Goal: Contribute content: Contribute content

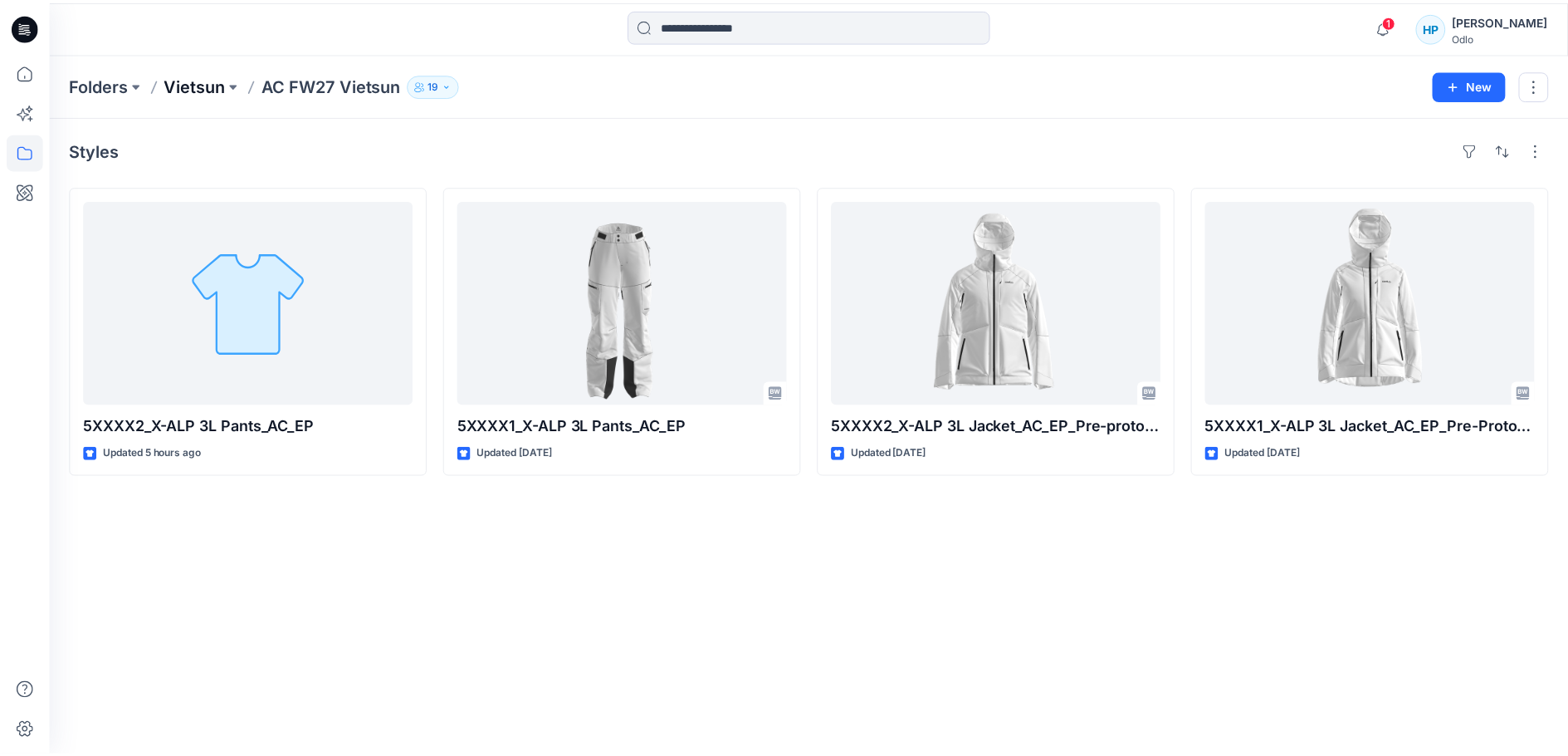
scroll to position [1057, 0]
click at [187, 85] on p "Vietsun" at bounding box center [196, 84] width 61 height 23
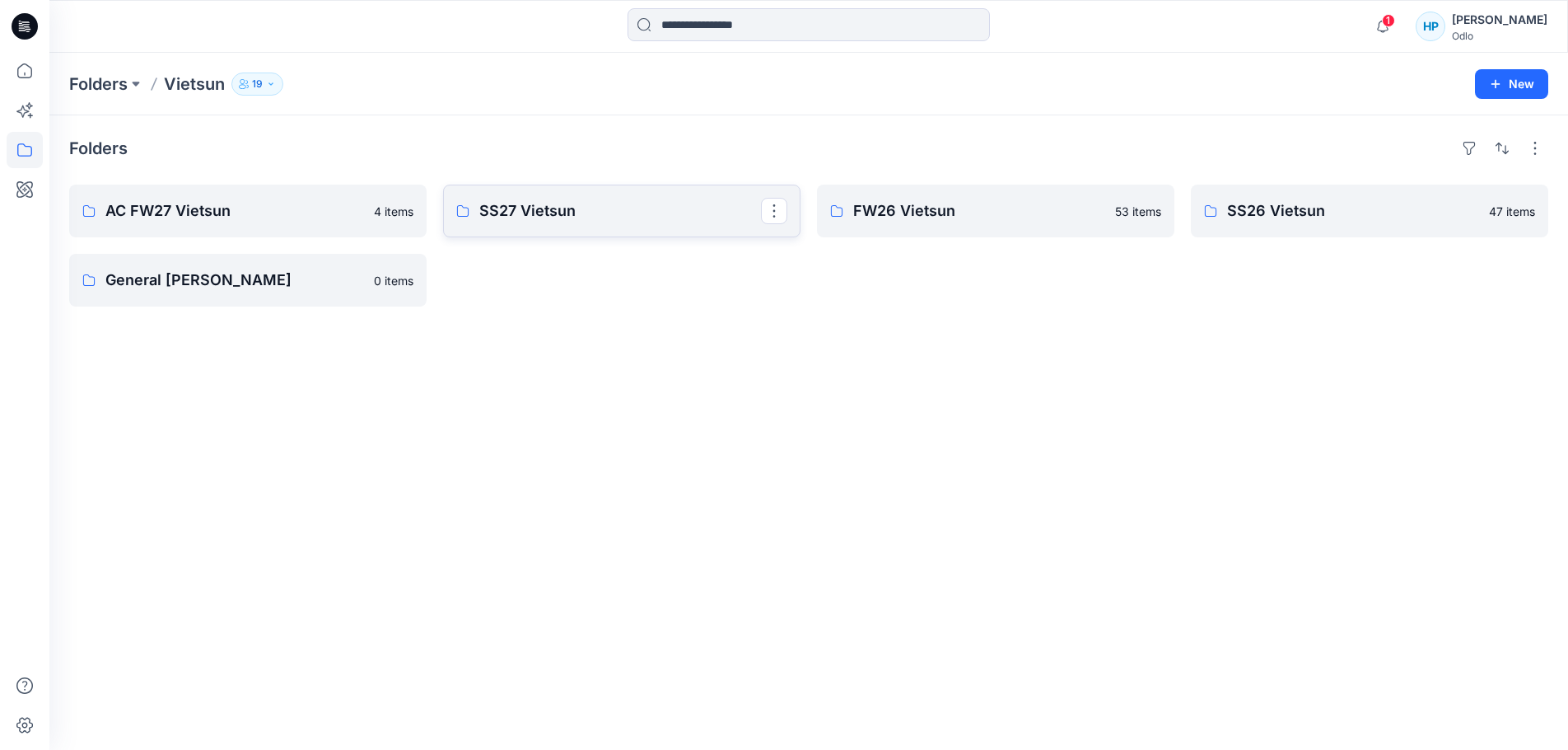
click at [541, 212] on p "SS27 Vietsun" at bounding box center [620, 210] width 282 height 23
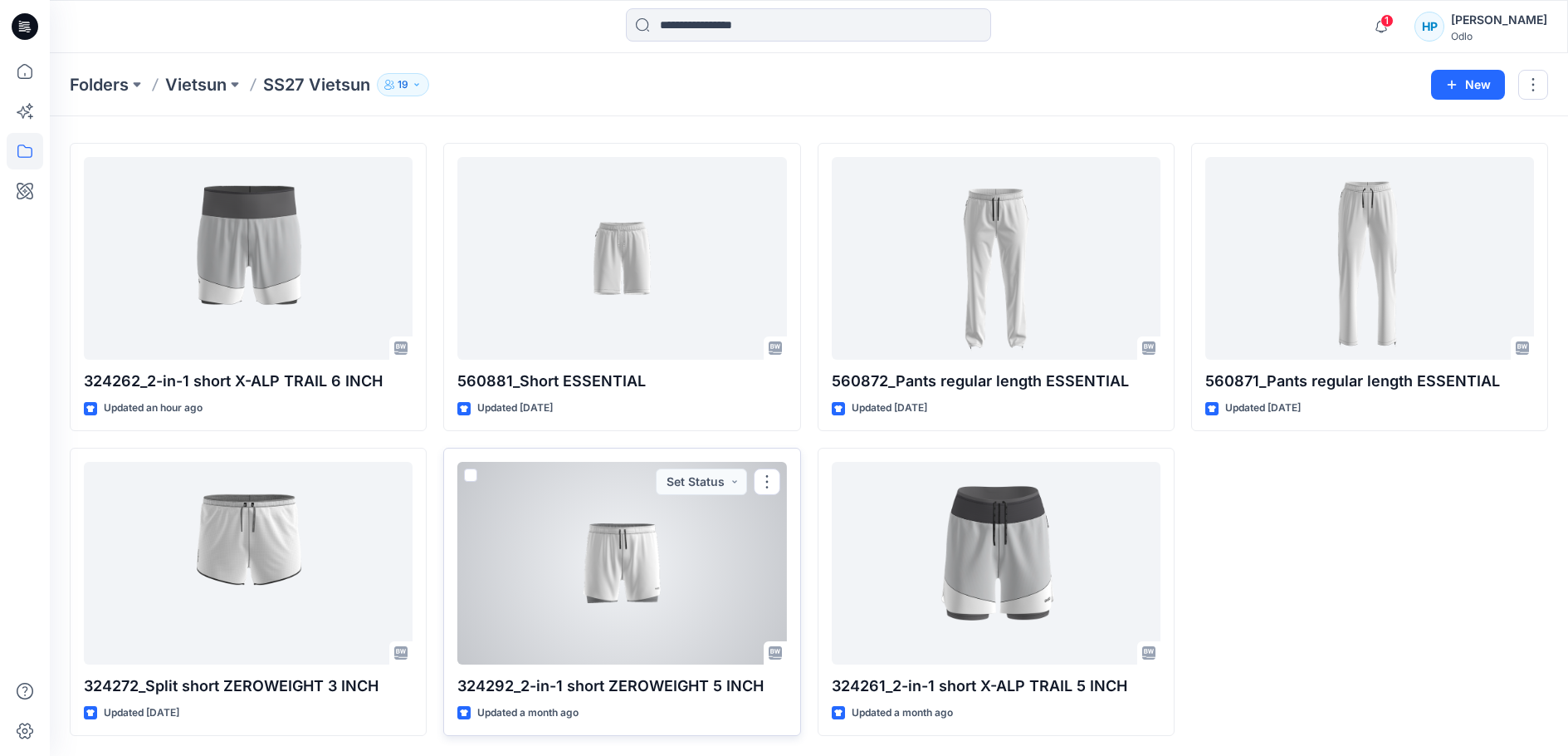
scroll to position [95, 0]
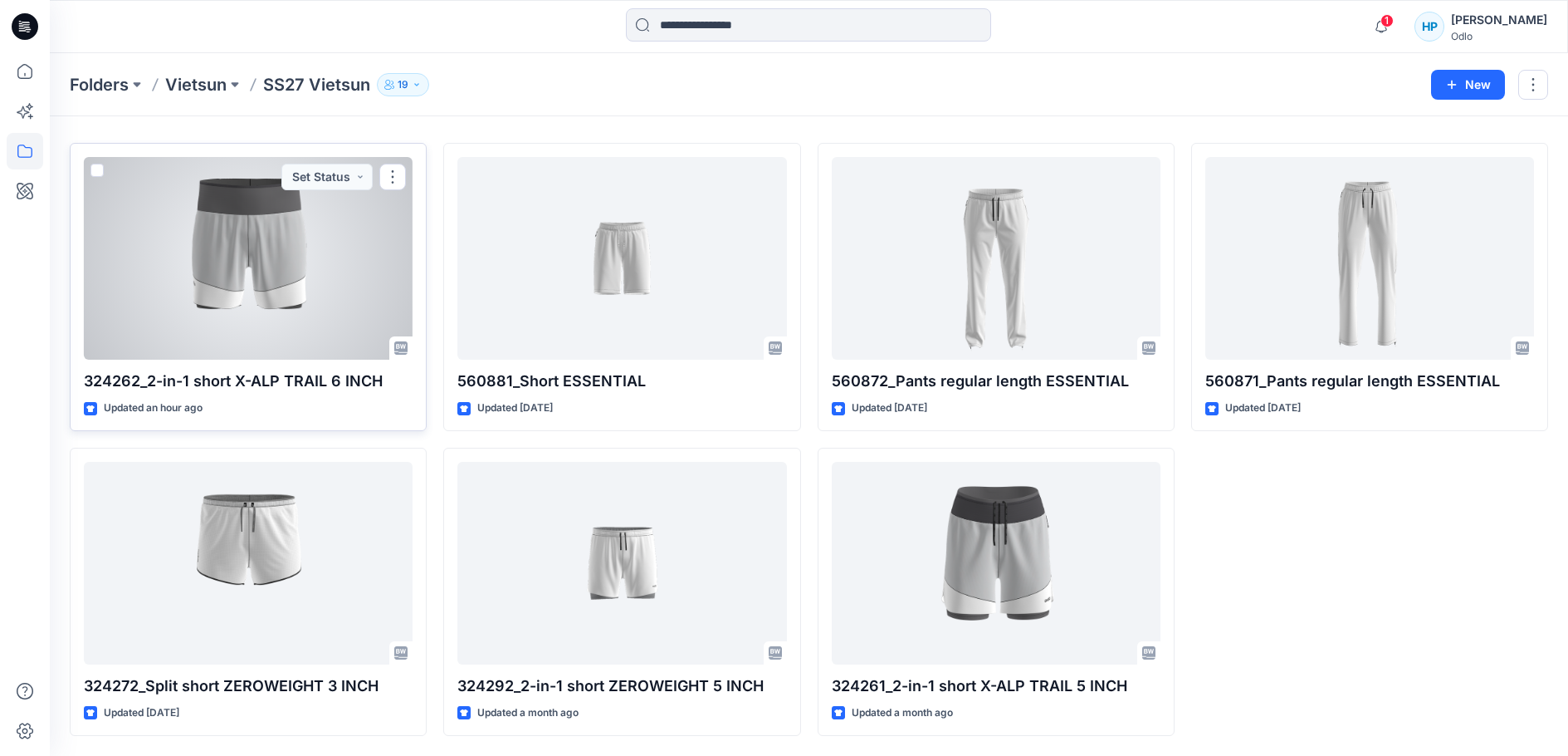
click at [265, 291] on div at bounding box center [249, 259] width 329 height 203
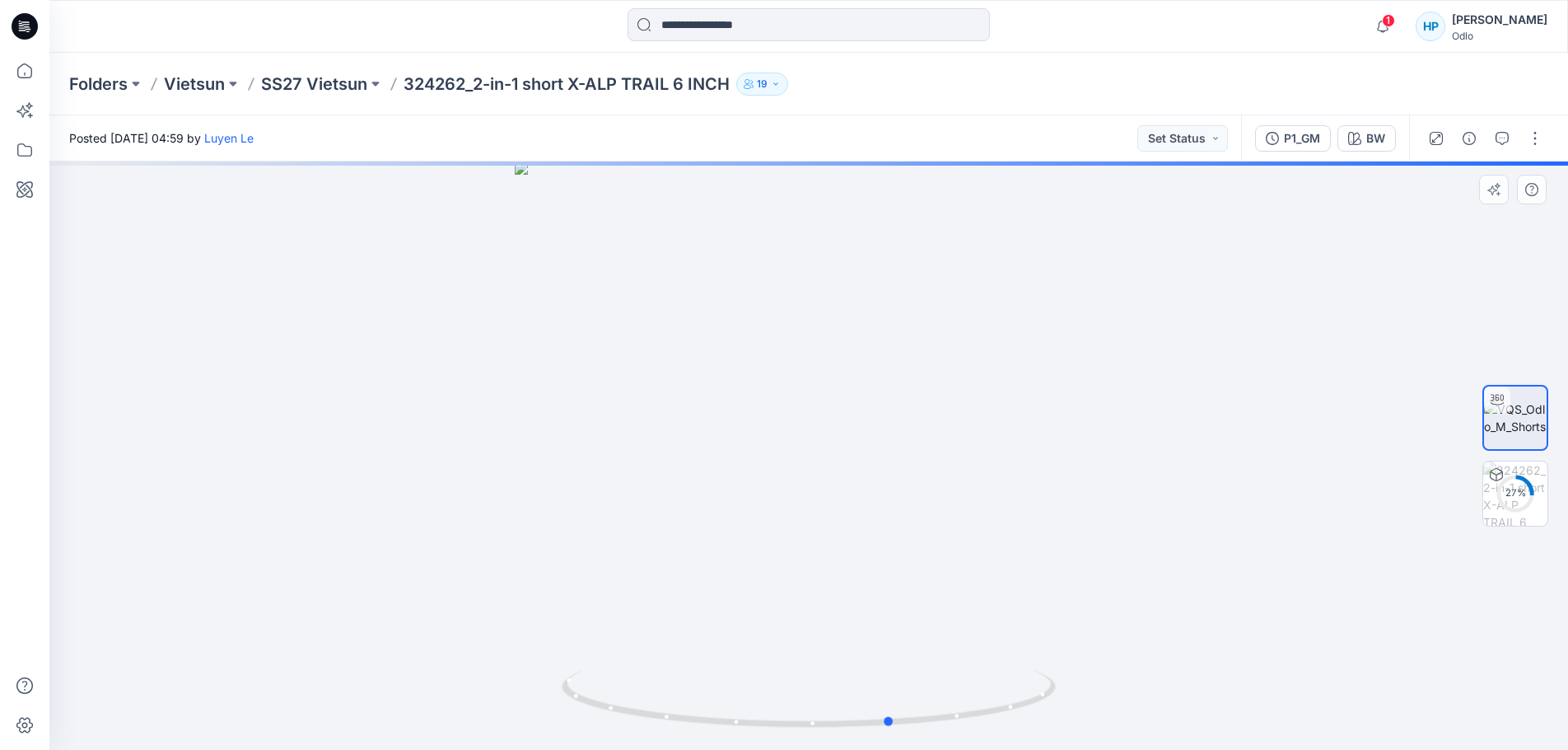
drag, startPoint x: 953, startPoint y: 724, endPoint x: 542, endPoint y: 745, distance: 411.5
click at [542, 745] on div at bounding box center [808, 455] width 1518 height 589
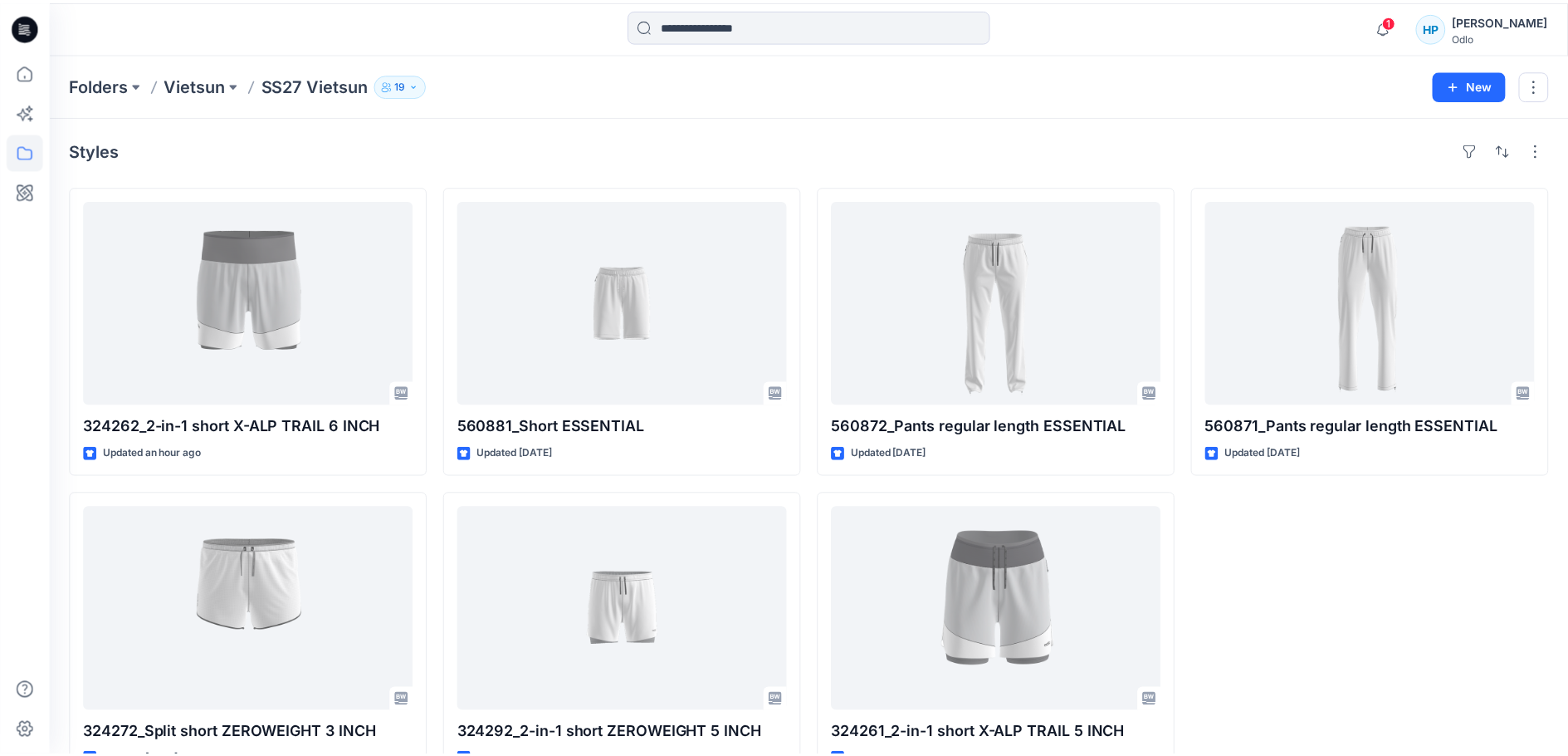
scroll to position [95, 0]
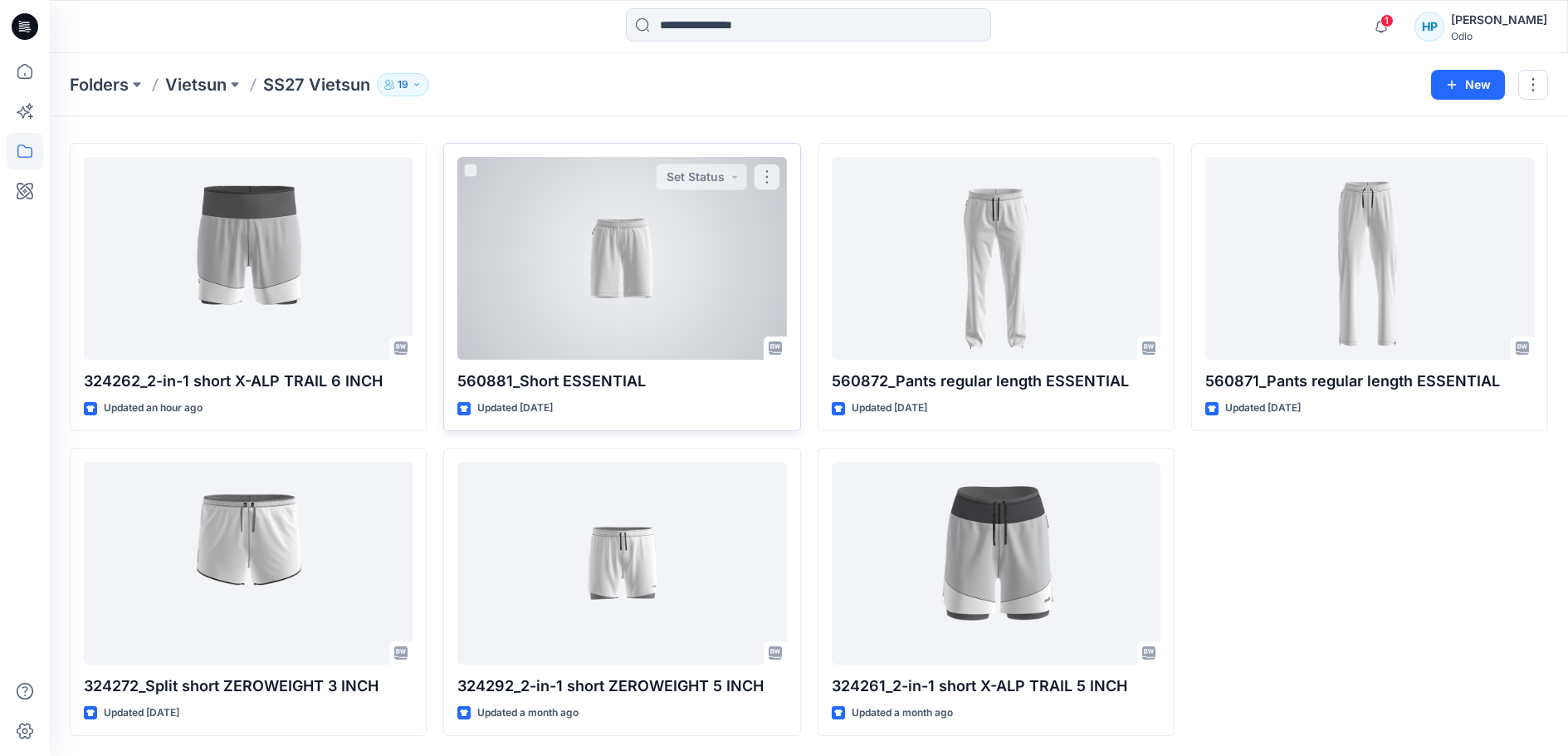
click at [577, 273] on div at bounding box center [622, 259] width 329 height 203
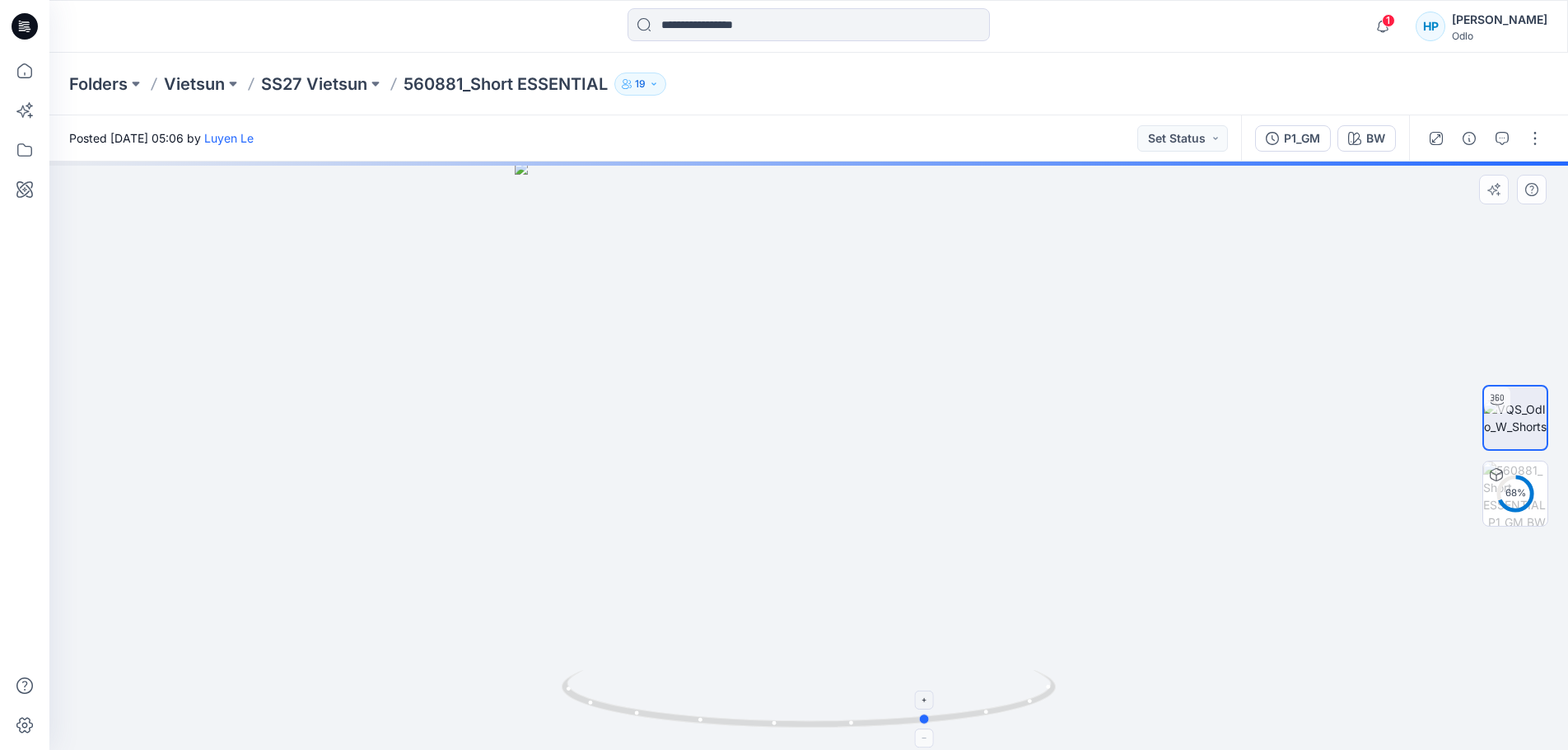
drag, startPoint x: 966, startPoint y: 723, endPoint x: 592, endPoint y: 720, distance: 374.0
click at [592, 720] on icon at bounding box center [811, 701] width 498 height 62
drag, startPoint x: 952, startPoint y: 317, endPoint x: 912, endPoint y: 700, distance: 385.1
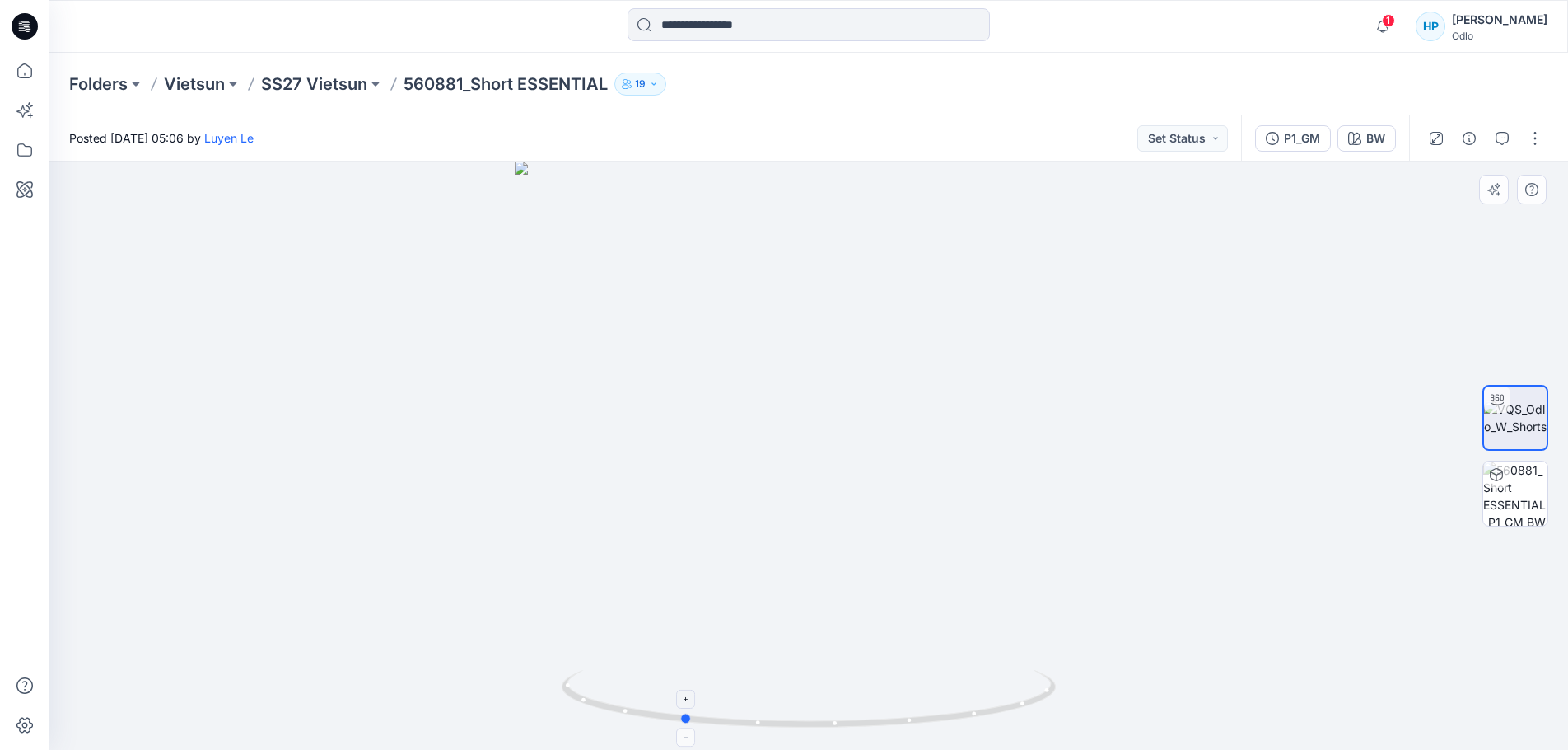
drag, startPoint x: 804, startPoint y: 720, endPoint x: 1050, endPoint y: 716, distance: 246.0
click at [1050, 716] on icon at bounding box center [811, 701] width 498 height 62
drag, startPoint x: 742, startPoint y: 732, endPoint x: 1075, endPoint y: 731, distance: 333.0
click at [1075, 731] on div at bounding box center [808, 455] width 1518 height 589
drag, startPoint x: 994, startPoint y: 710, endPoint x: 899, endPoint y: 726, distance: 96.3
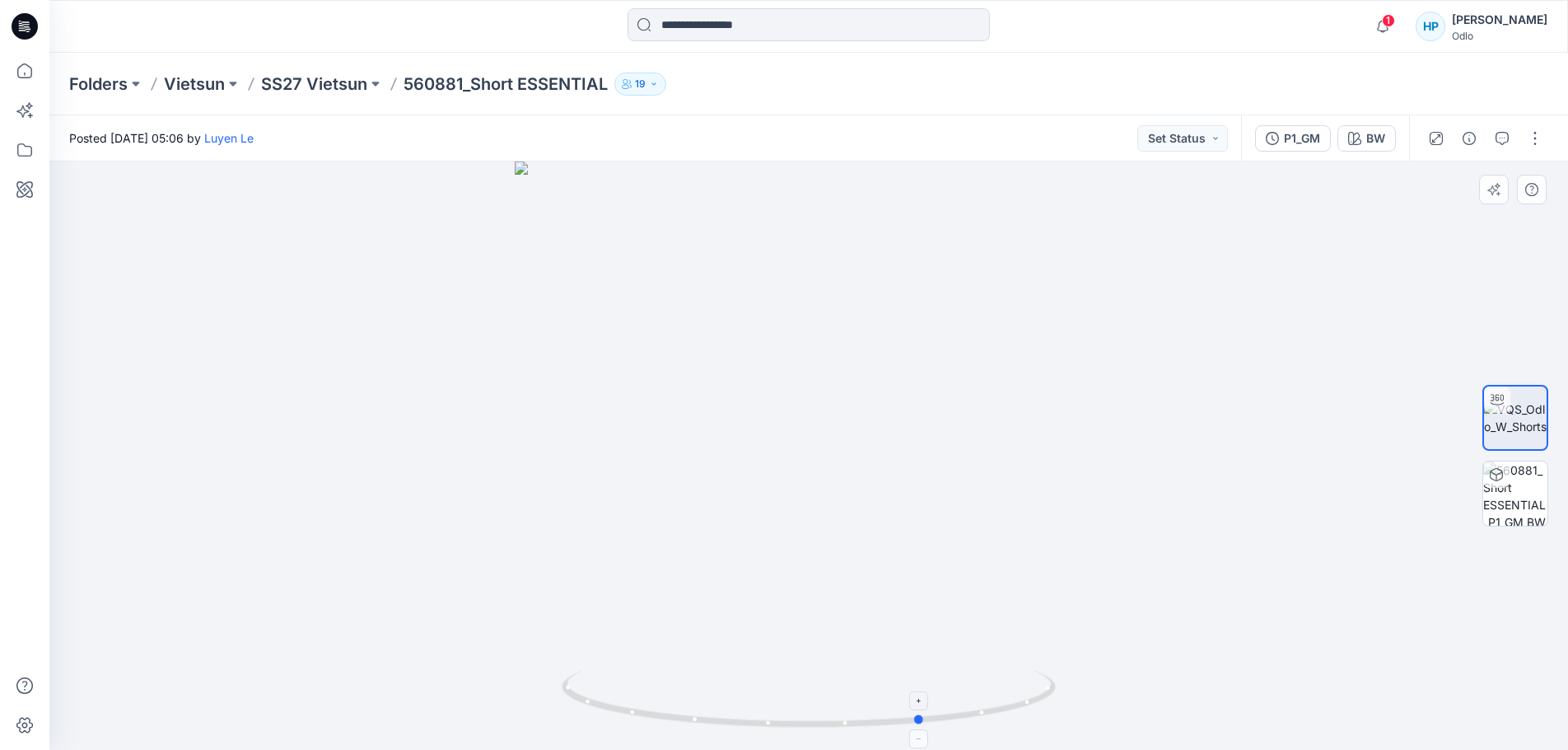
click at [899, 726] on icon at bounding box center [811, 701] width 498 height 62
drag, startPoint x: 965, startPoint y: 728, endPoint x: 869, endPoint y: 700, distance: 100.0
click at [881, 731] on icon at bounding box center [811, 701] width 498 height 62
drag, startPoint x: 895, startPoint y: 723, endPoint x: 766, endPoint y: 706, distance: 130.1
click at [766, 706] on icon at bounding box center [811, 701] width 498 height 62
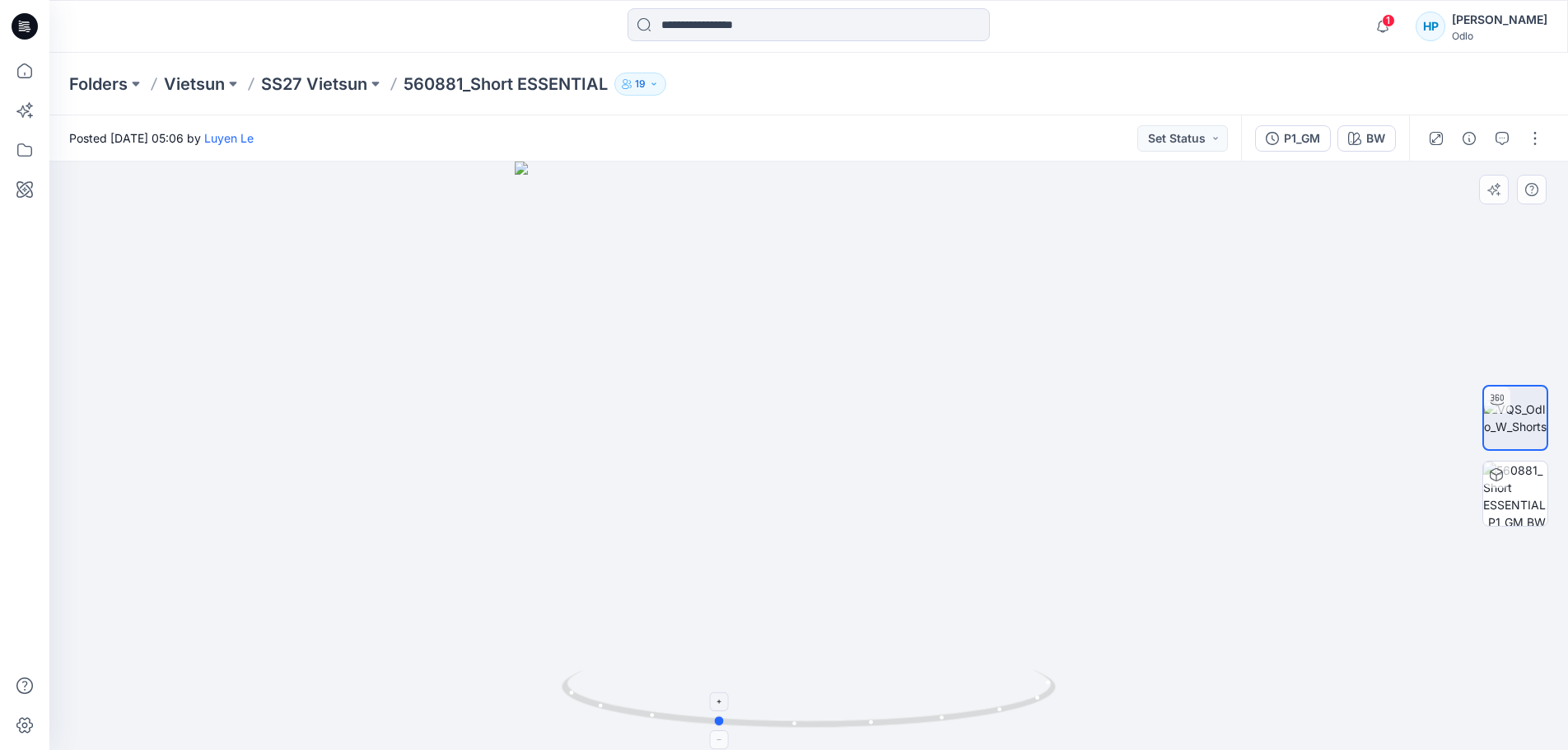
drag, startPoint x: 1026, startPoint y: 700, endPoint x: 1033, endPoint y: 695, distance: 8.6
click at [1033, 695] on icon at bounding box center [811, 701] width 498 height 62
drag, startPoint x: 1021, startPoint y: 698, endPoint x: 991, endPoint y: 716, distance: 35.0
click at [991, 716] on icon at bounding box center [811, 701] width 498 height 62
click at [1512, 510] on img at bounding box center [1515, 493] width 64 height 64
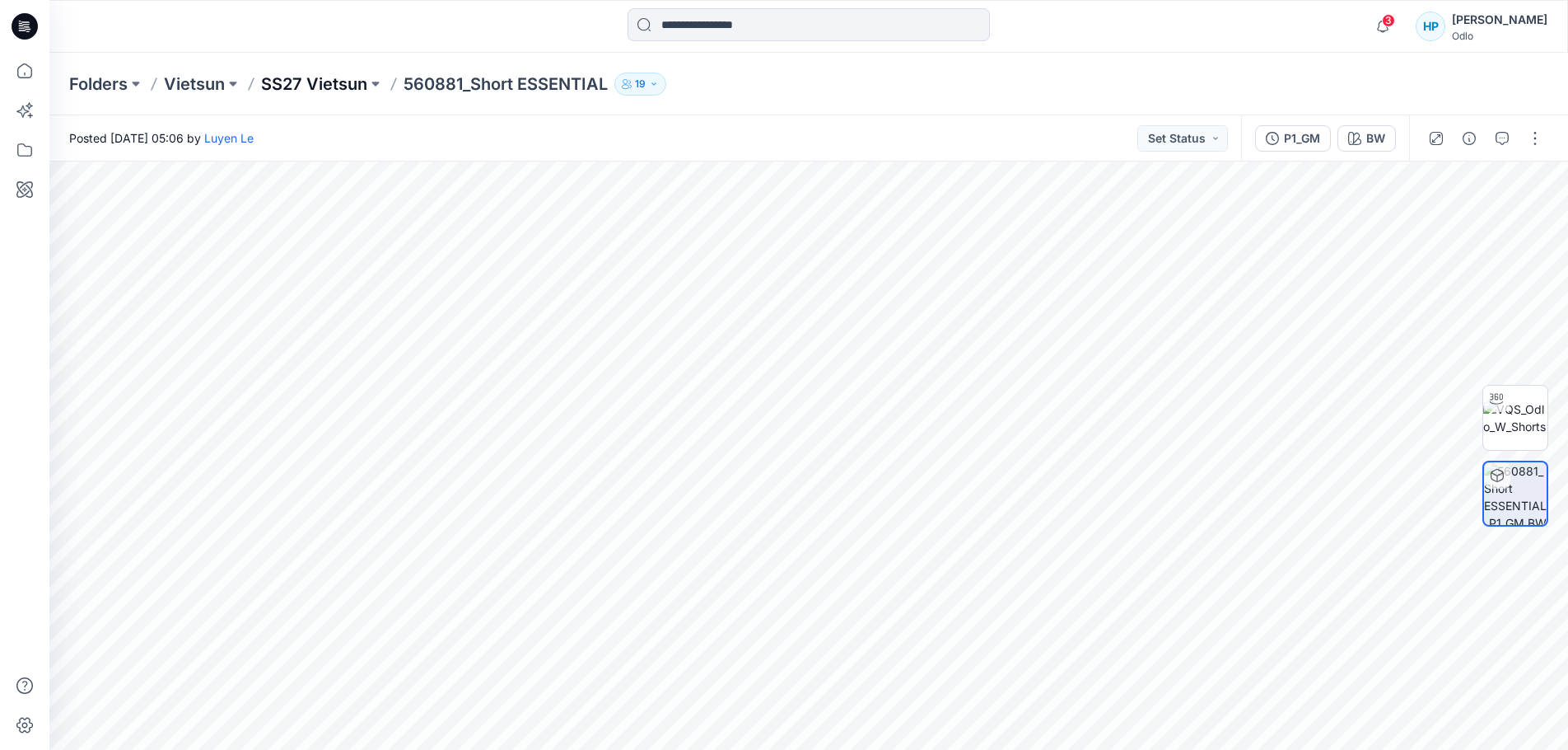
click at [353, 87] on p "SS27 Vietsun" at bounding box center [314, 83] width 106 height 23
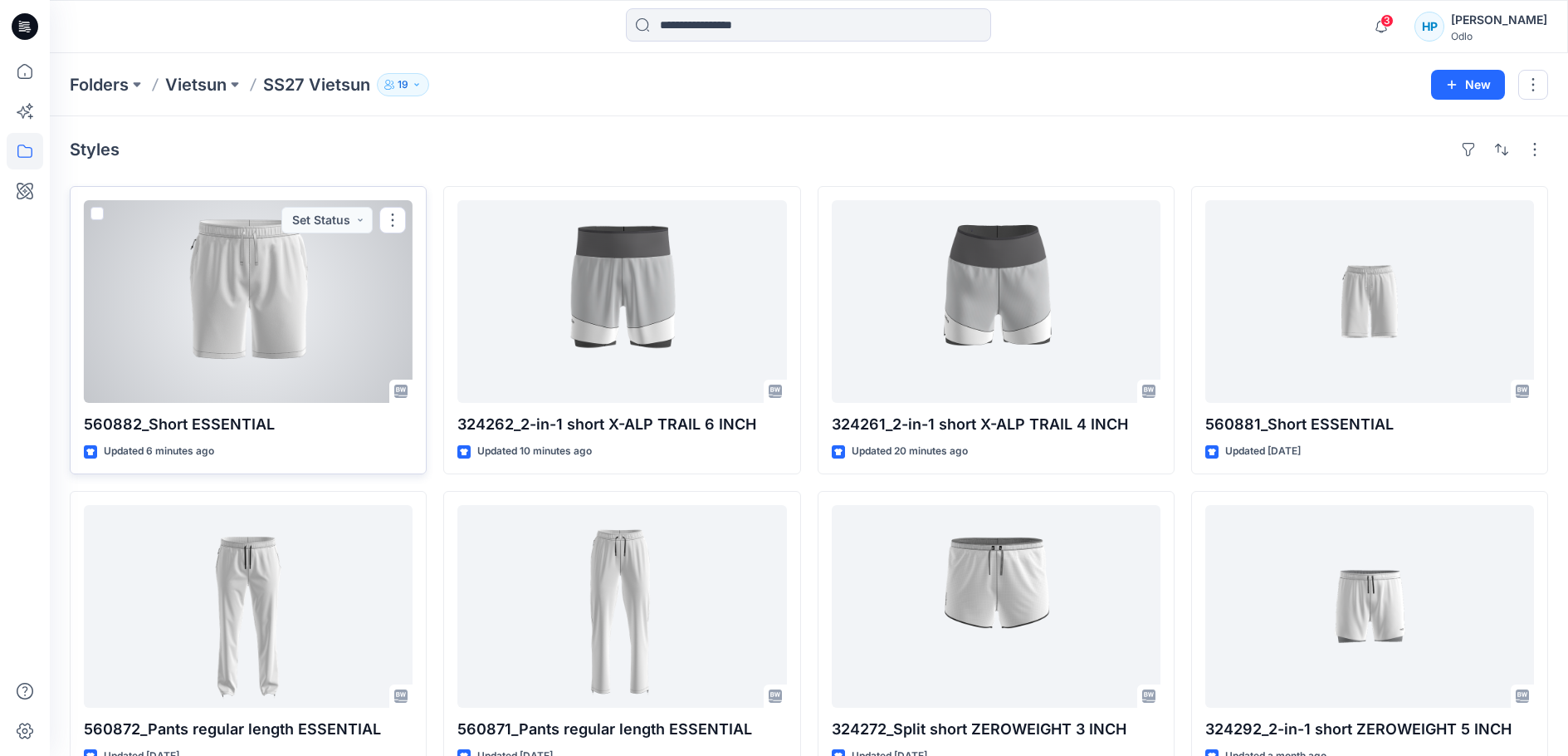
click at [273, 357] on div at bounding box center [249, 302] width 329 height 203
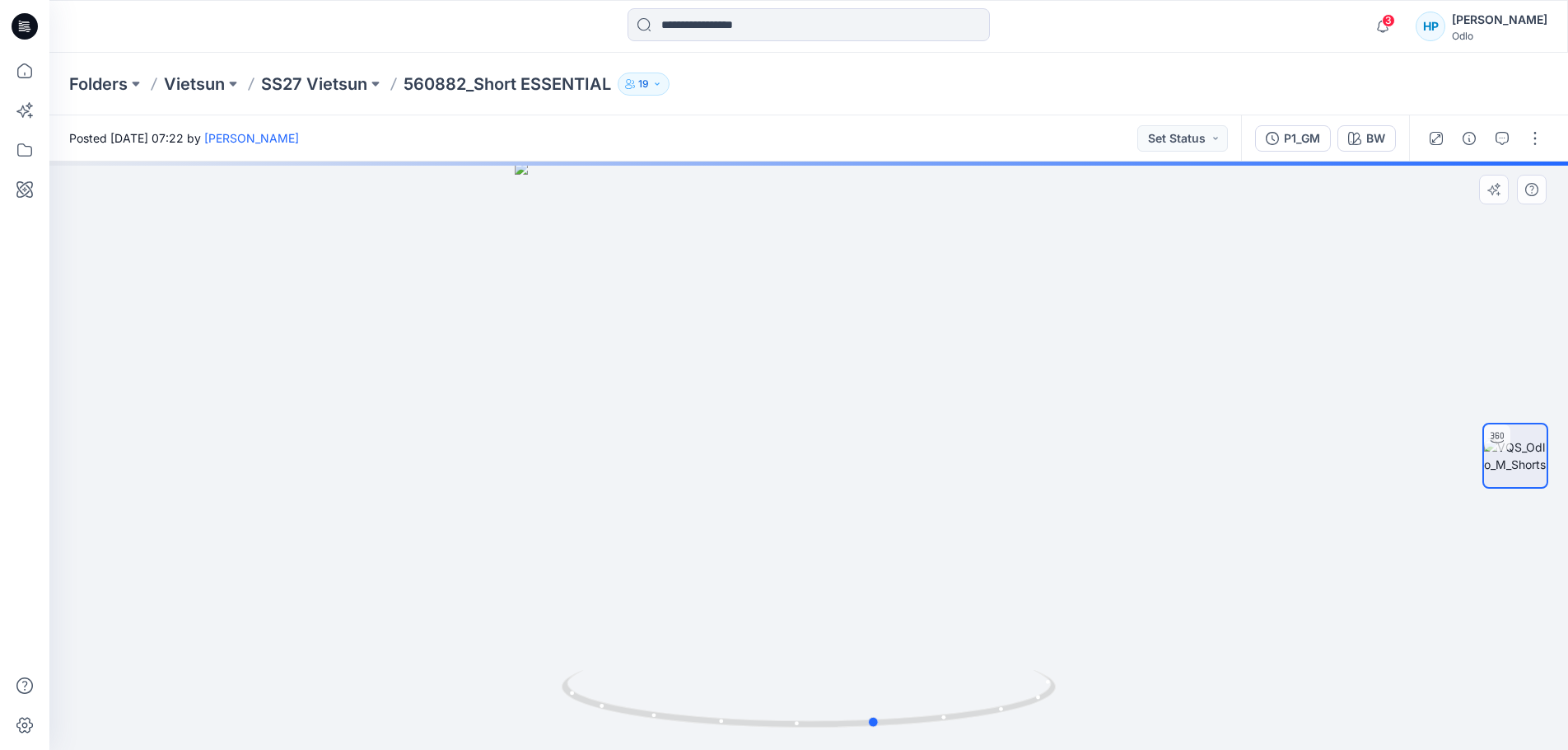
drag, startPoint x: 954, startPoint y: 721, endPoint x: 528, endPoint y: 734, distance: 426.2
click at [528, 734] on div at bounding box center [808, 455] width 1518 height 589
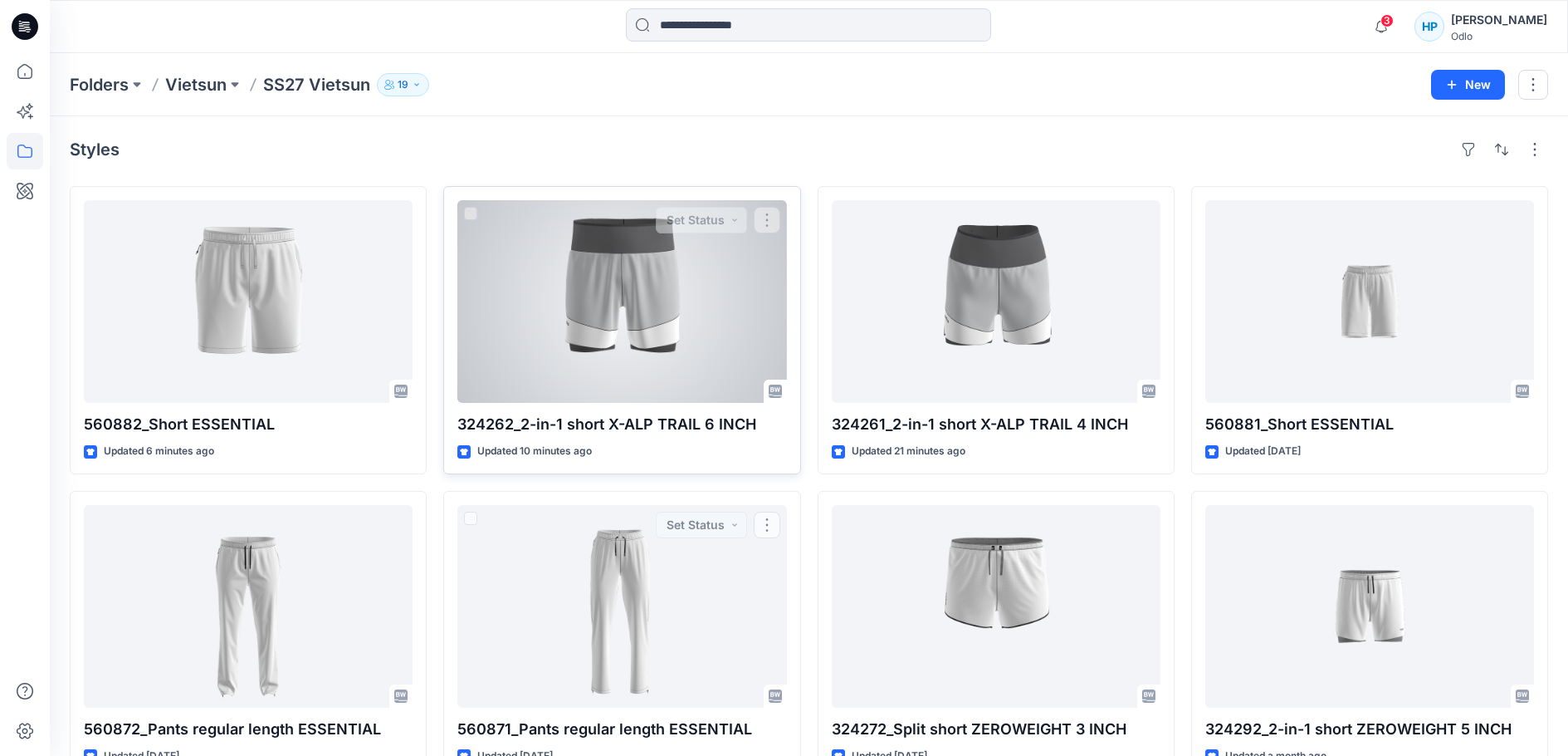
click at [640, 379] on div at bounding box center [622, 302] width 329 height 203
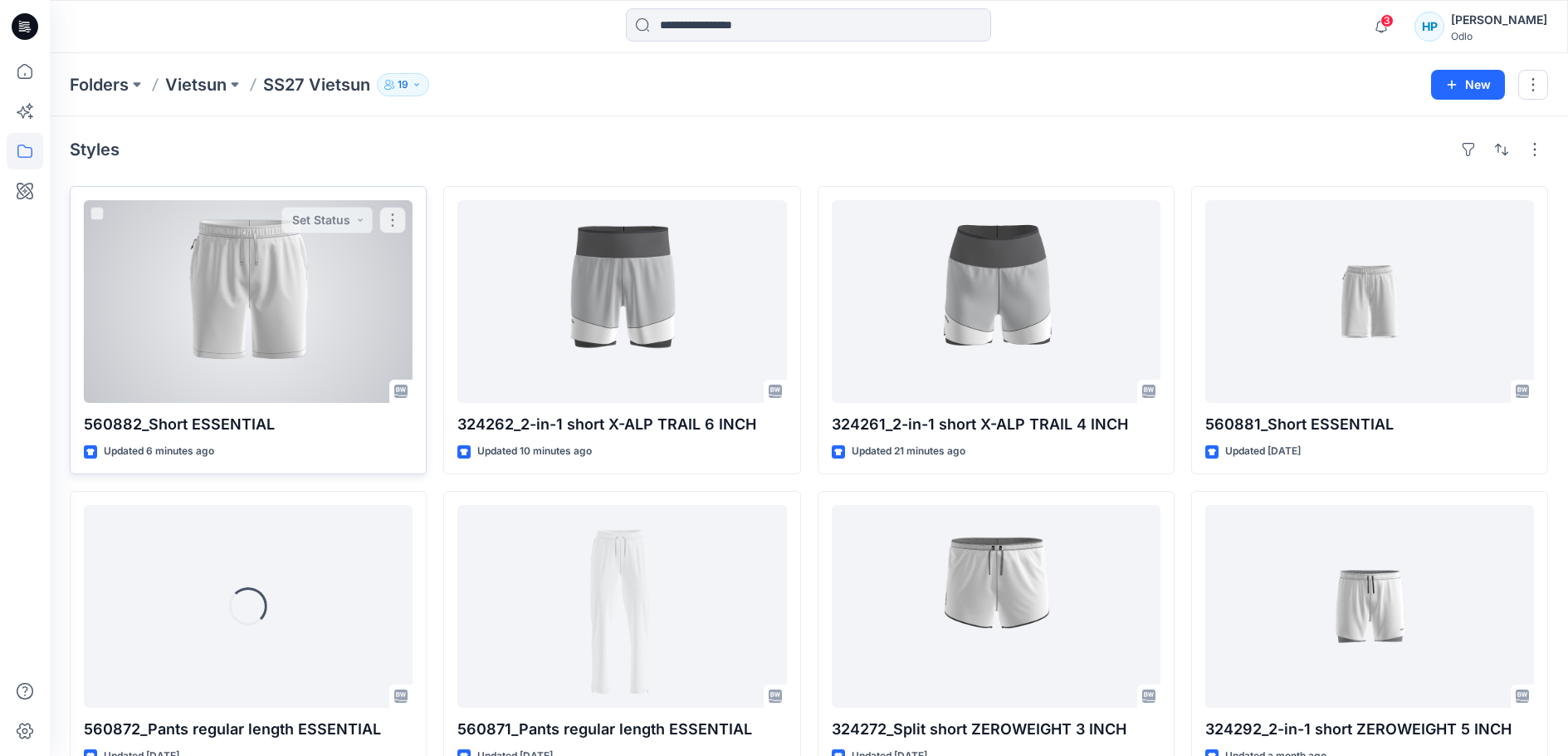
click at [249, 302] on div at bounding box center [249, 302] width 329 height 203
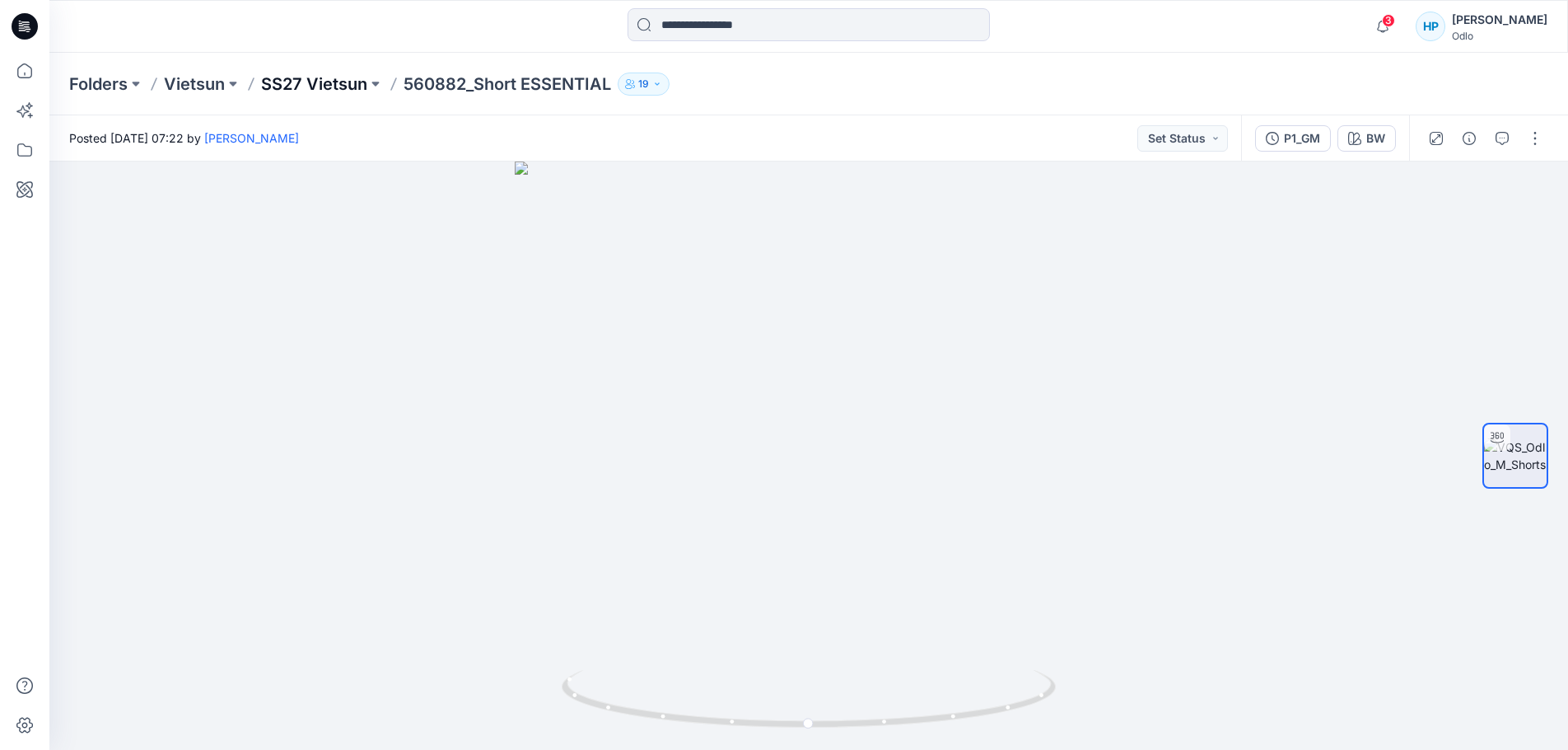
click at [331, 77] on p "SS27 Vietsun" at bounding box center [314, 83] width 106 height 23
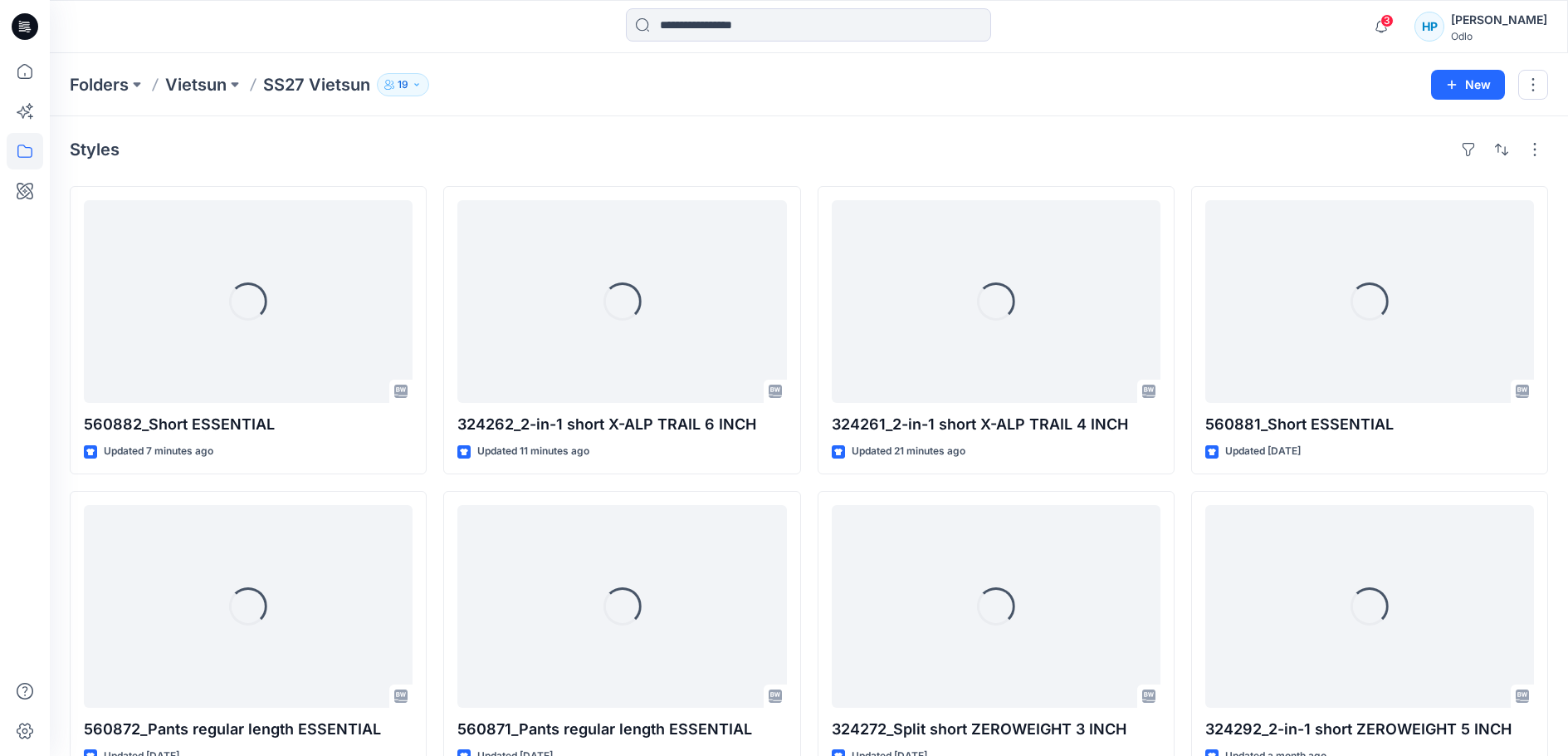
click at [305, 83] on p "SS27 Vietsun" at bounding box center [316, 84] width 107 height 23
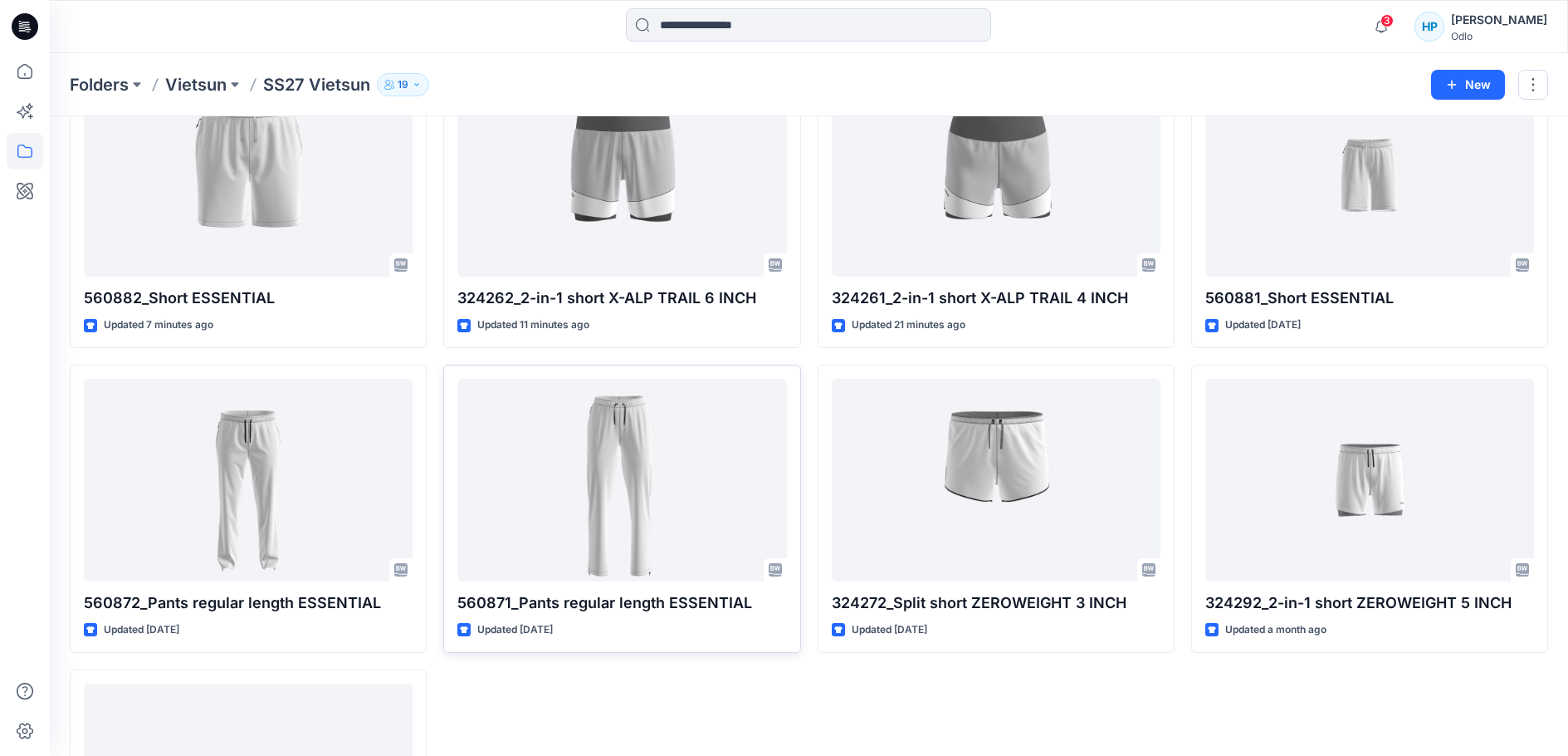
scroll to position [83, 0]
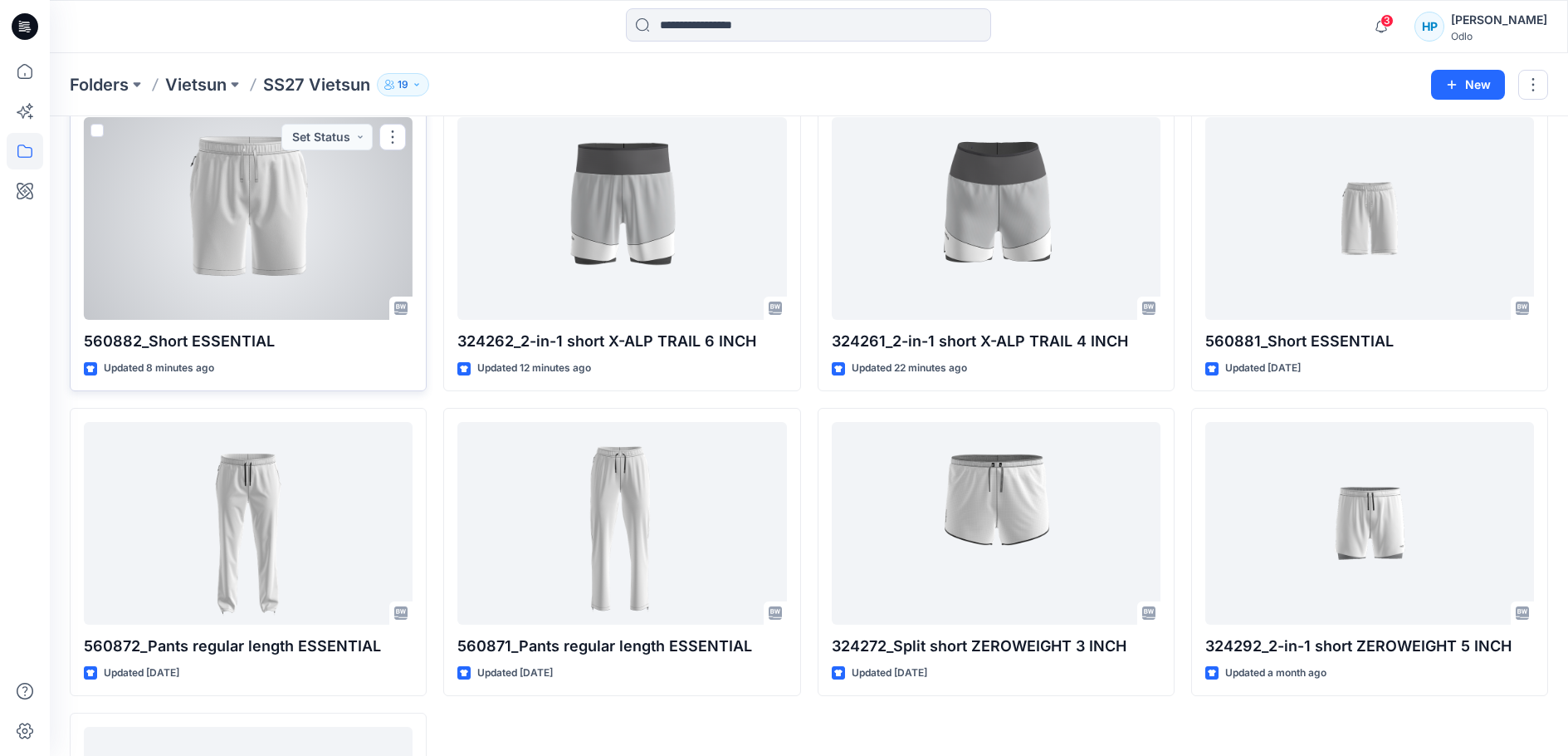
click at [283, 226] on div at bounding box center [249, 218] width 329 height 203
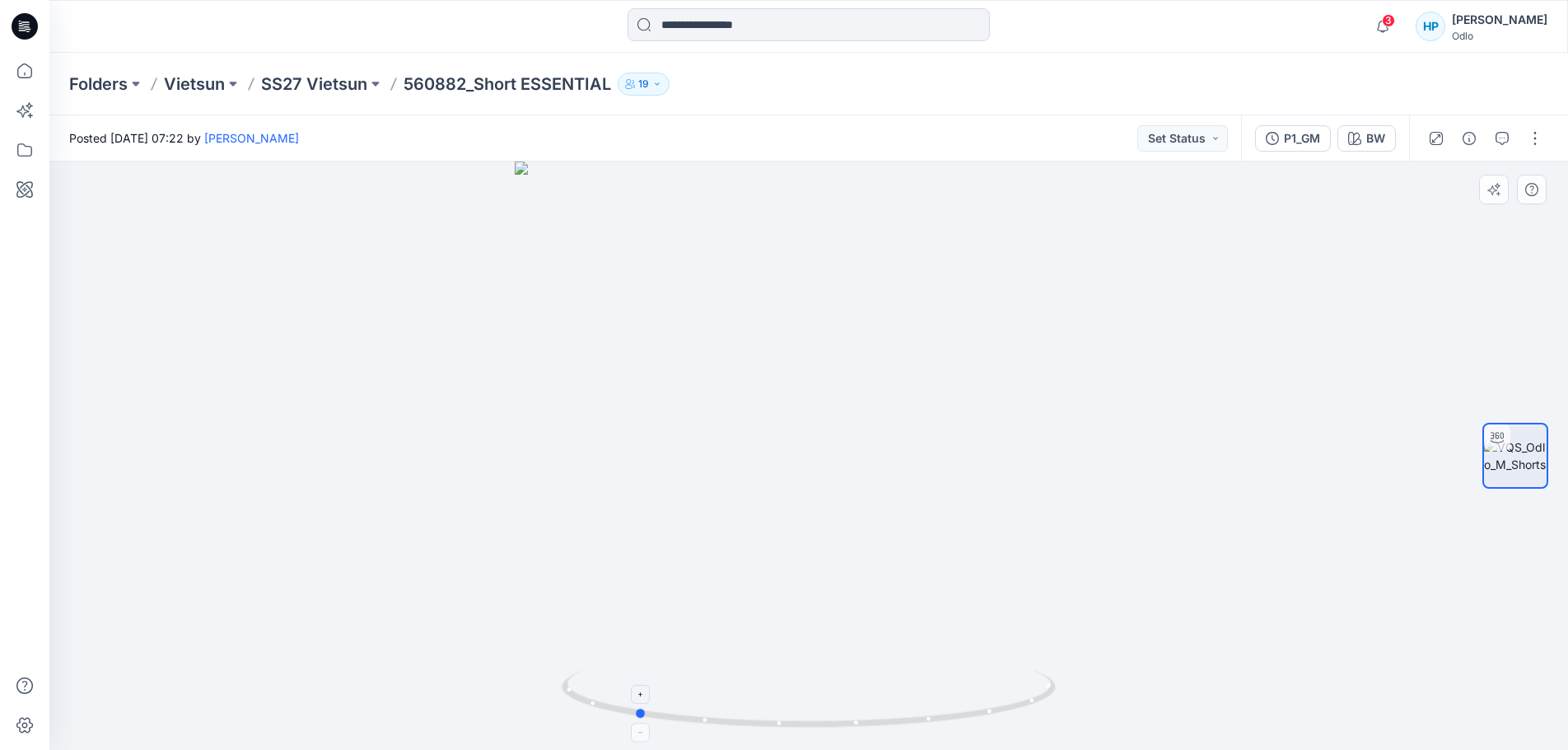
drag, startPoint x: 1021, startPoint y: 714, endPoint x: 848, endPoint y: 729, distance: 173.6
click at [848, 729] on icon at bounding box center [811, 701] width 498 height 62
drag, startPoint x: 939, startPoint y: 717, endPoint x: 1091, endPoint y: 707, distance: 152.3
click at [1091, 707] on div at bounding box center [808, 455] width 1518 height 589
drag, startPoint x: 998, startPoint y: 715, endPoint x: 624, endPoint y: 706, distance: 374.1
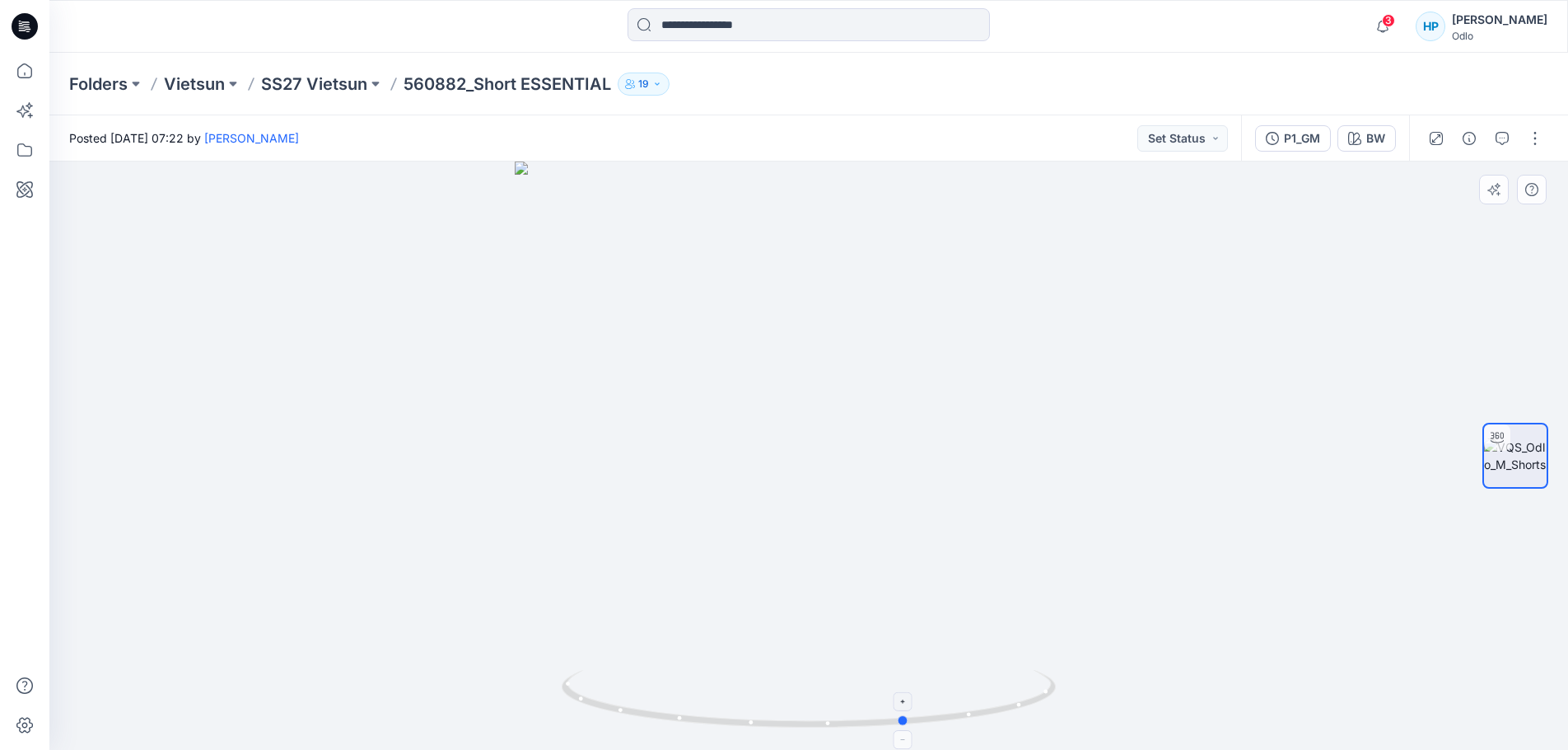
click at [624, 706] on icon at bounding box center [811, 701] width 498 height 62
click at [1539, 146] on button "button" at bounding box center [1534, 138] width 26 height 26
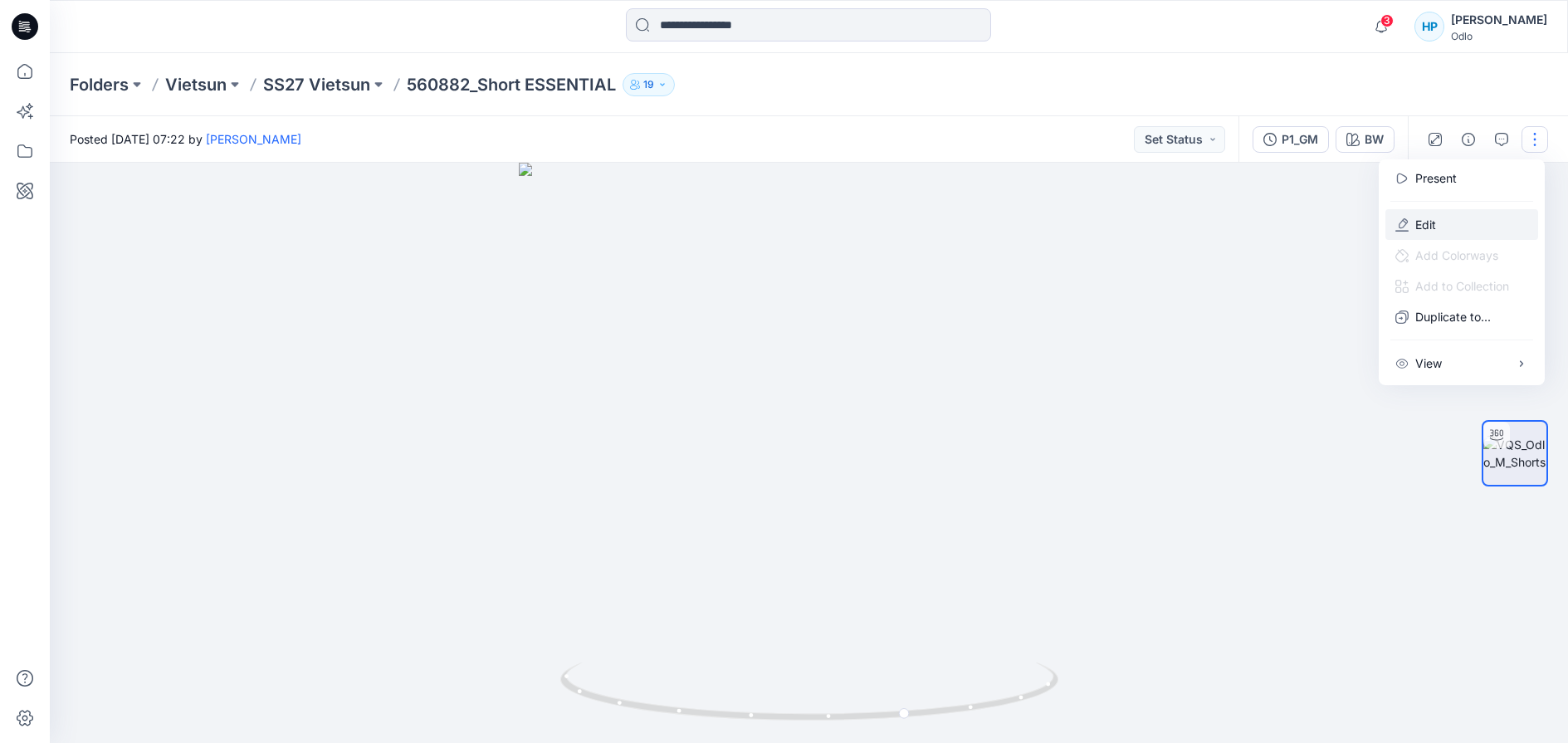
click at [1430, 230] on p "Edit" at bounding box center [1425, 224] width 21 height 17
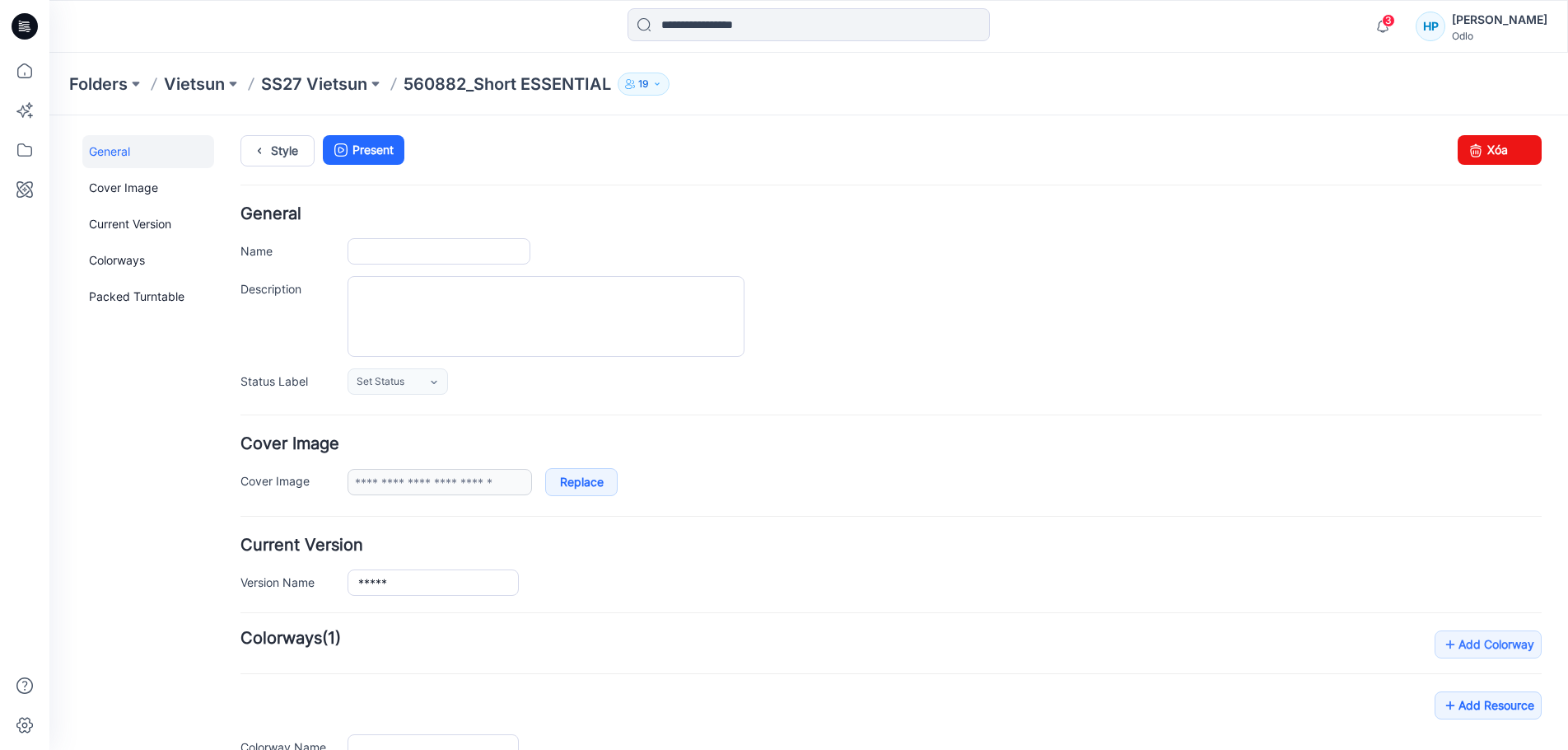
type input "**********"
type input "**"
type input "**********"
drag, startPoint x: 914, startPoint y: 173, endPoint x: 1453, endPoint y: 145, distance: 539.7
click at [1464, 145] on icon at bounding box center [1475, 150] width 23 height 30
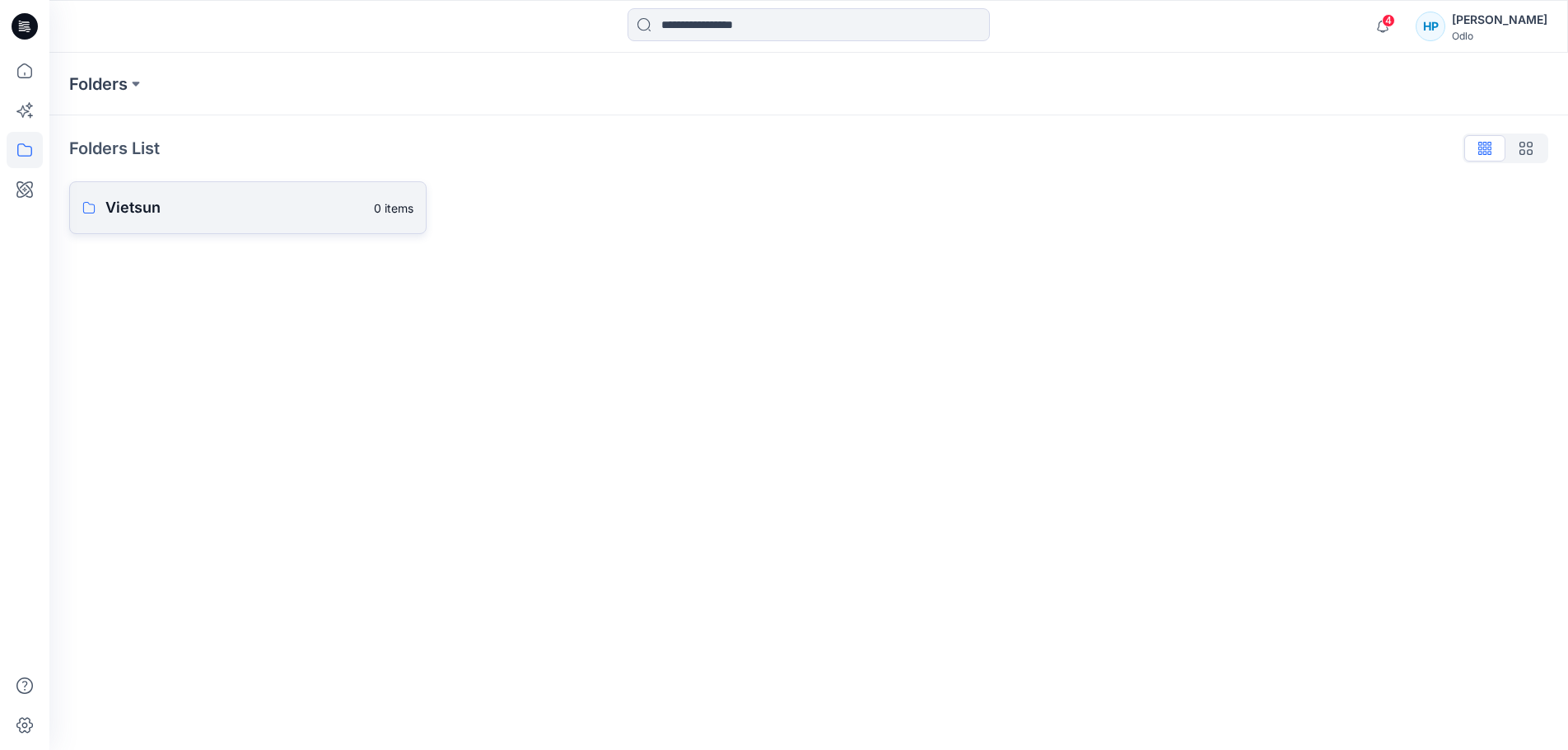
click at [135, 212] on p "Vietsun" at bounding box center [234, 207] width 258 height 23
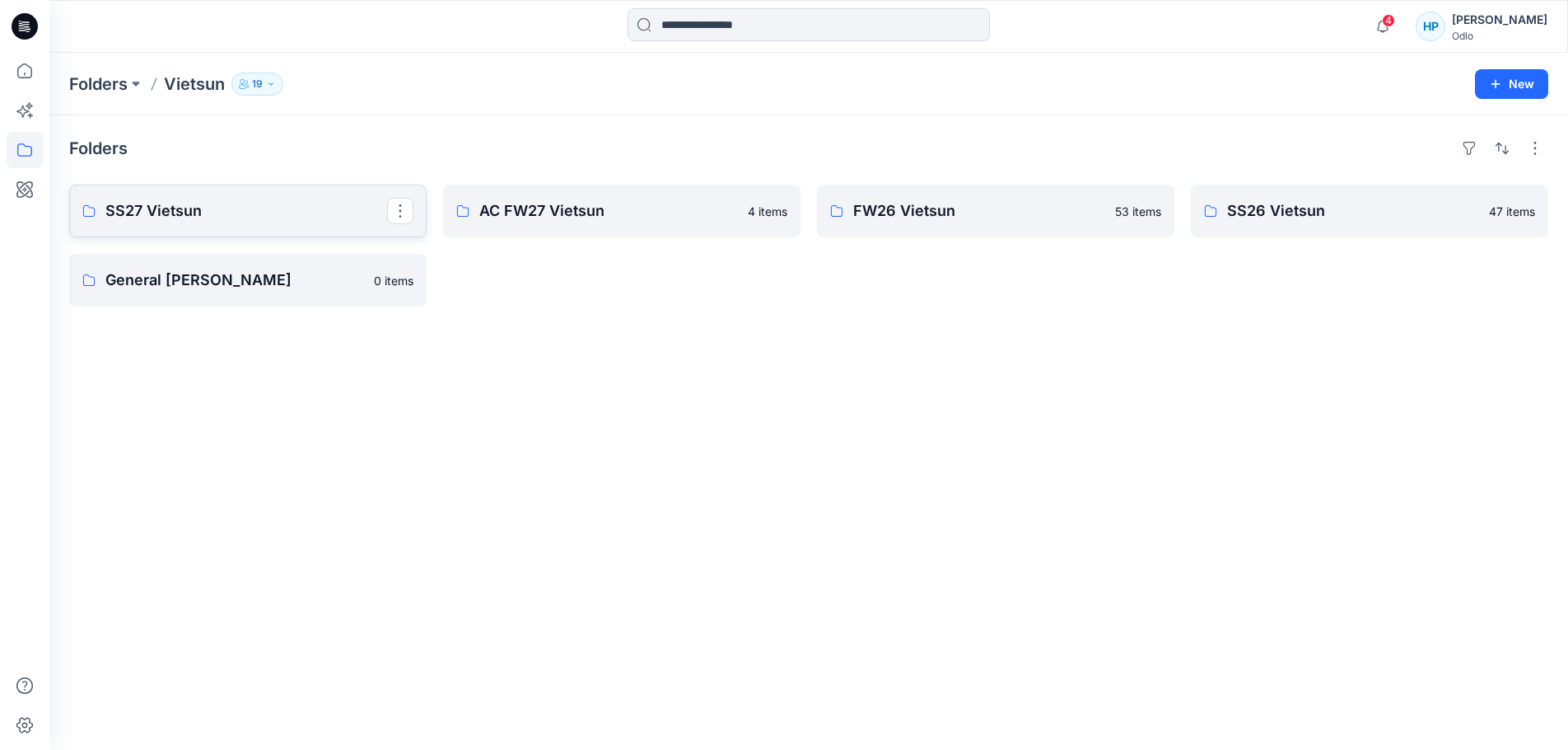
click at [295, 238] on link "SS27 Vietsun" at bounding box center [247, 210] width 357 height 53
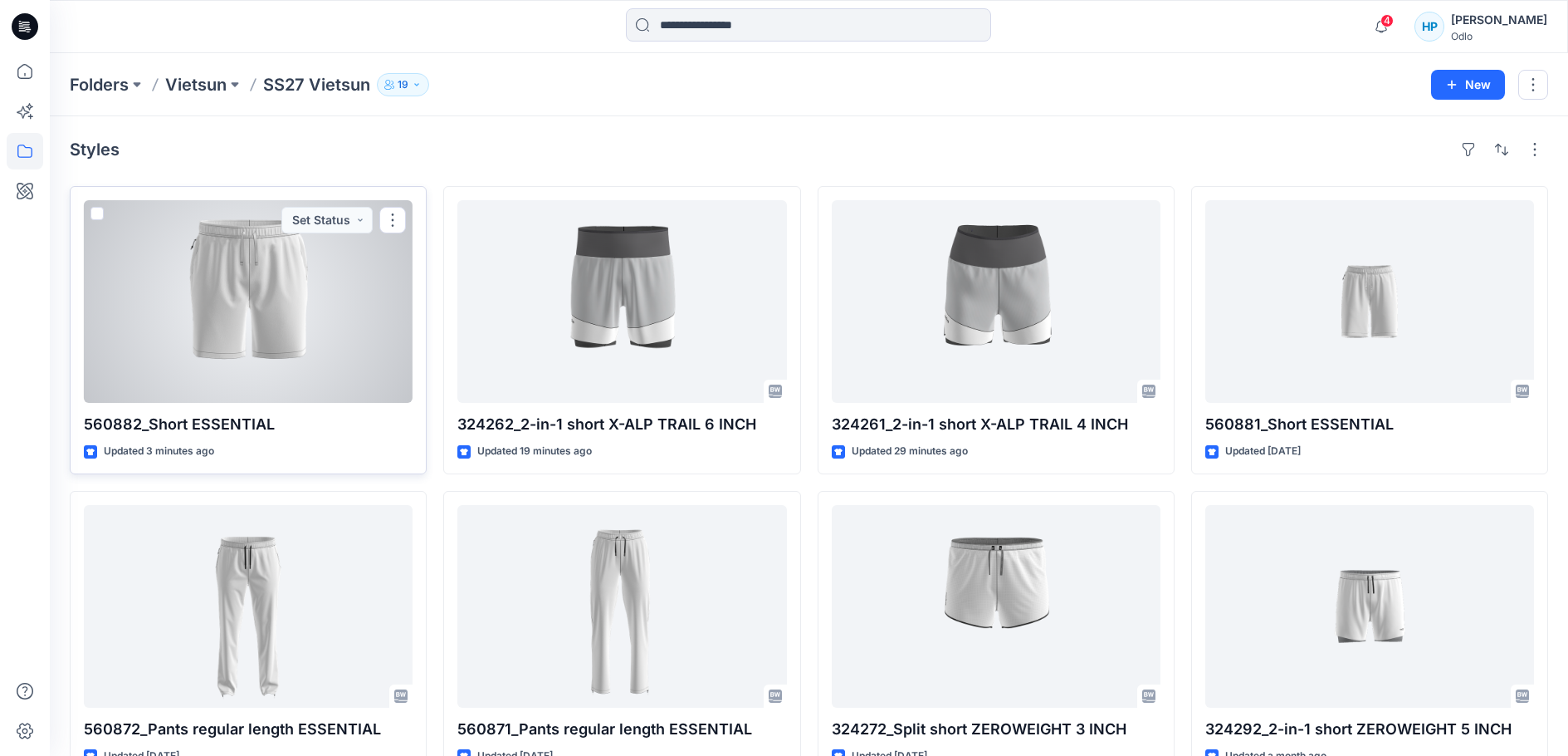
click at [342, 403] on div at bounding box center [249, 302] width 329 height 203
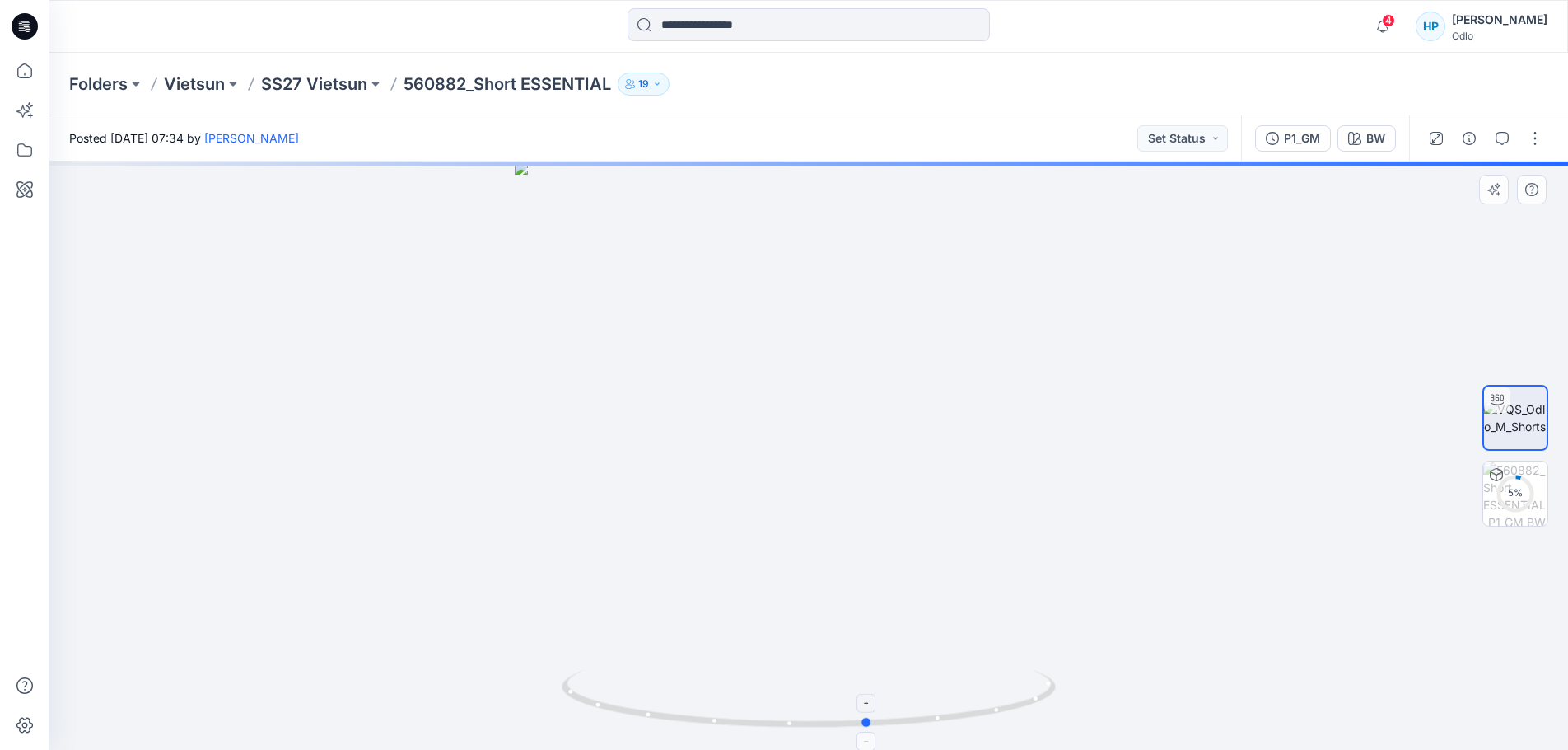
drag, startPoint x: 909, startPoint y: 732, endPoint x: 969, endPoint y: 716, distance: 62.1
click at [969, 716] on div at bounding box center [808, 455] width 1518 height 589
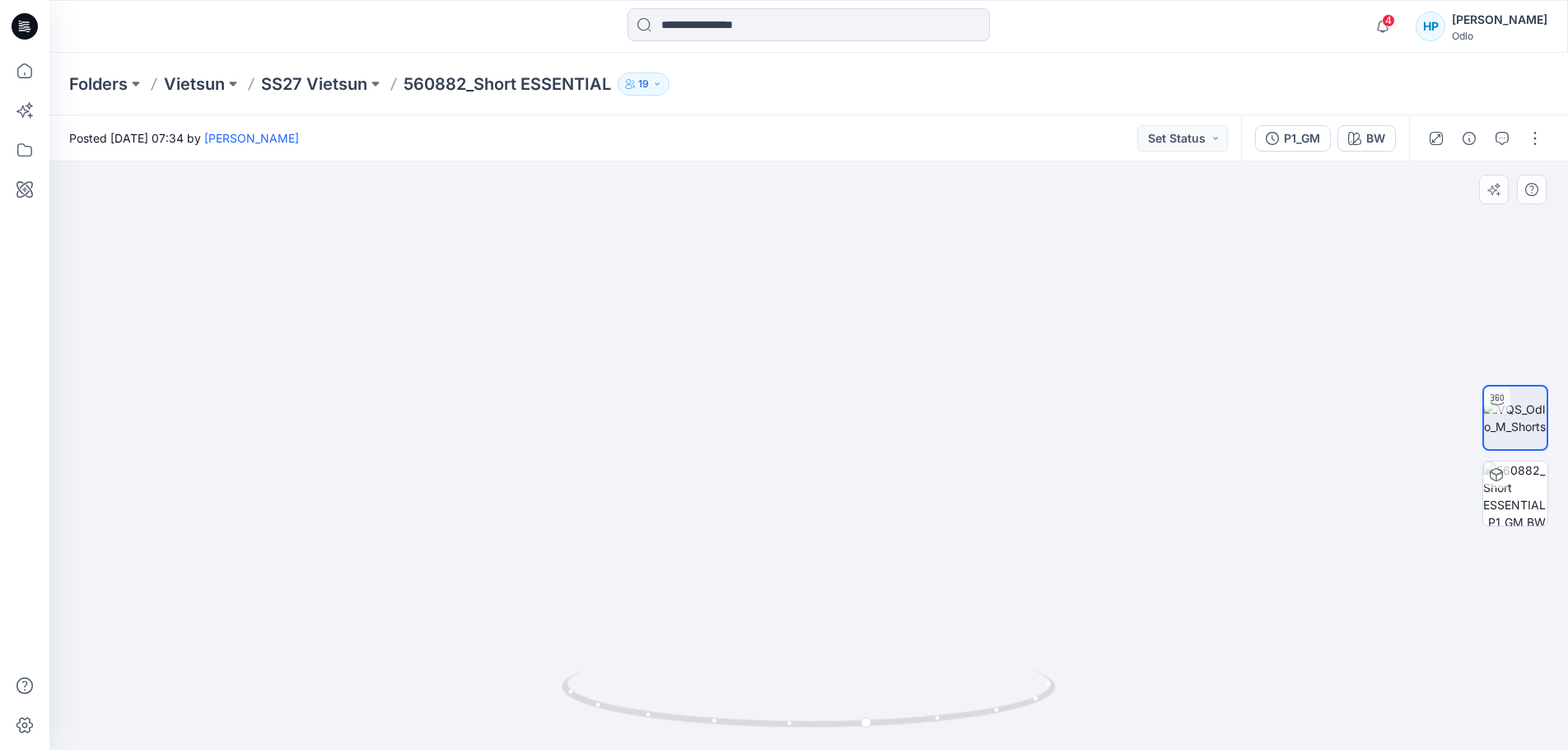
drag, startPoint x: 889, startPoint y: 291, endPoint x: 915, endPoint y: 414, distance: 125.7
click at [915, 414] on img at bounding box center [808, 404] width 1042 height 693
drag, startPoint x: 774, startPoint y: 493, endPoint x: 949, endPoint y: 513, distance: 176.1
click at [996, 494] on img at bounding box center [808, 404] width 1042 height 693
drag, startPoint x: 708, startPoint y: 596, endPoint x: 1121, endPoint y: 613, distance: 413.3
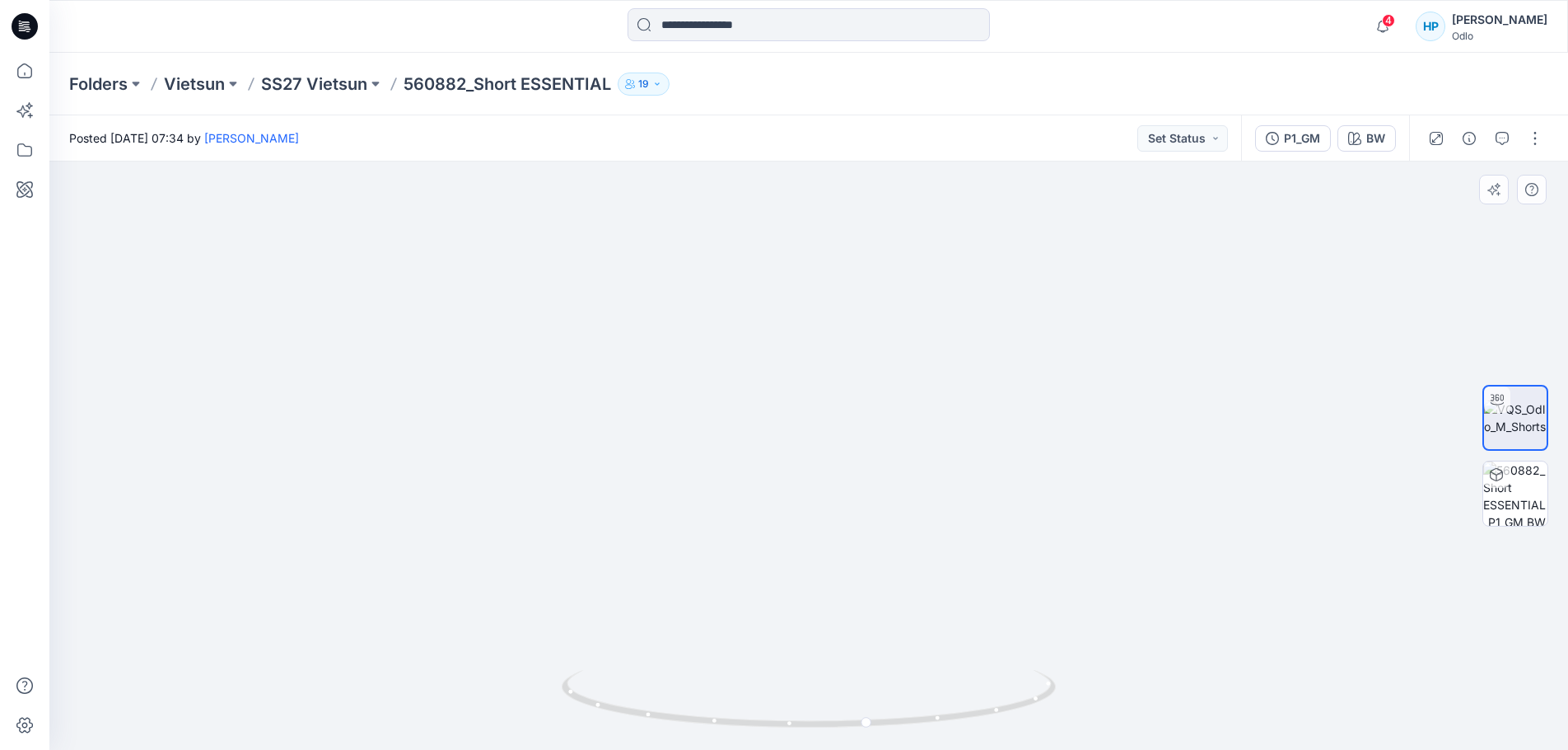
click at [1126, 613] on img at bounding box center [808, 413] width 1042 height 675
drag, startPoint x: 982, startPoint y: 706, endPoint x: 760, endPoint y: 716, distance: 222.2
click at [760, 716] on icon at bounding box center [811, 701] width 498 height 62
drag, startPoint x: 897, startPoint y: 728, endPoint x: 831, endPoint y: 732, distance: 66.1
click at [831, 732] on div at bounding box center [808, 708] width 494 height 83
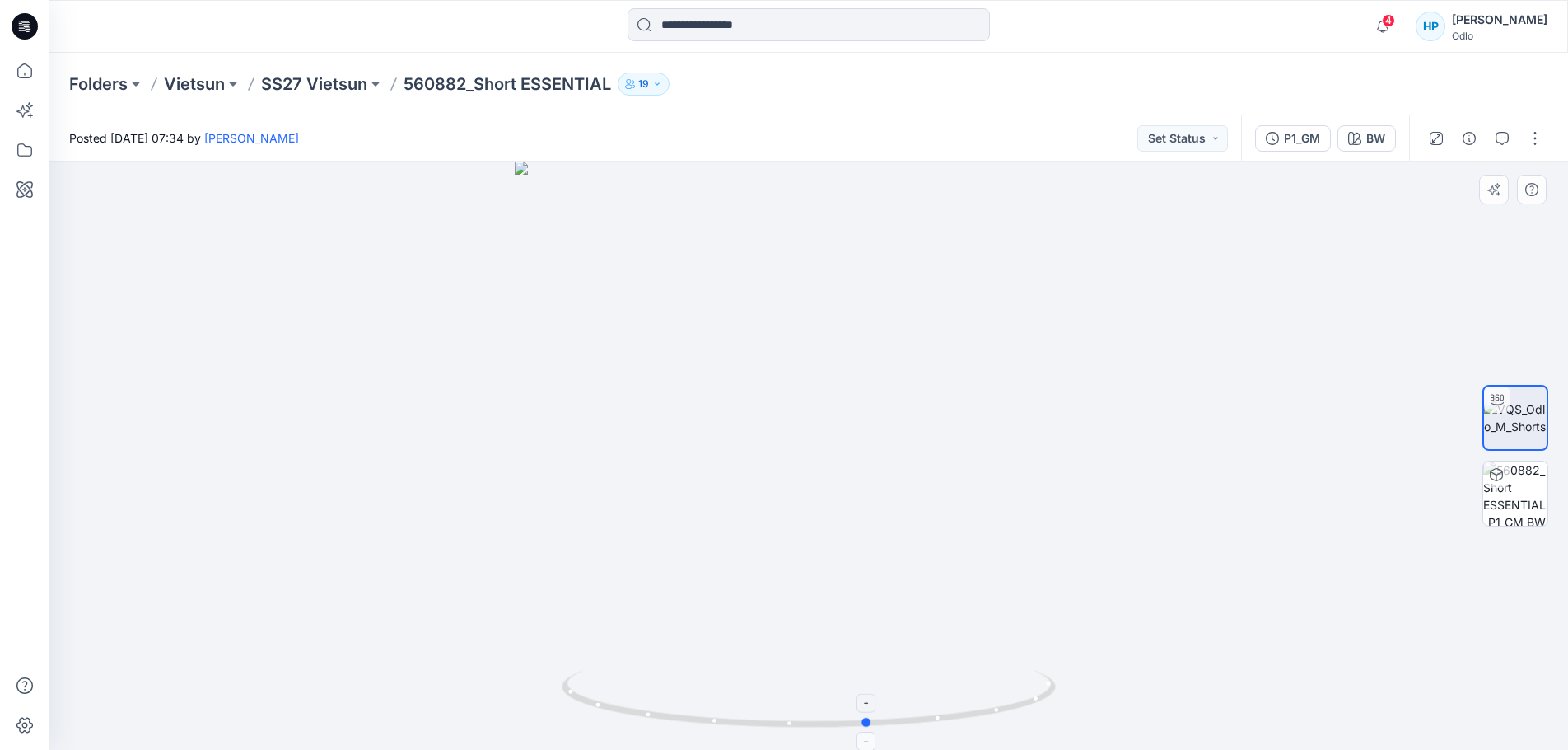
drag, startPoint x: 937, startPoint y: 716, endPoint x: 741, endPoint y: 716, distance: 196.0
click at [741, 716] on icon at bounding box center [811, 701] width 498 height 62
click at [327, 85] on p "SS27 Vietsun" at bounding box center [314, 83] width 106 height 23
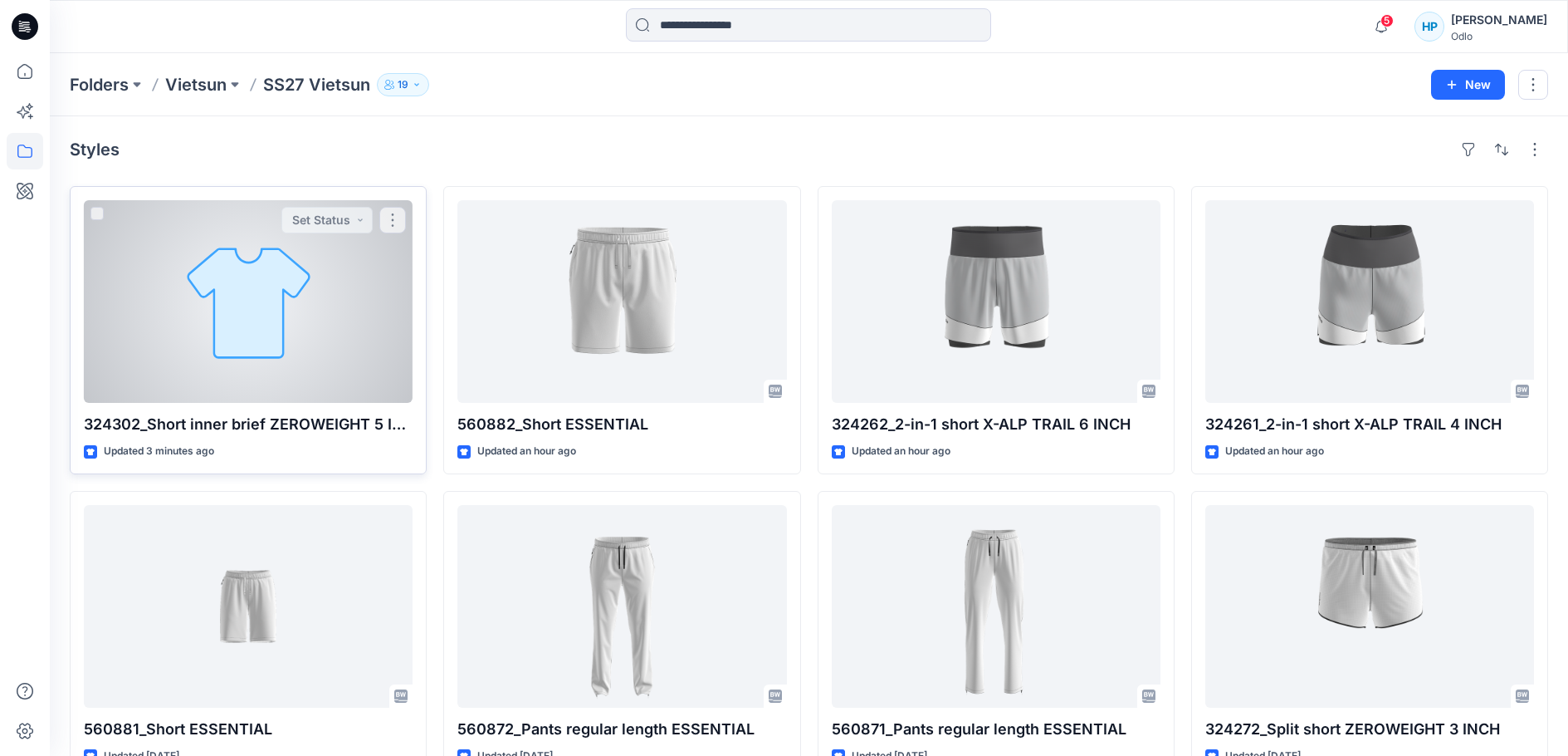
click at [297, 272] on div at bounding box center [249, 302] width 329 height 203
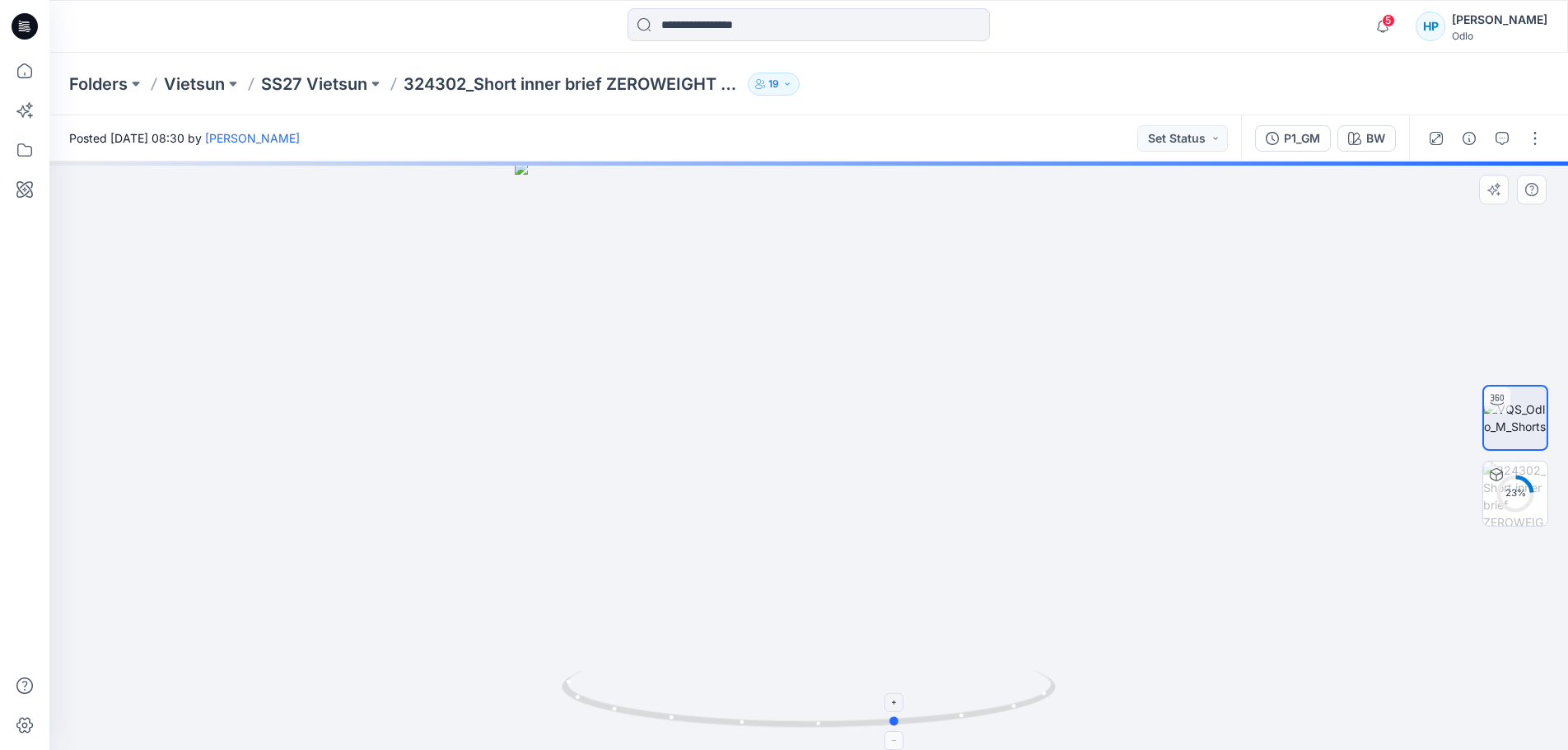
drag, startPoint x: 949, startPoint y: 724, endPoint x: 1051, endPoint y: 716, distance: 102.3
click at [1051, 716] on icon at bounding box center [811, 701] width 498 height 62
drag, startPoint x: 962, startPoint y: 720, endPoint x: 873, endPoint y: 730, distance: 89.6
click at [863, 730] on icon at bounding box center [811, 701] width 498 height 62
drag, startPoint x: 886, startPoint y: 725, endPoint x: 1024, endPoint y: 715, distance: 138.4
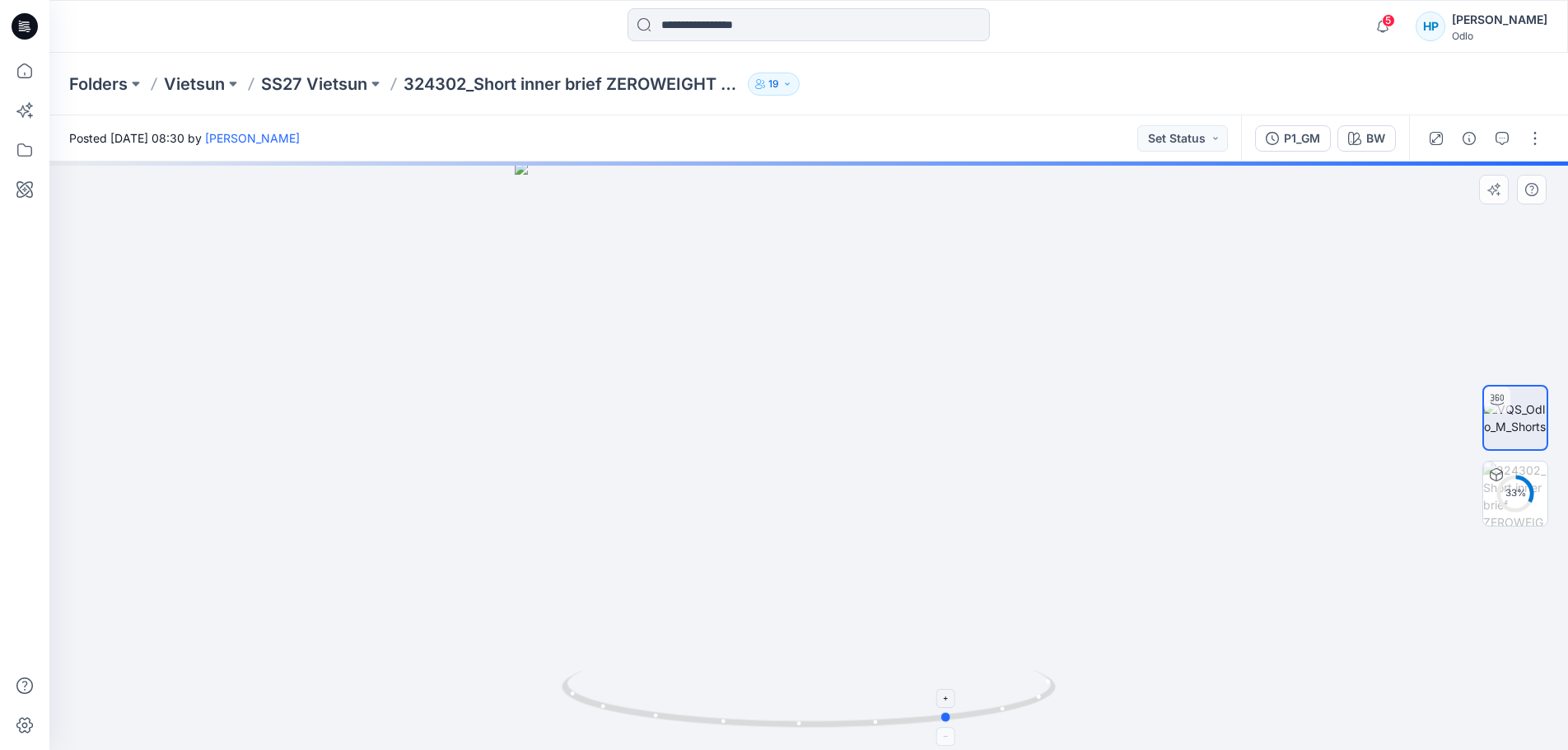
click at [1024, 715] on icon at bounding box center [811, 701] width 498 height 62
drag, startPoint x: 804, startPoint y: 726, endPoint x: 843, endPoint y: 726, distance: 39.0
click at [843, 726] on icon at bounding box center [811, 701] width 498 height 62
drag, startPoint x: 932, startPoint y: 714, endPoint x: 1250, endPoint y: 668, distance: 321.3
click at [1250, 668] on div at bounding box center [808, 455] width 1518 height 589
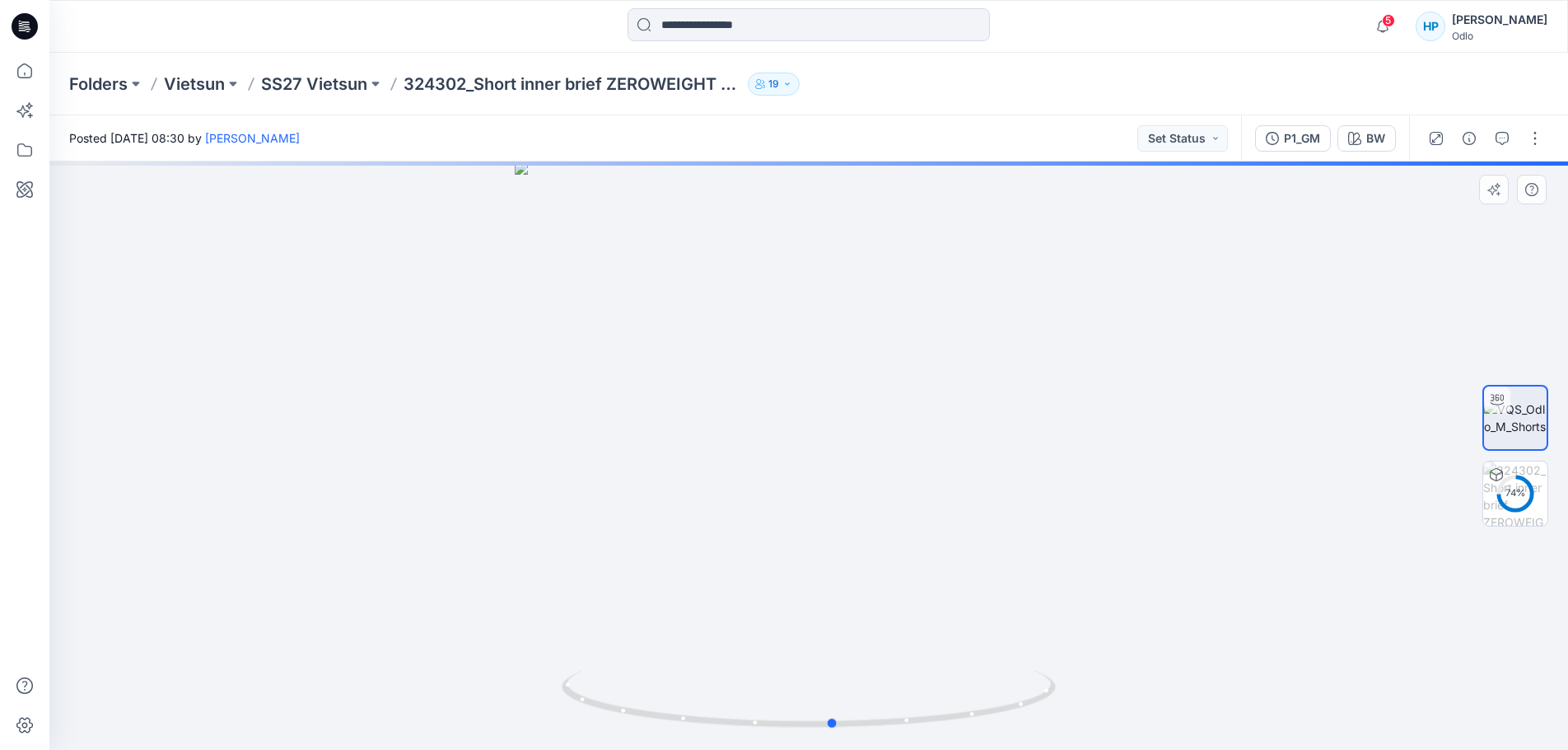
drag, startPoint x: 833, startPoint y: 459, endPoint x: 842, endPoint y: 551, distance: 92.4
click at [842, 551] on div at bounding box center [808, 455] width 1518 height 589
click at [342, 85] on p "SS27 Vietsun" at bounding box center [314, 83] width 106 height 23
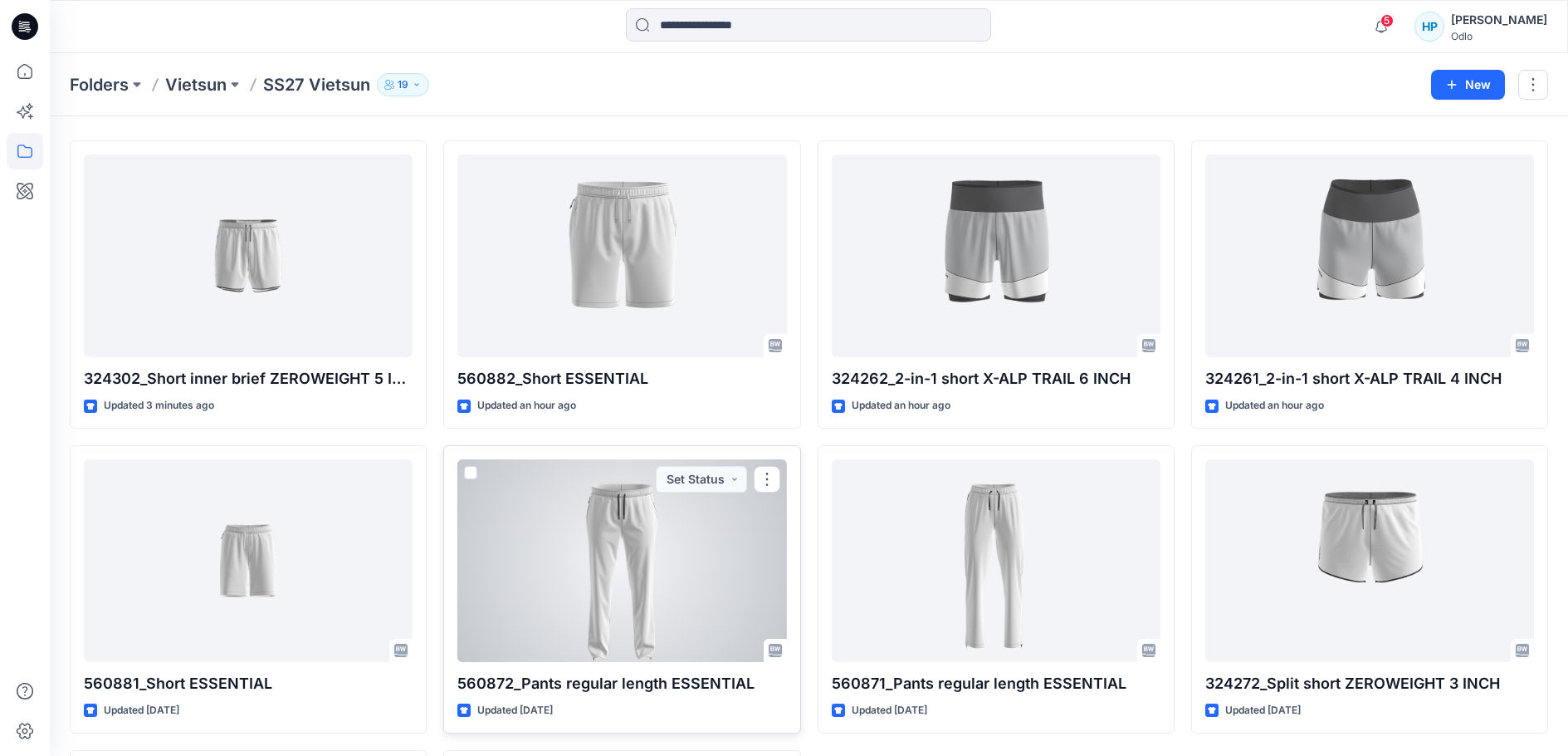
scroll to position [83, 0]
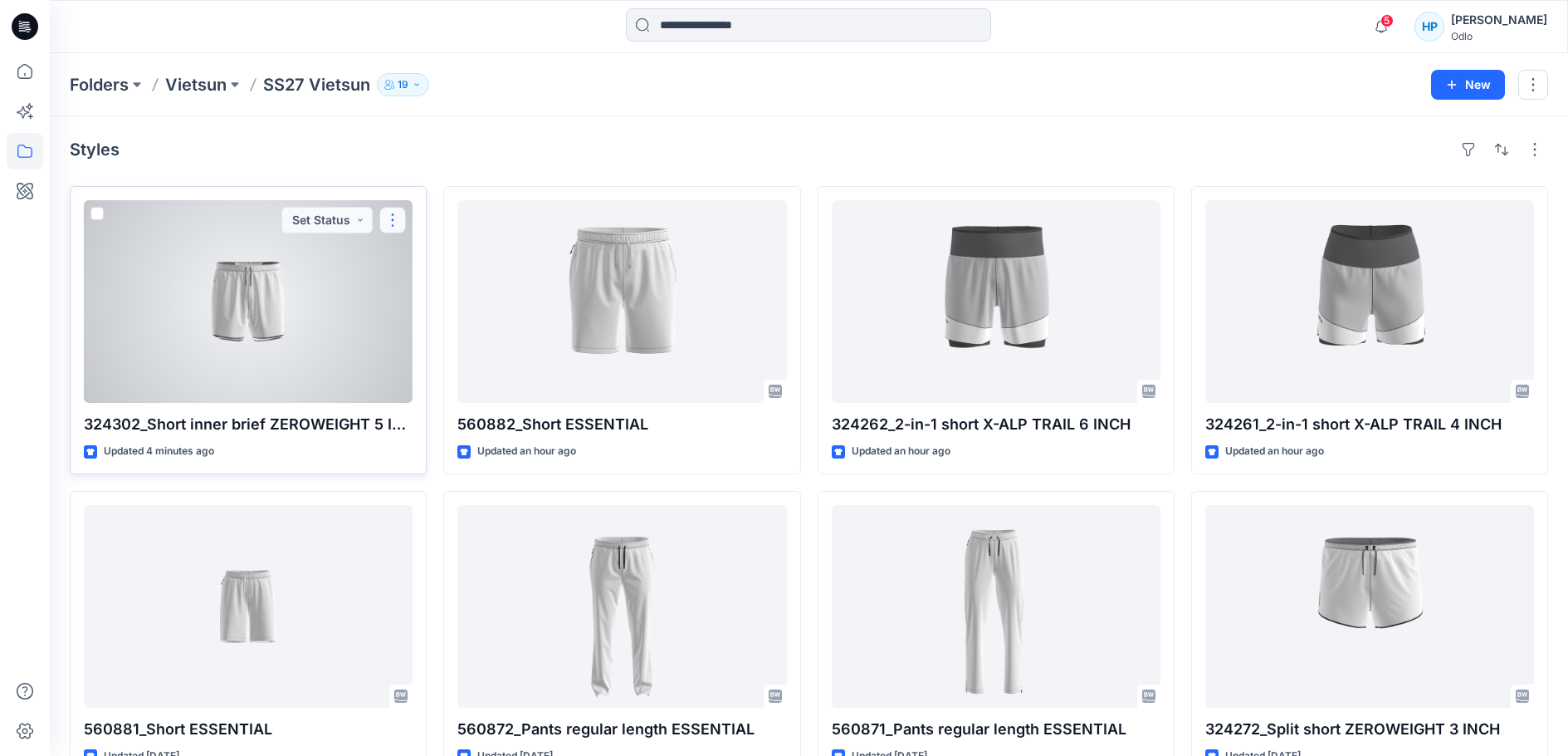
click at [395, 231] on button "button" at bounding box center [392, 219] width 26 height 27
click at [455, 277] on button "Edit" at bounding box center [472, 262] width 179 height 31
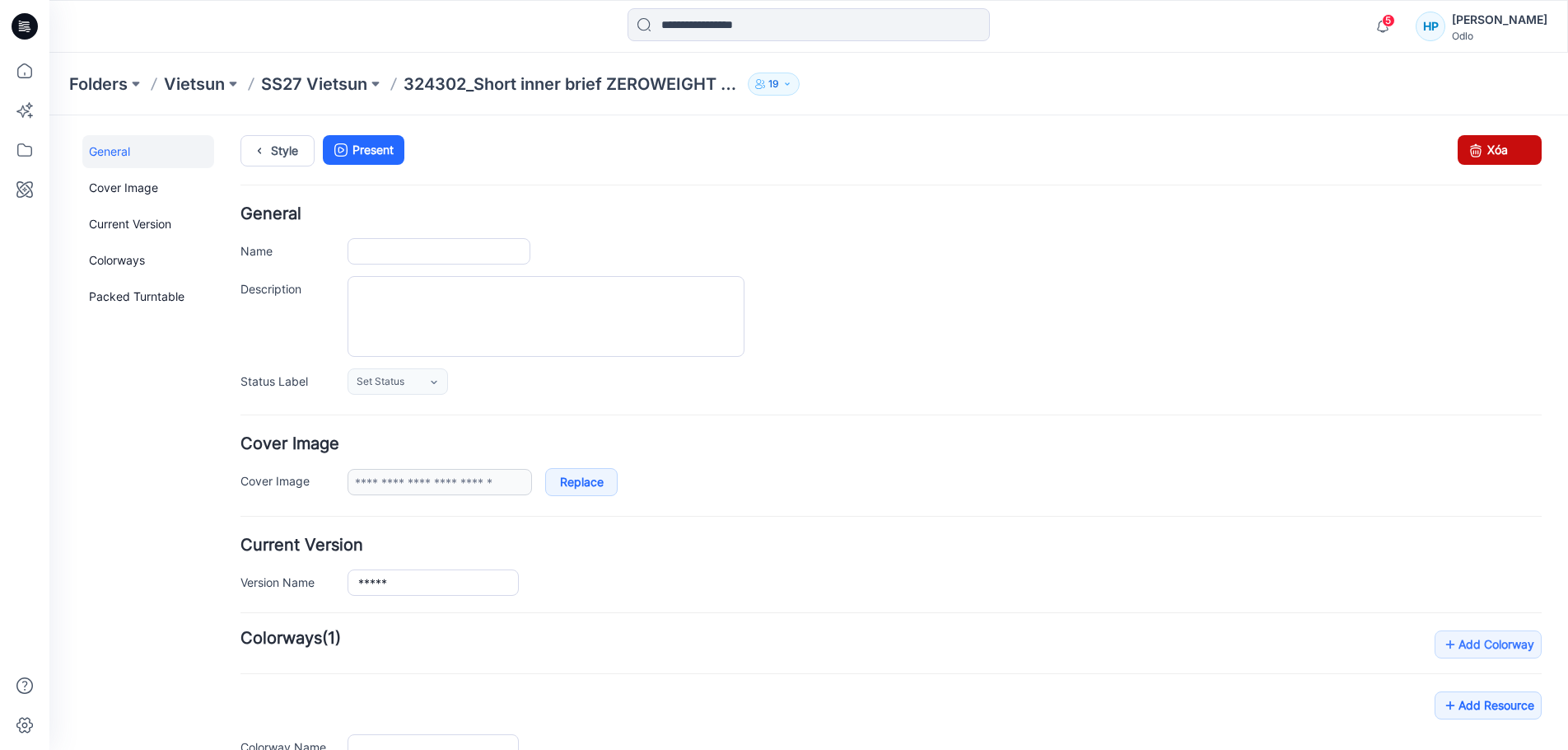
drag, startPoint x: 922, startPoint y: 184, endPoint x: 1483, endPoint y: 146, distance: 562.3
click at [1483, 146] on link "Xóa" at bounding box center [1499, 150] width 84 height 30
type input "**********"
type input "**"
type input "**********"
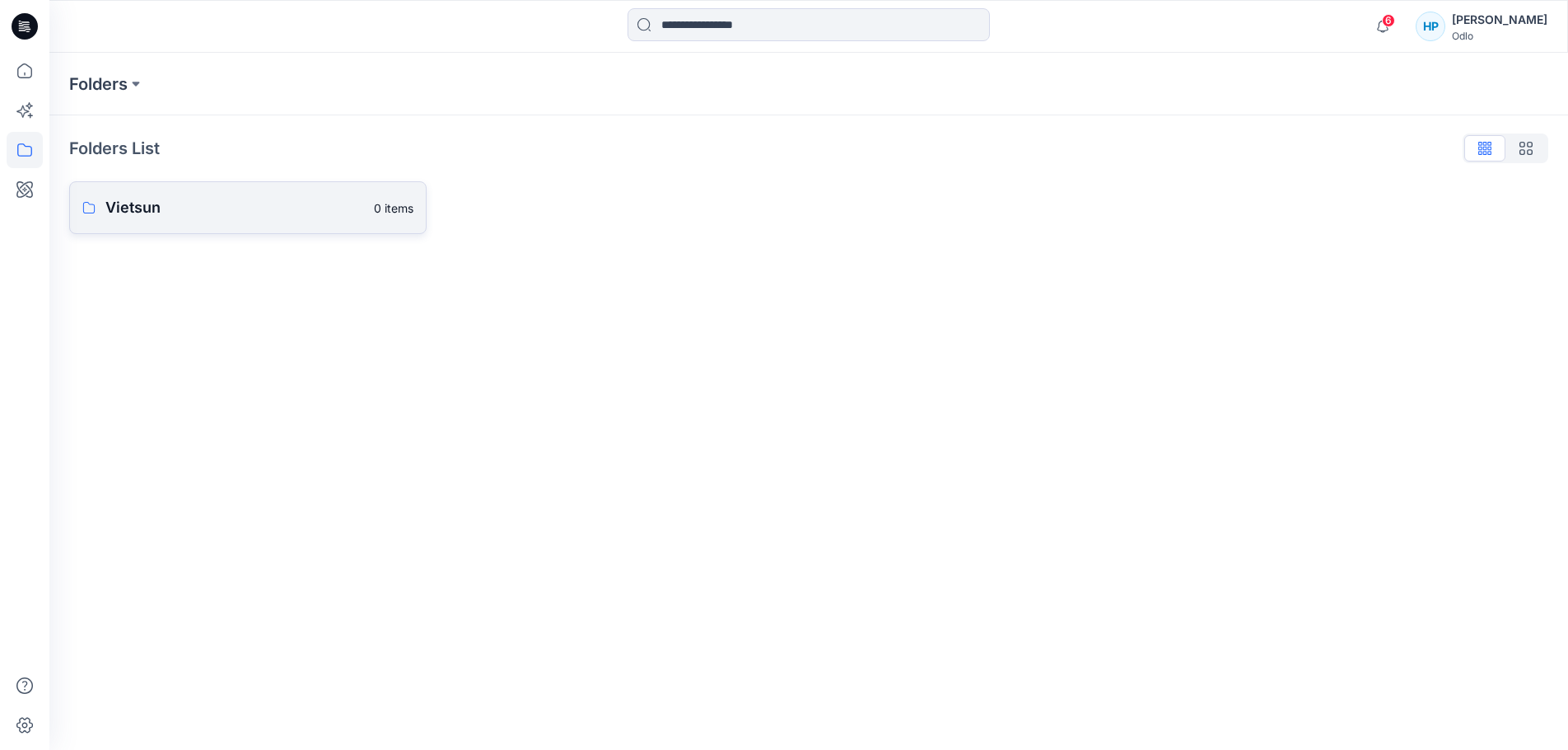
click at [189, 204] on p "Vietsun" at bounding box center [234, 207] width 258 height 23
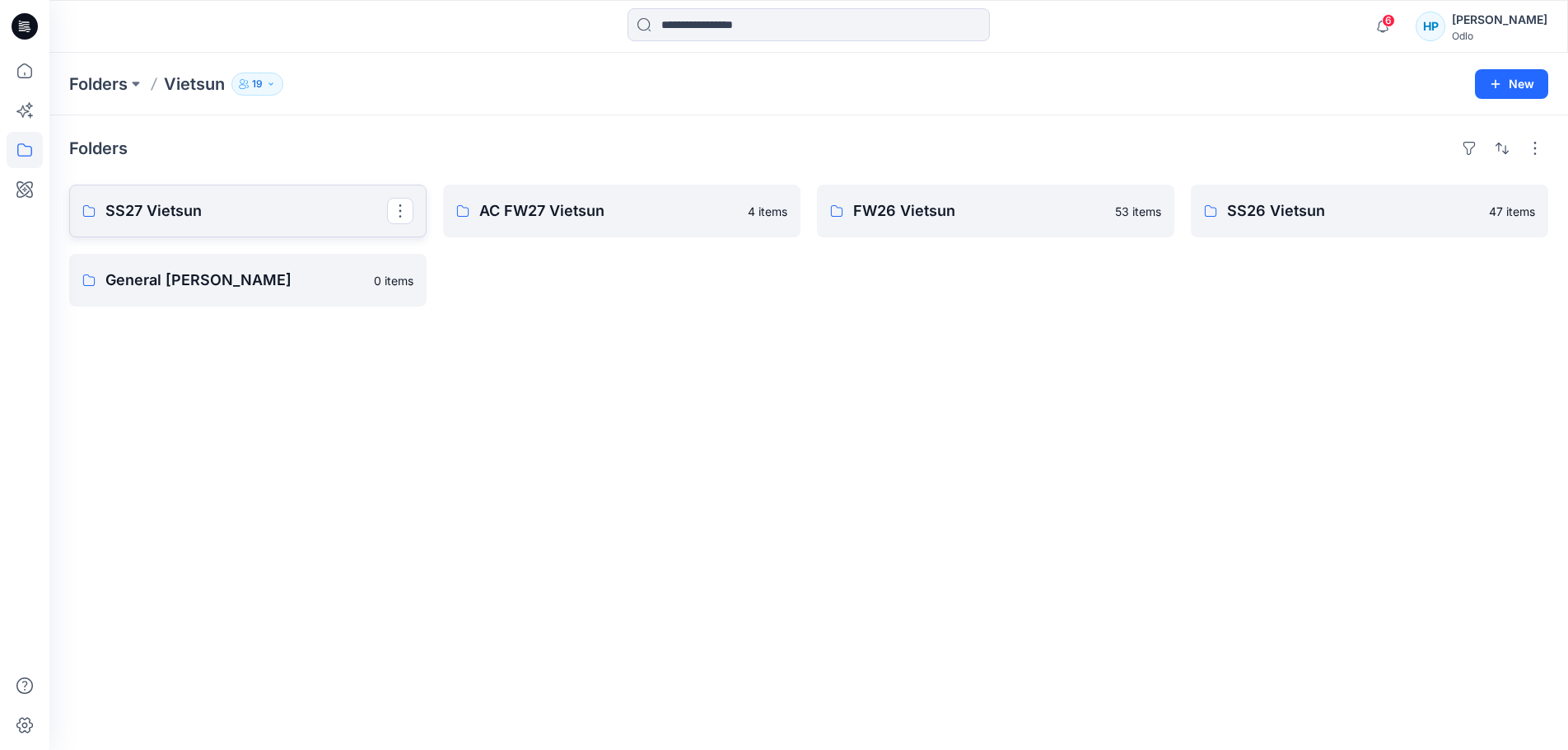
click at [193, 222] on p "SS27 Vietsun" at bounding box center [246, 210] width 282 height 23
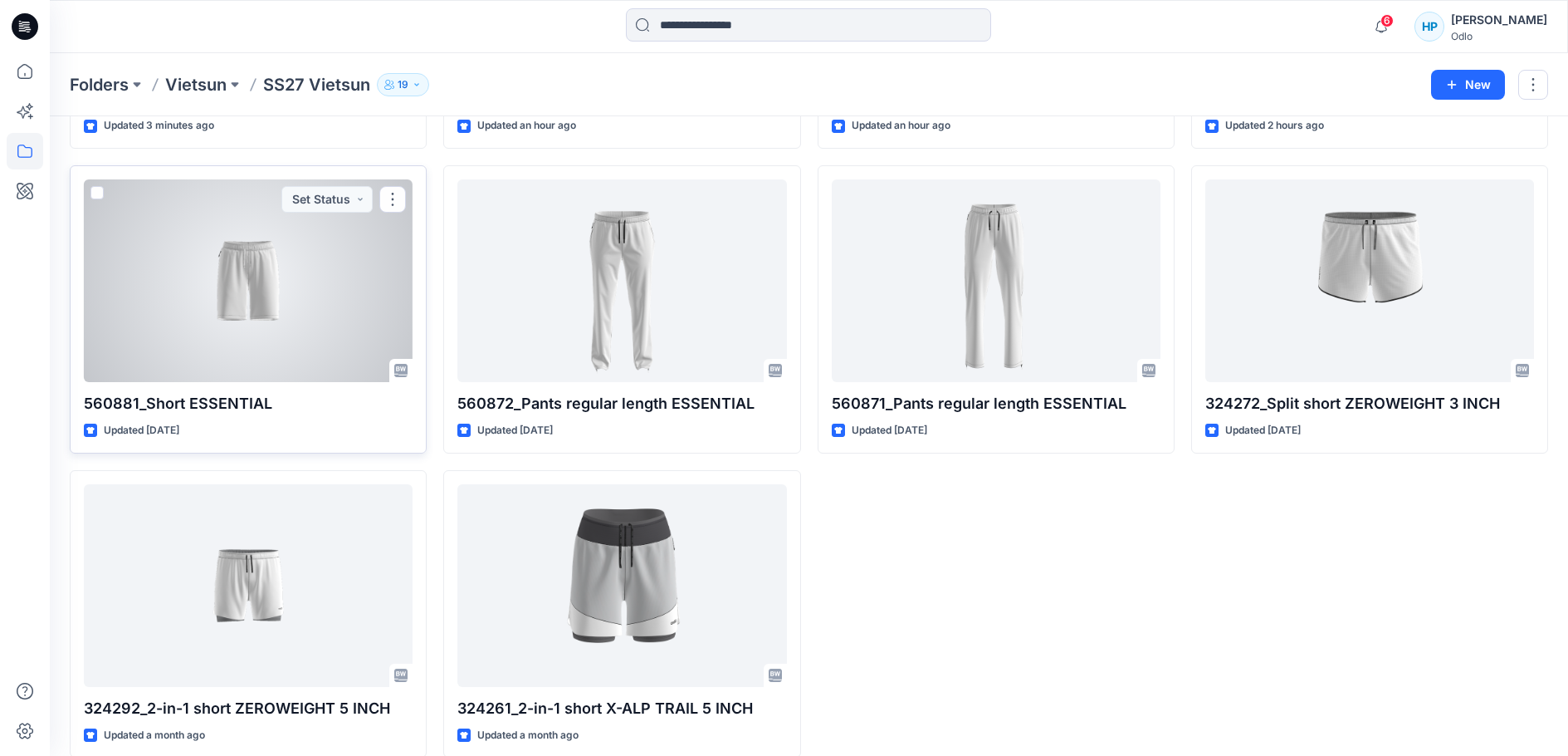
scroll to position [415, 0]
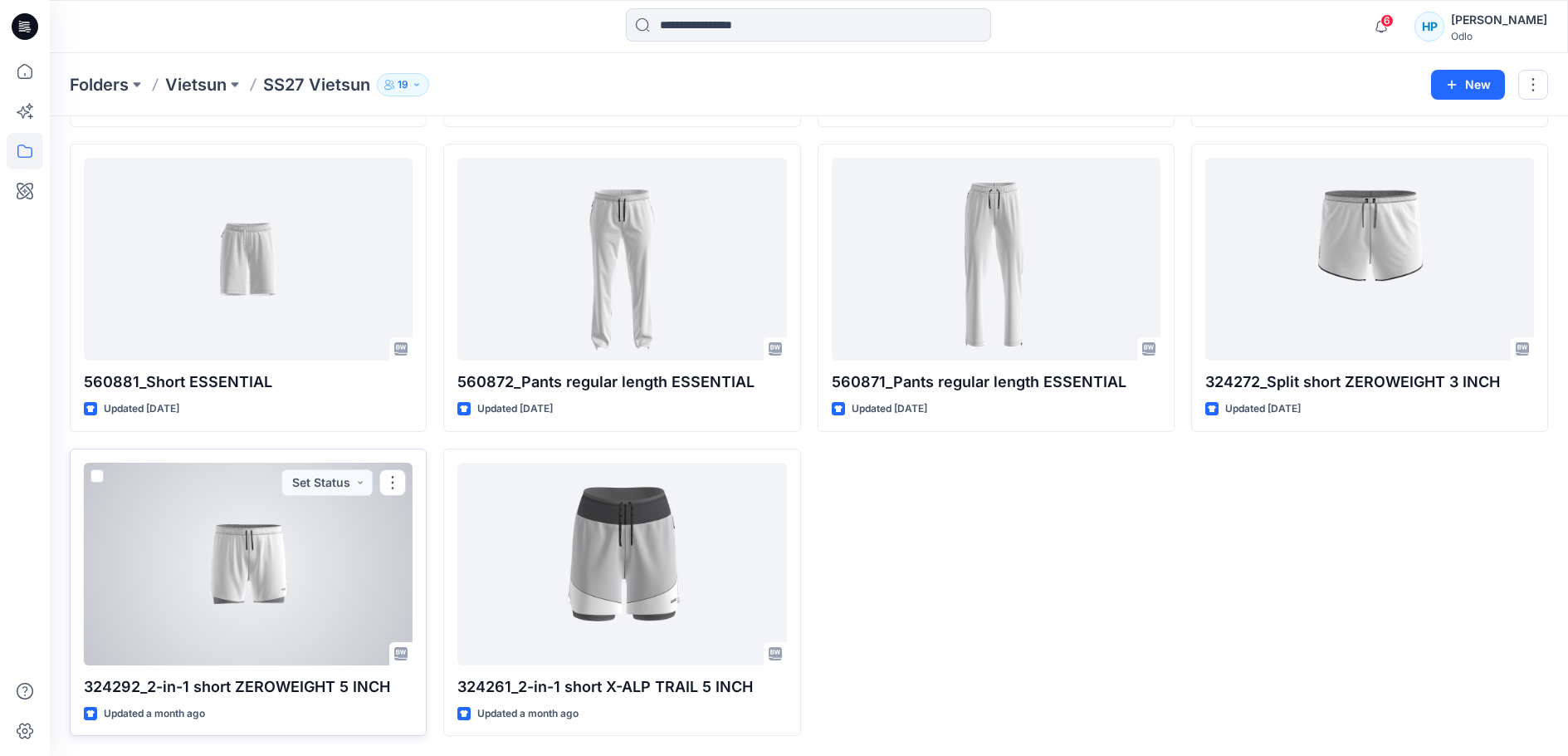
click at [304, 580] on div at bounding box center [249, 564] width 329 height 203
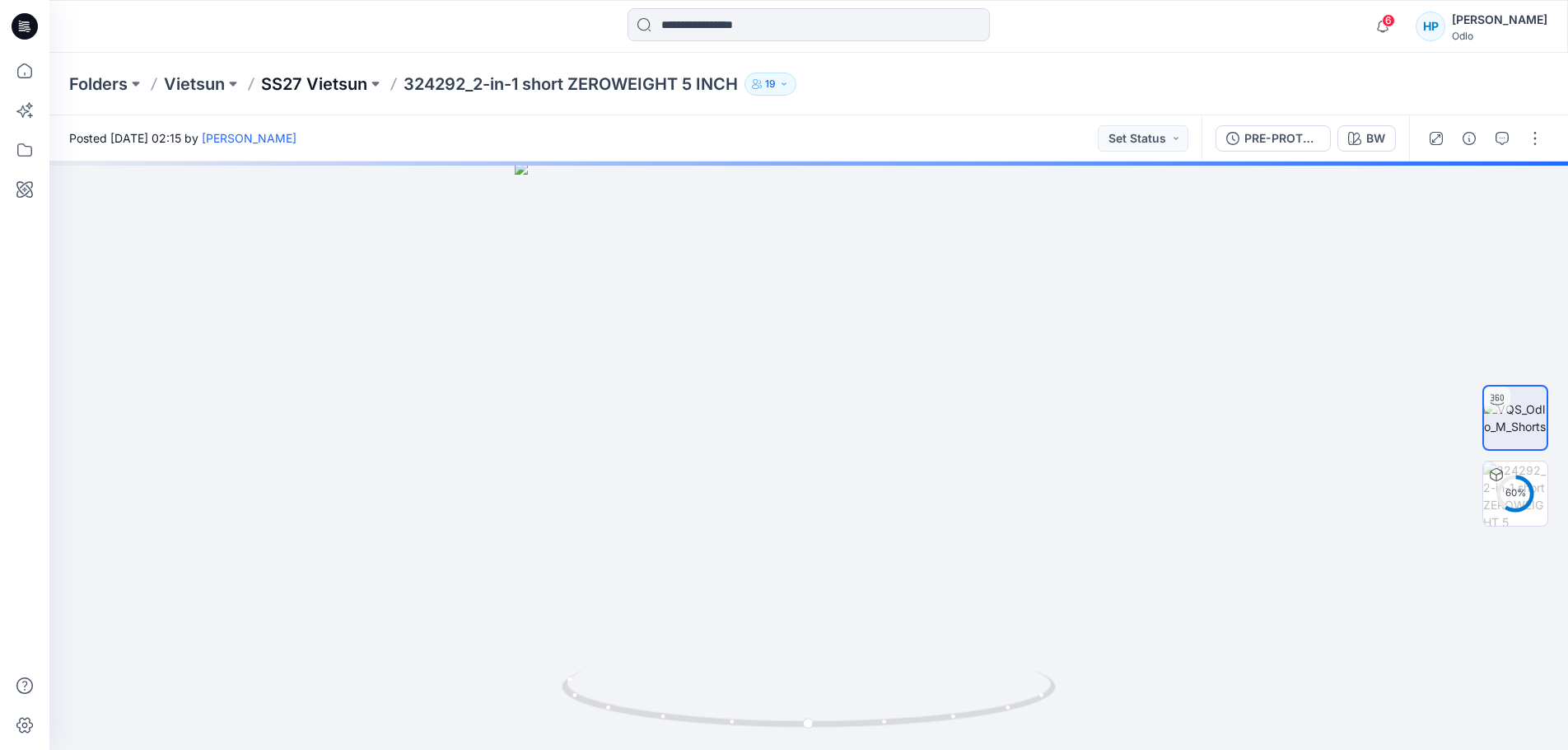
click at [333, 76] on p "SS27 Vietsun" at bounding box center [314, 83] width 106 height 23
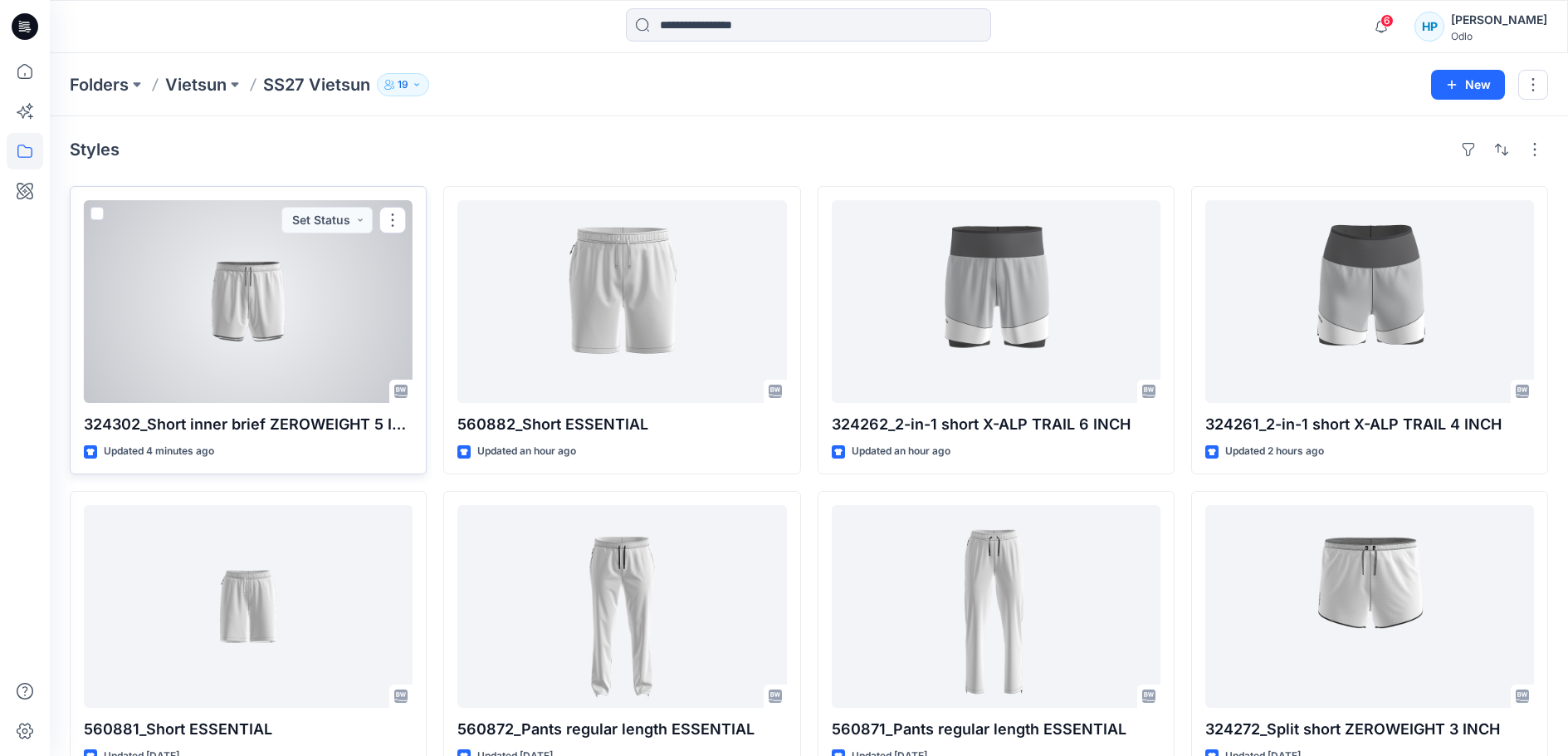
click at [315, 346] on div at bounding box center [249, 302] width 329 height 203
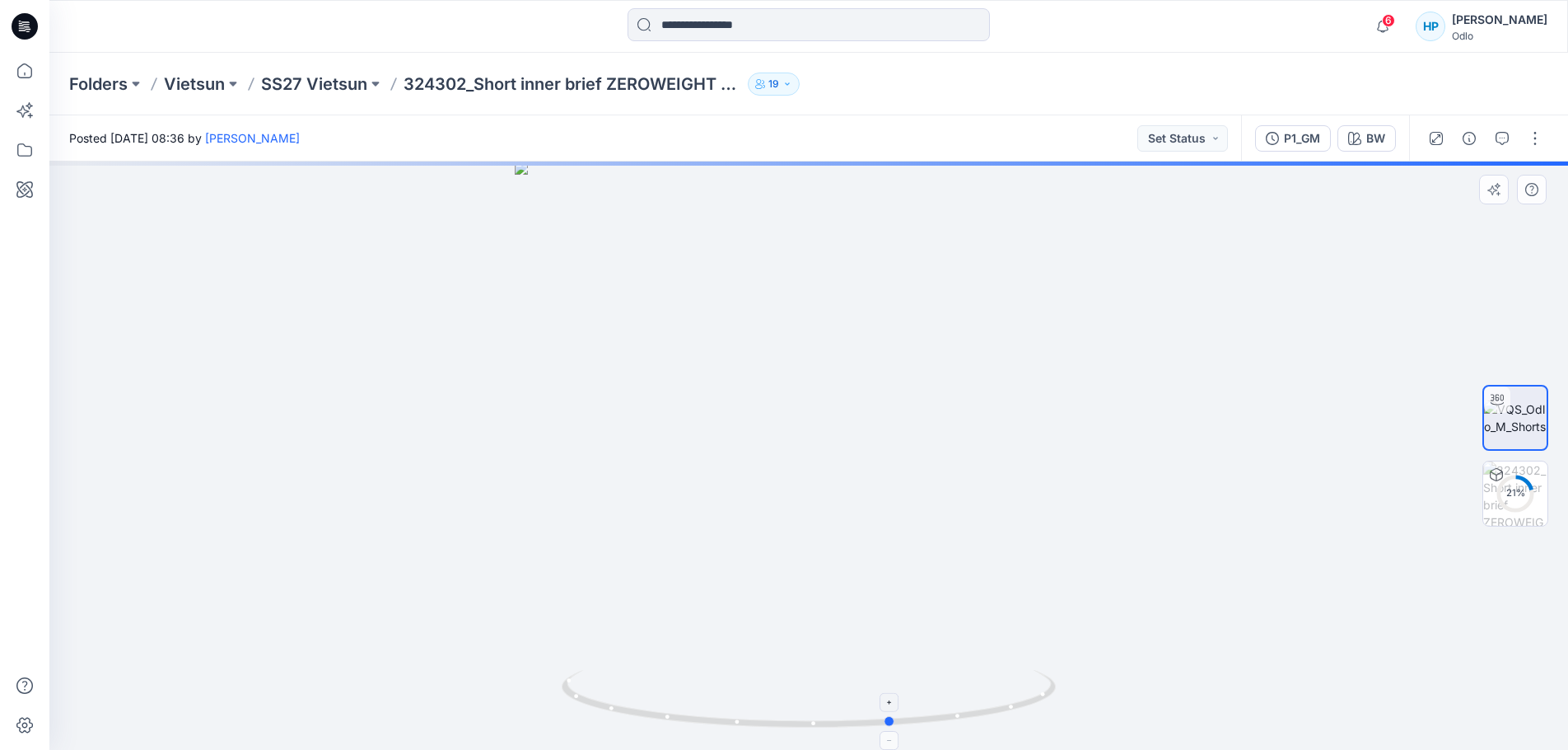
drag, startPoint x: 1013, startPoint y: 708, endPoint x: 579, endPoint y: 686, distance: 434.6
click at [603, 692] on icon at bounding box center [811, 701] width 498 height 62
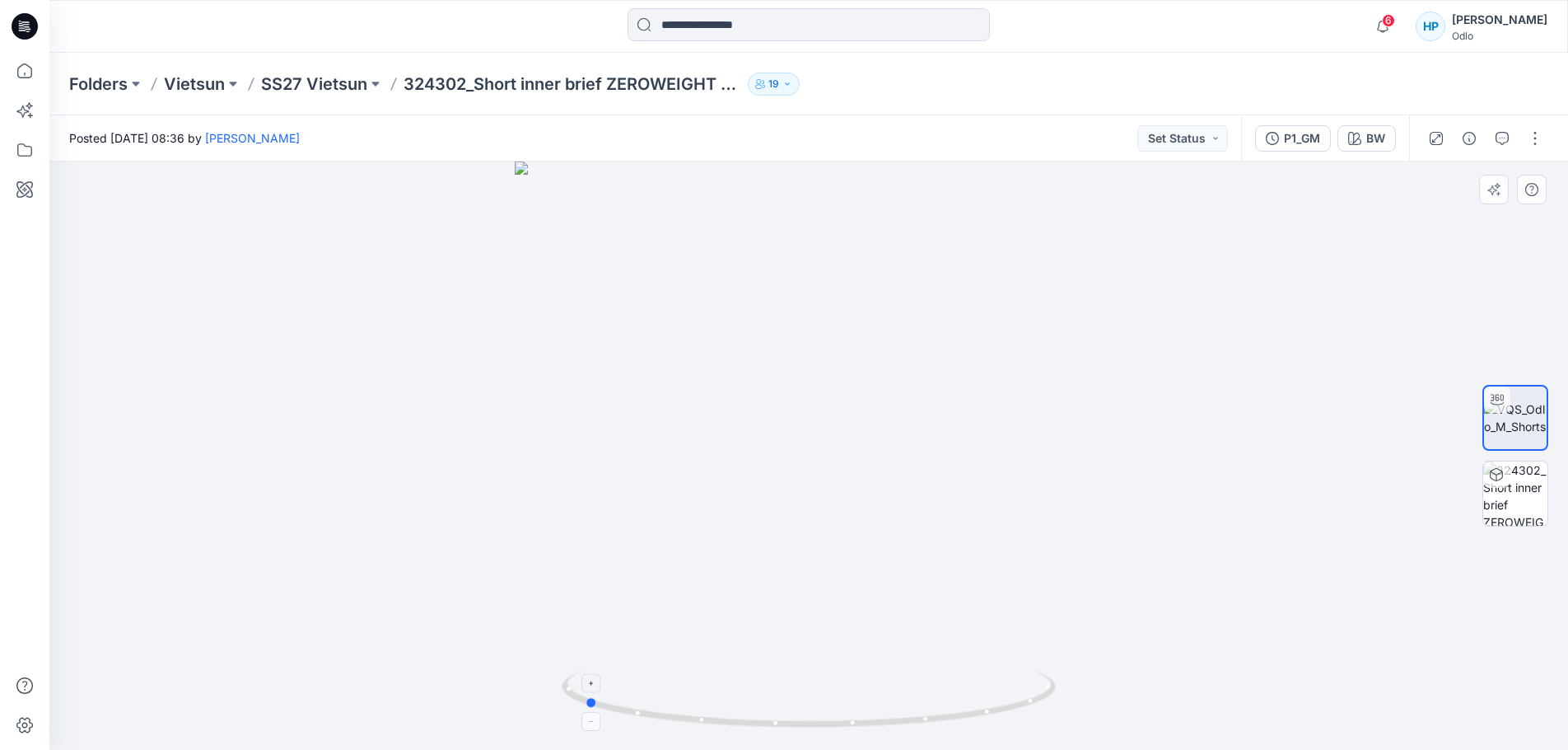
drag, startPoint x: 843, startPoint y: 701, endPoint x: 657, endPoint y: 697, distance: 186.0
click at [657, 697] on icon at bounding box center [811, 701] width 498 height 62
drag, startPoint x: 967, startPoint y: 718, endPoint x: 1192, endPoint y: 705, distance: 225.4
click at [1192, 705] on div at bounding box center [808, 455] width 1518 height 589
click at [1534, 135] on button "button" at bounding box center [1534, 138] width 26 height 26
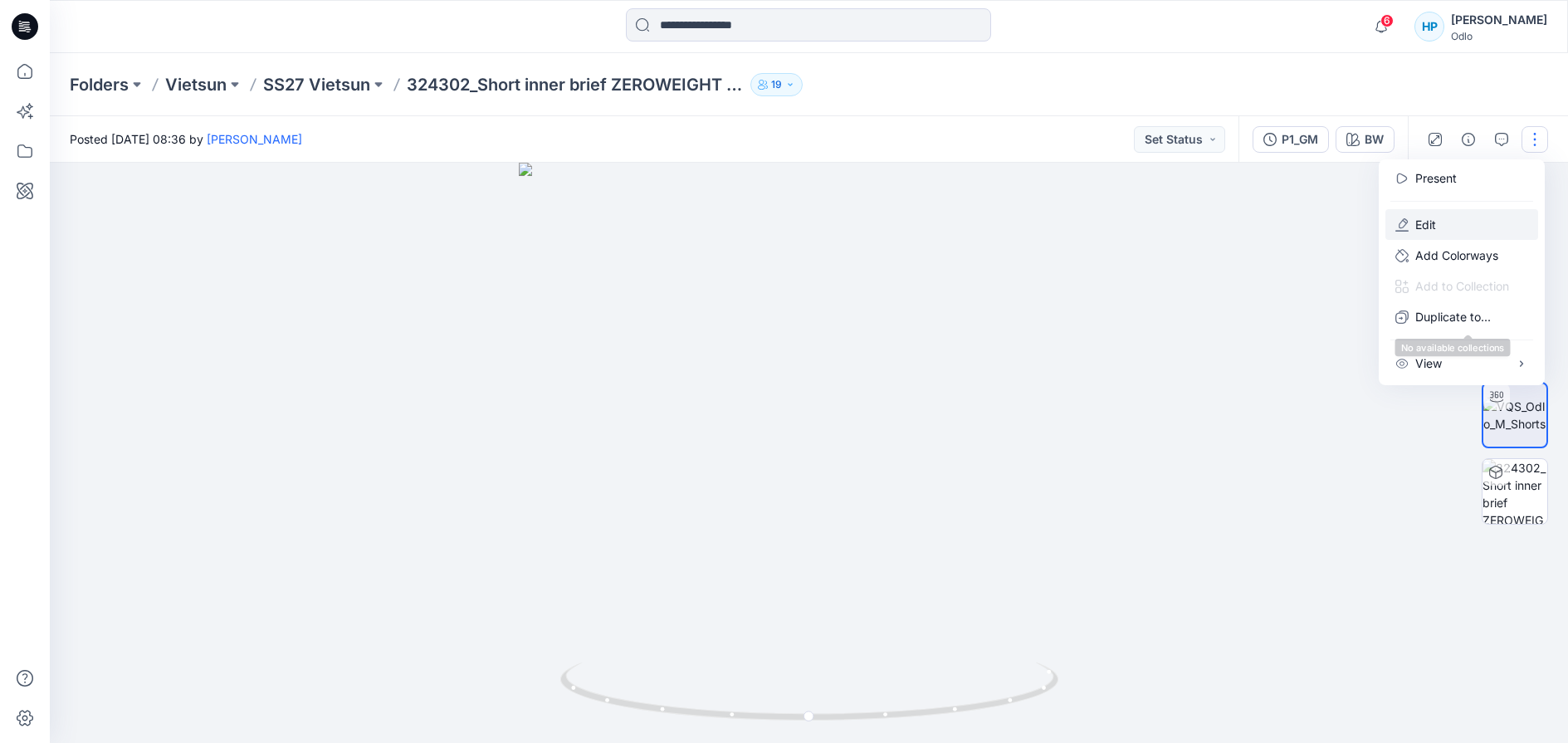
click at [1444, 240] on button "Edit" at bounding box center [1461, 225] width 153 height 31
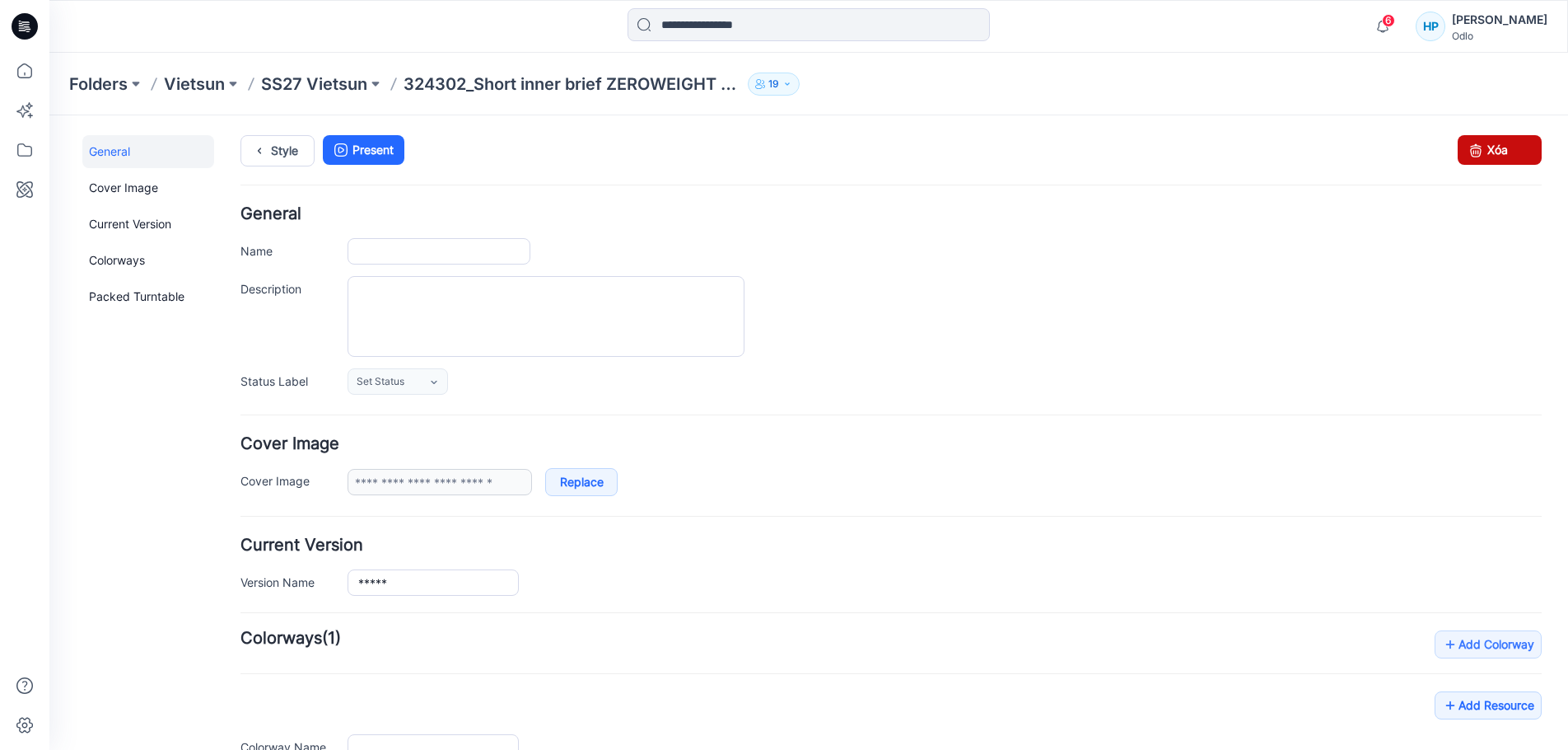
click at [1489, 157] on link "Xóa" at bounding box center [1499, 150] width 84 height 30
type input "**********"
type input "**"
type input "**********"
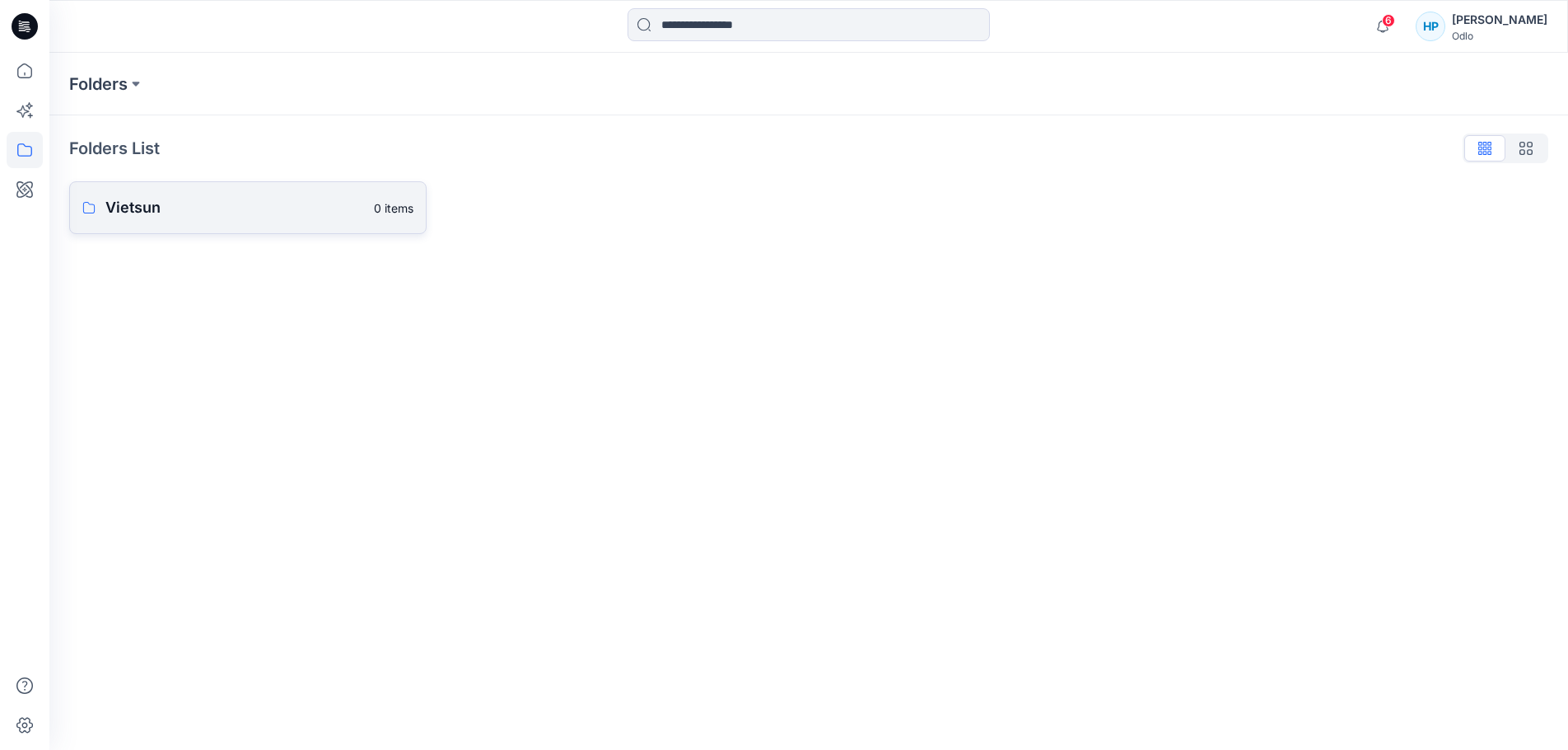
click at [131, 215] on p "Vietsun" at bounding box center [234, 207] width 258 height 23
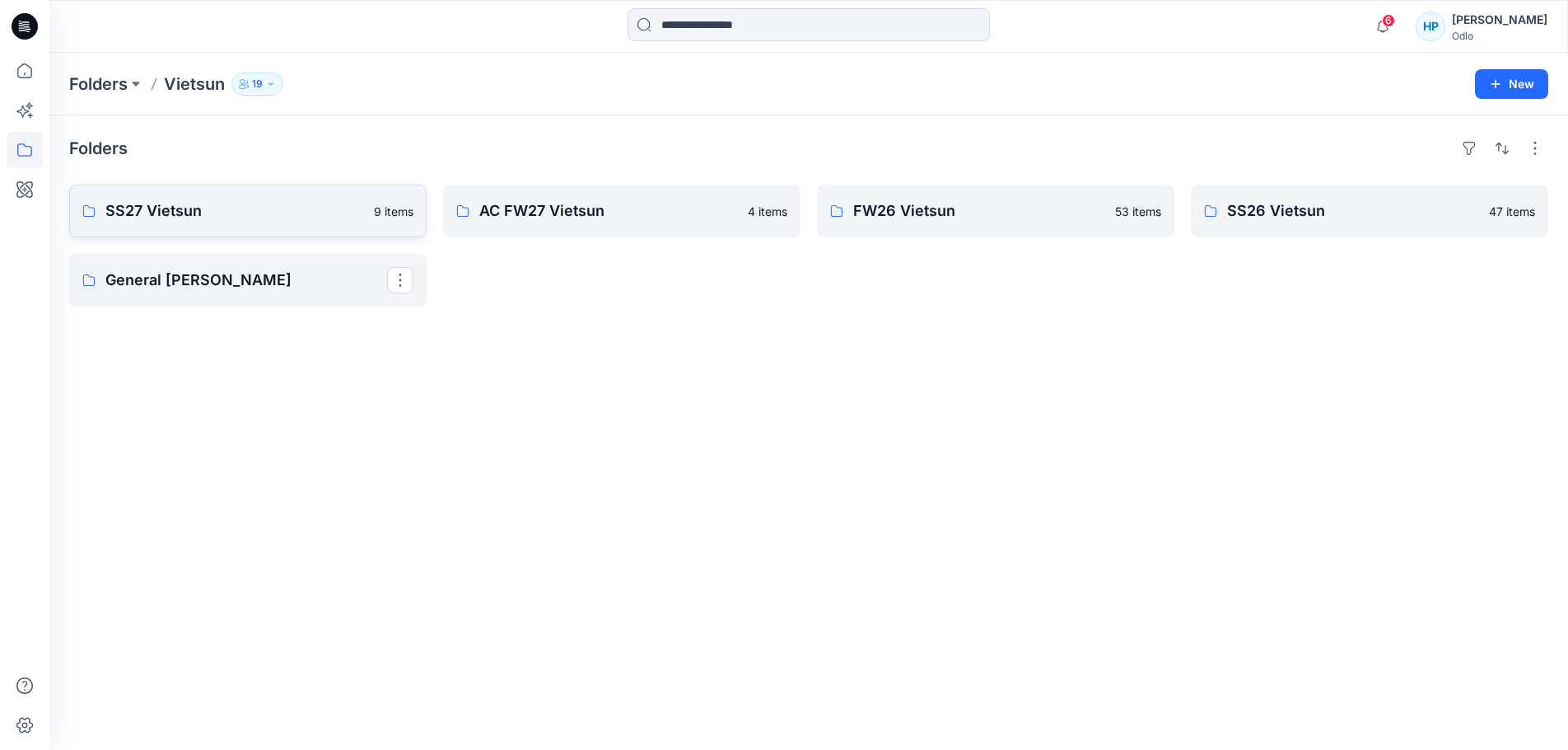
click at [257, 222] on p "SS27 Vietsun" at bounding box center [234, 210] width 258 height 23
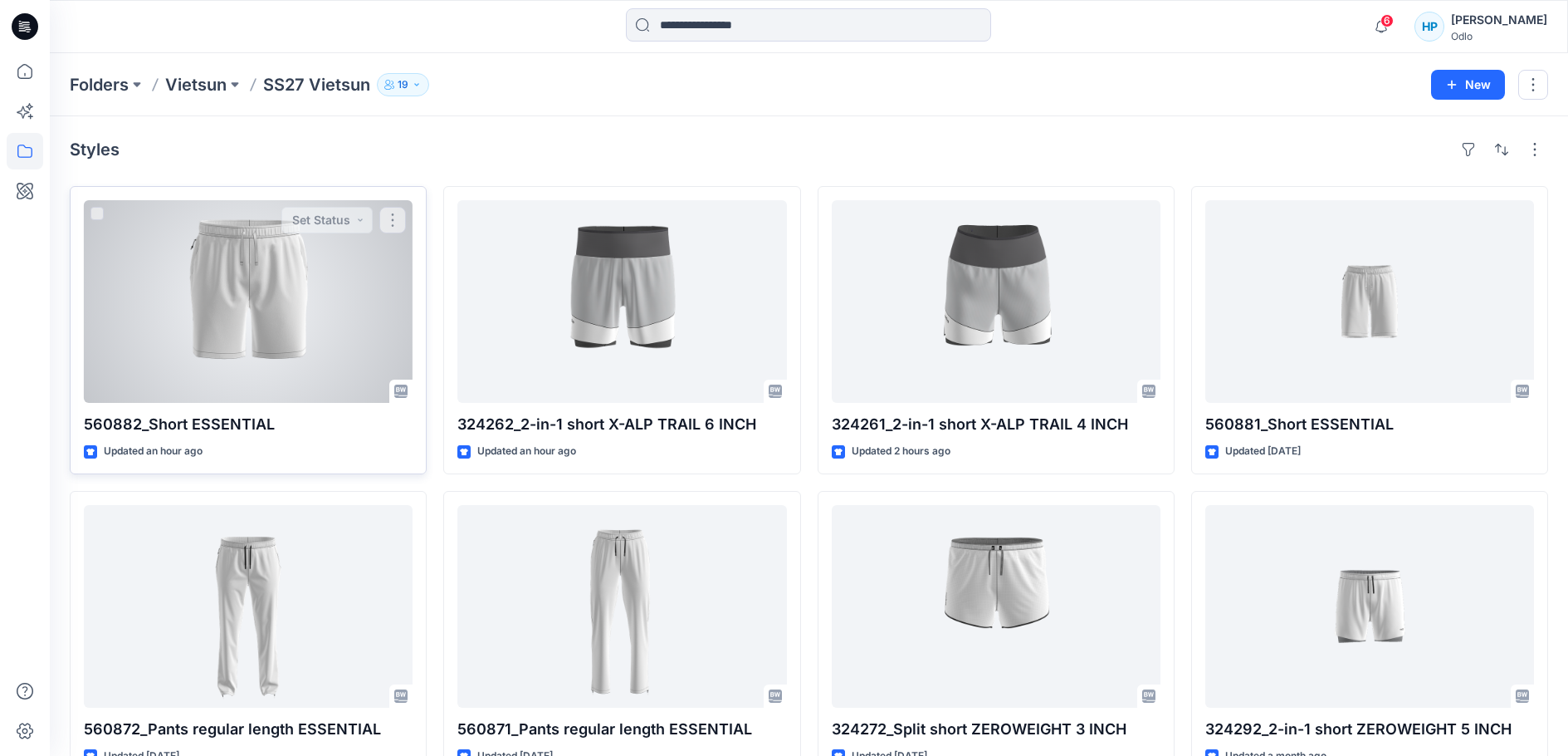
click at [272, 328] on div at bounding box center [249, 302] width 329 height 203
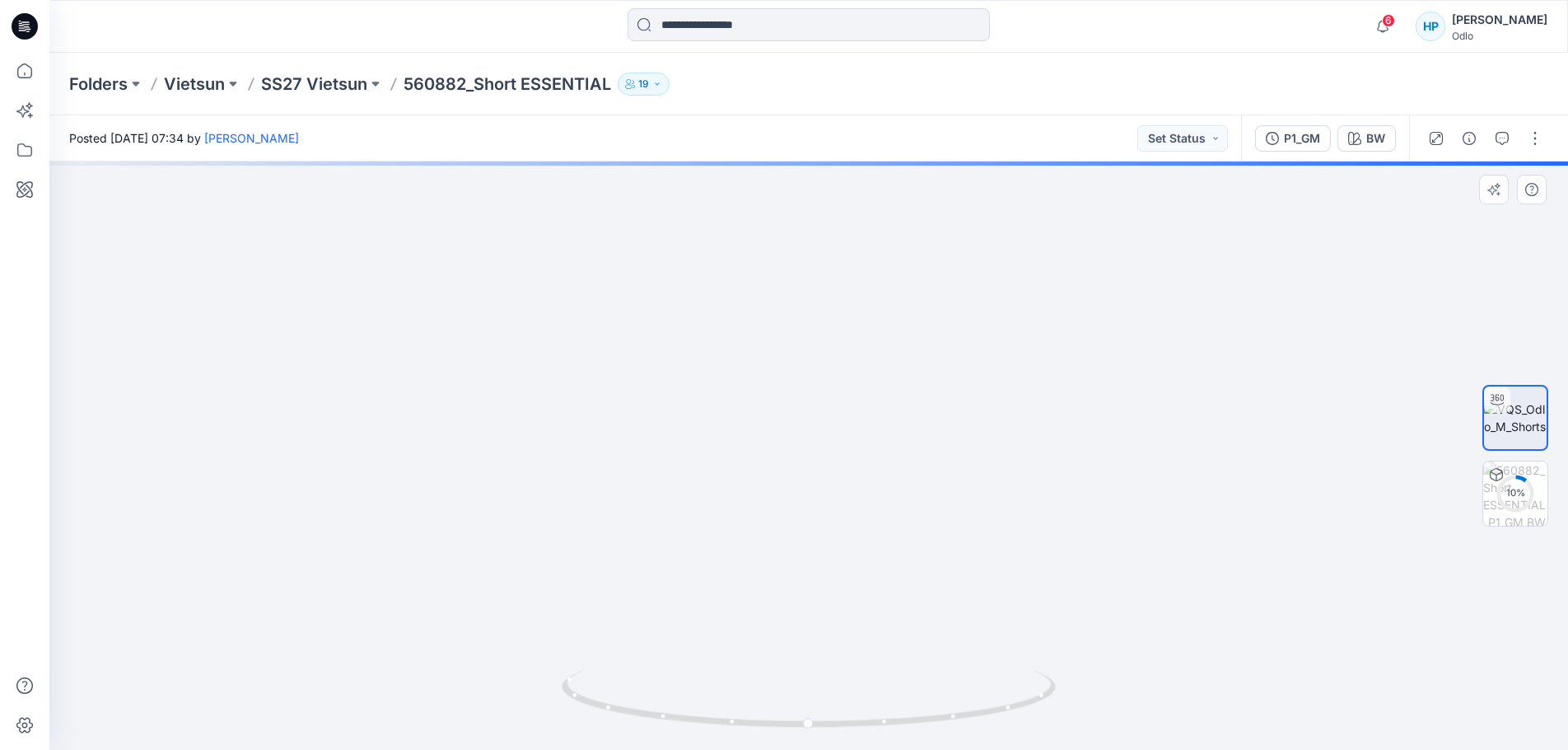
drag, startPoint x: 913, startPoint y: 327, endPoint x: 910, endPoint y: 427, distance: 100.0
click at [930, 704] on div at bounding box center [808, 455] width 1518 height 589
drag, startPoint x: 915, startPoint y: 385, endPoint x: 921, endPoint y: 417, distance: 32.6
click at [921, 417] on img at bounding box center [832, 375] width 1724 height 749
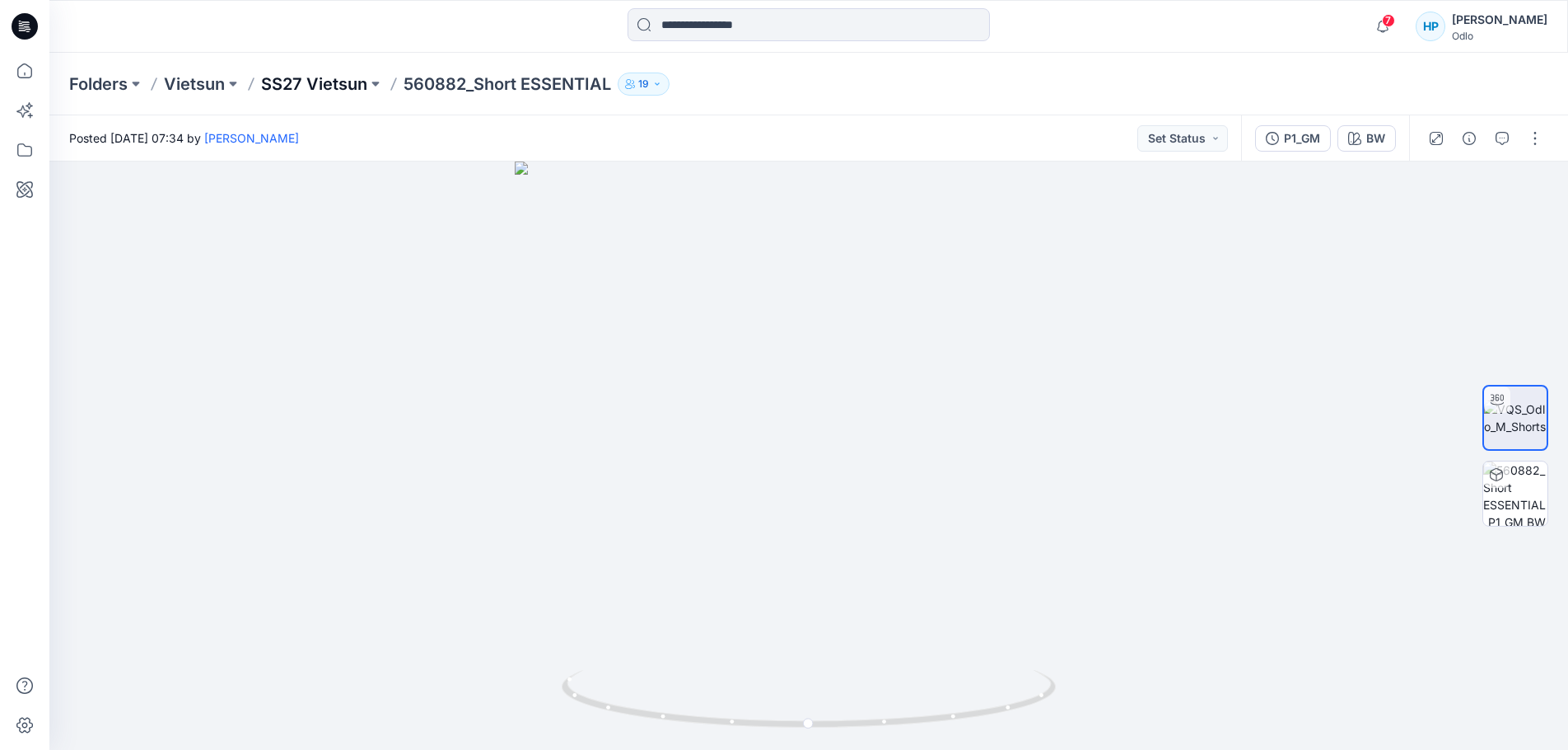
click at [337, 83] on p "SS27 Vietsun" at bounding box center [314, 83] width 106 height 23
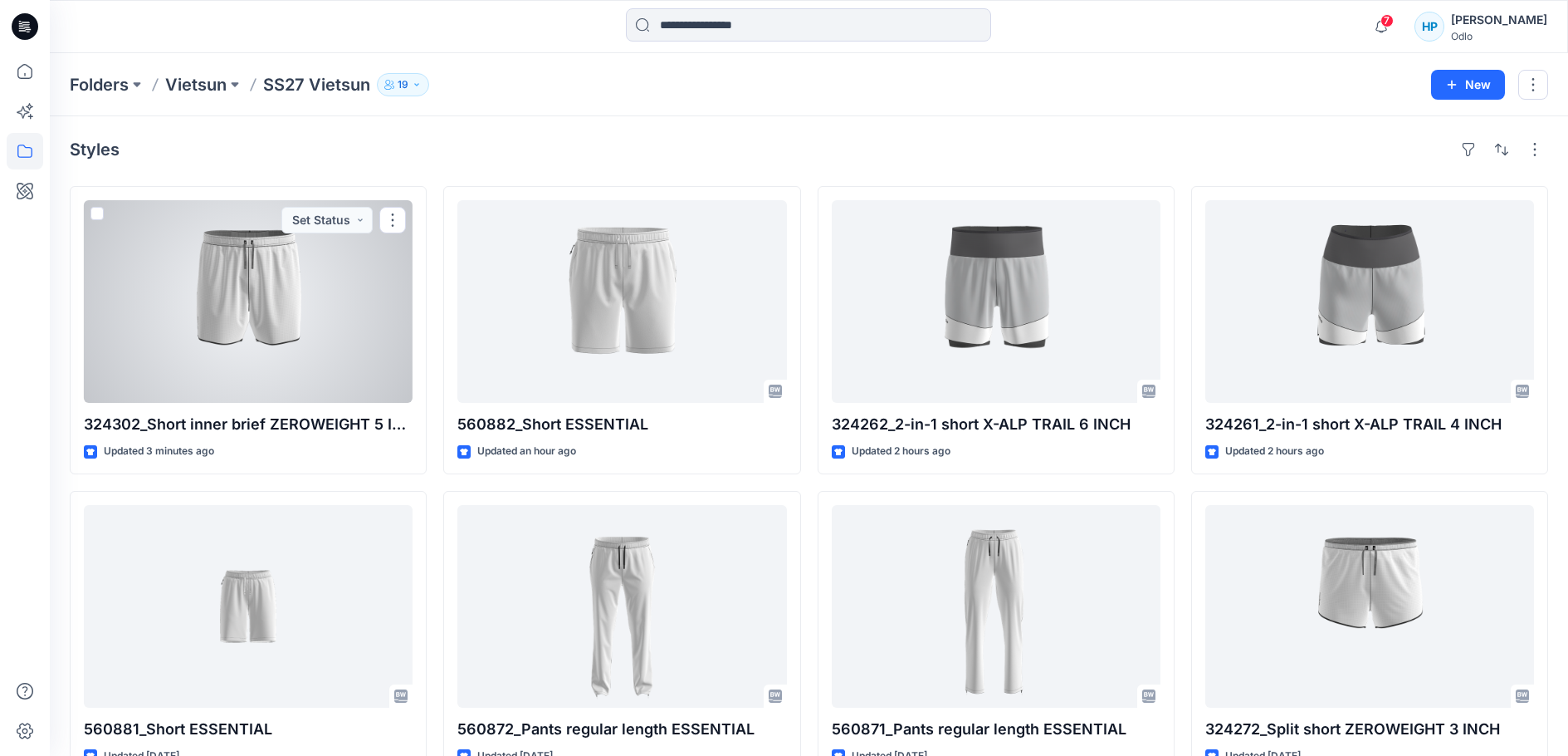
click at [310, 341] on div at bounding box center [249, 302] width 329 height 203
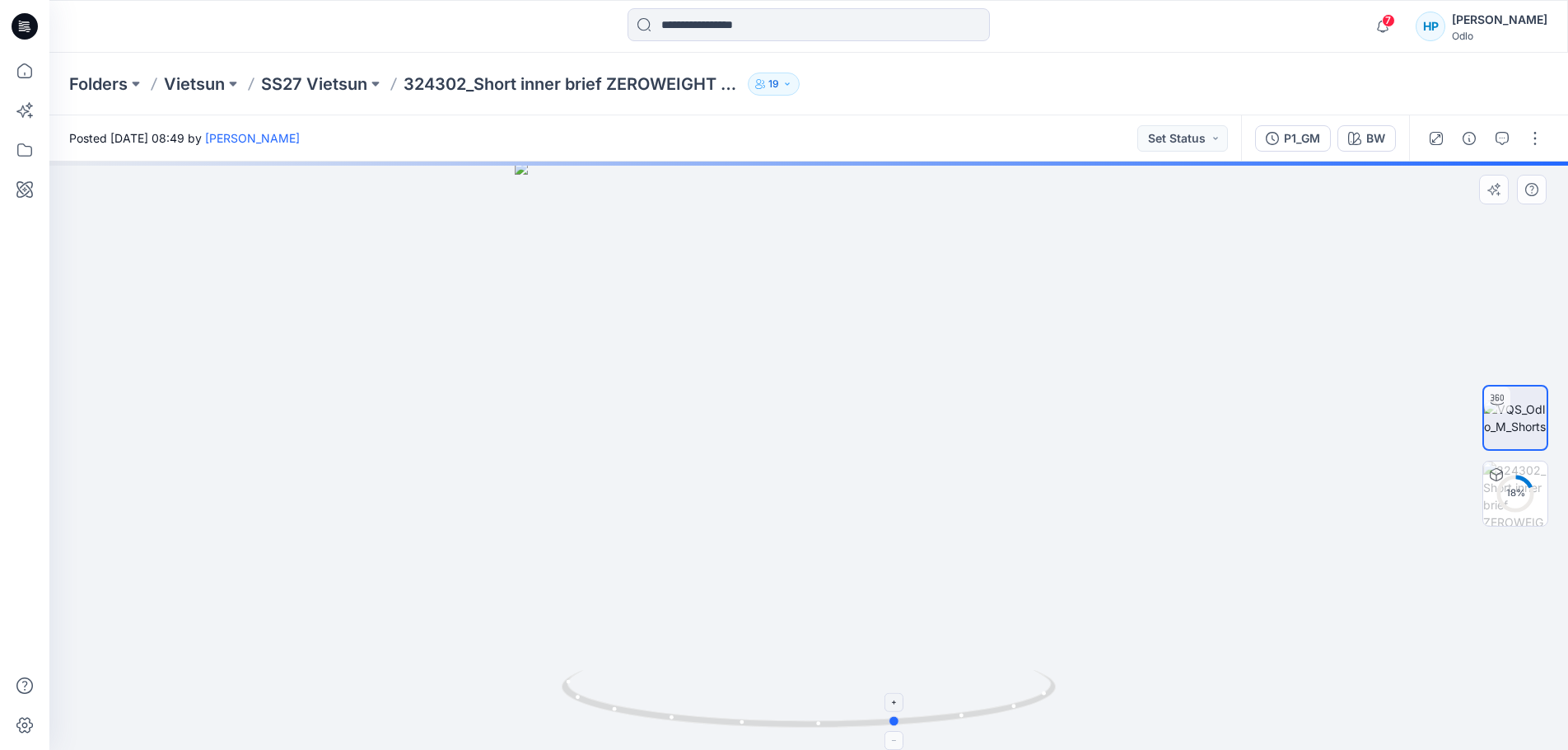
drag, startPoint x: 1011, startPoint y: 712, endPoint x: 605, endPoint y: 727, distance: 406.3
click at [605, 727] on icon at bounding box center [811, 701] width 498 height 62
click at [848, 408] on div at bounding box center [808, 455] width 1518 height 589
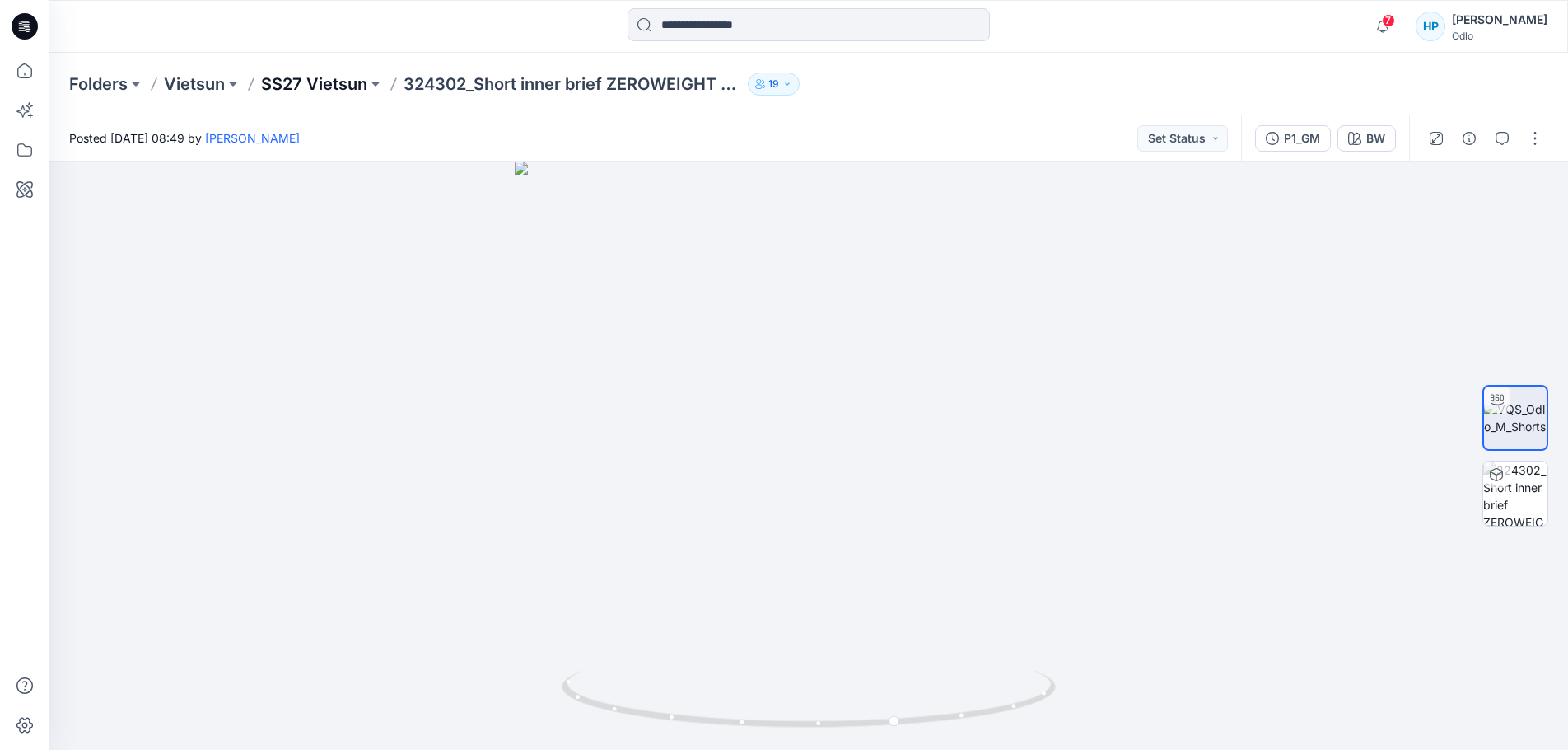
click at [325, 78] on p "SS27 Vietsun" at bounding box center [314, 83] width 106 height 23
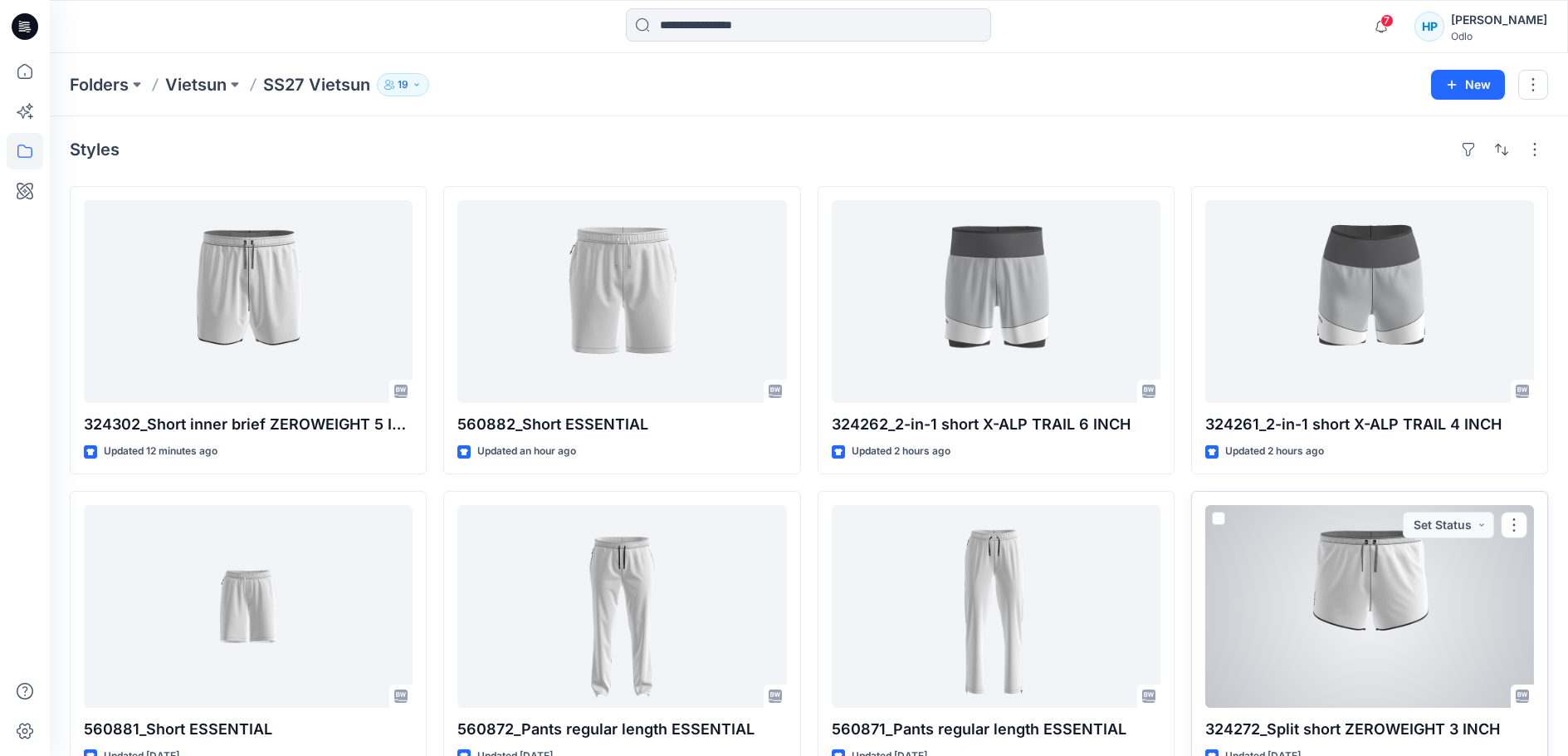
click at [1381, 649] on div at bounding box center [1370, 606] width 329 height 203
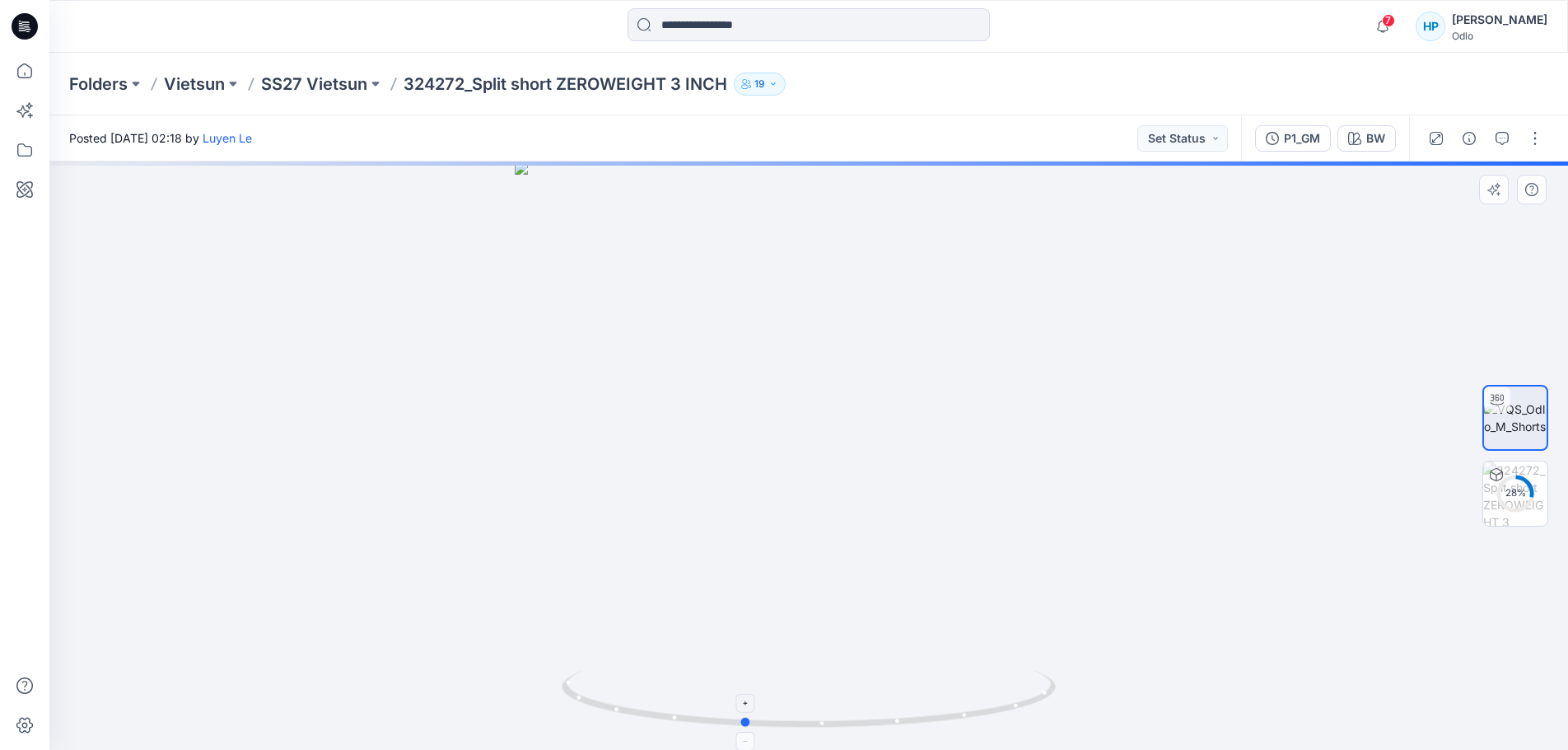
drag, startPoint x: 876, startPoint y: 725, endPoint x: 802, endPoint y: 716, distance: 74.5
click at [804, 716] on icon at bounding box center [811, 701] width 498 height 62
drag, startPoint x: 839, startPoint y: 293, endPoint x: 874, endPoint y: 625, distance: 333.8
click at [874, 630] on img at bounding box center [843, 282] width 1951 height 933
drag, startPoint x: 882, startPoint y: 347, endPoint x: 911, endPoint y: 584, distance: 238.8
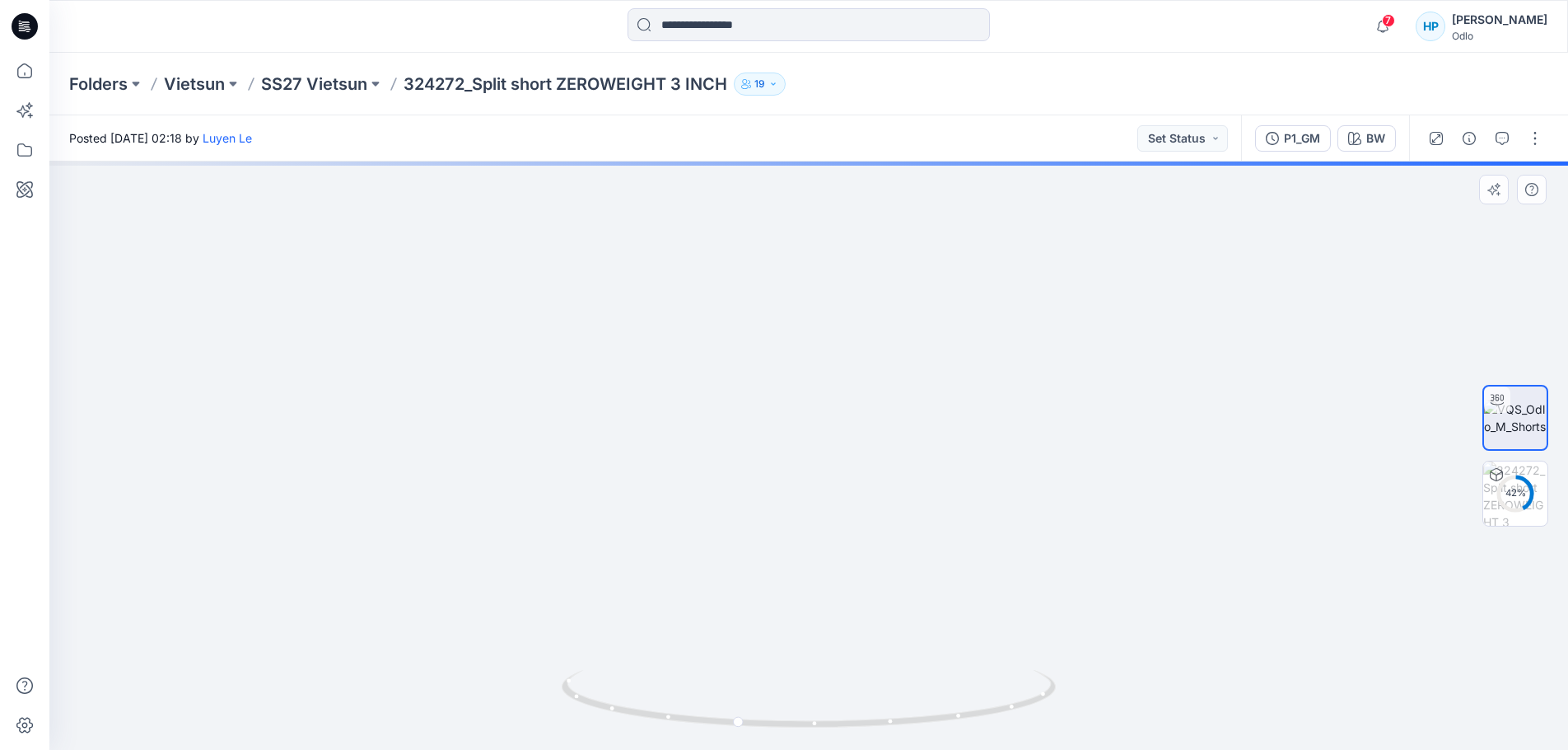
click at [911, 584] on img at bounding box center [872, 400] width 1951 height 700
